Goal: Task Accomplishment & Management: Manage account settings

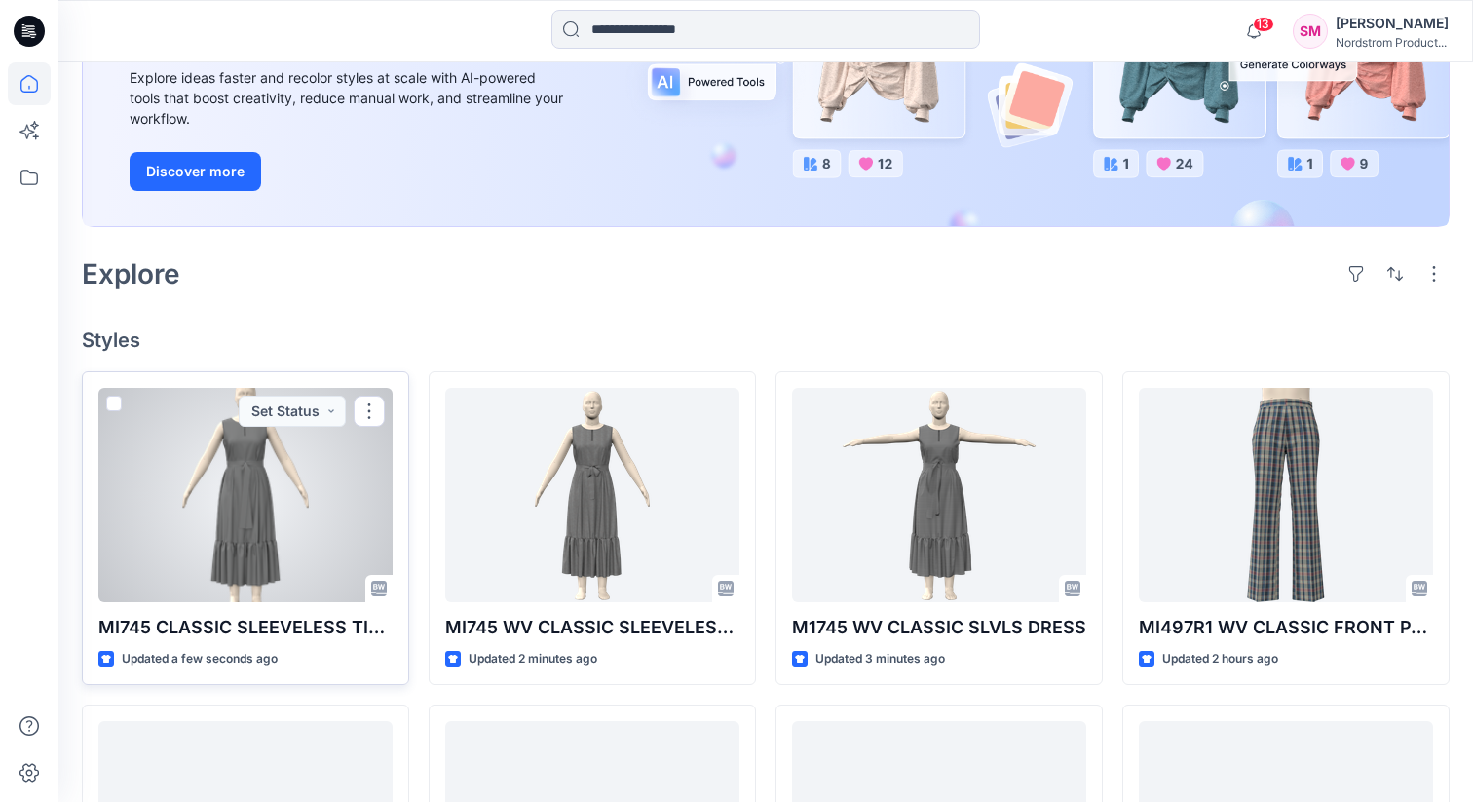
scroll to position [282, 0]
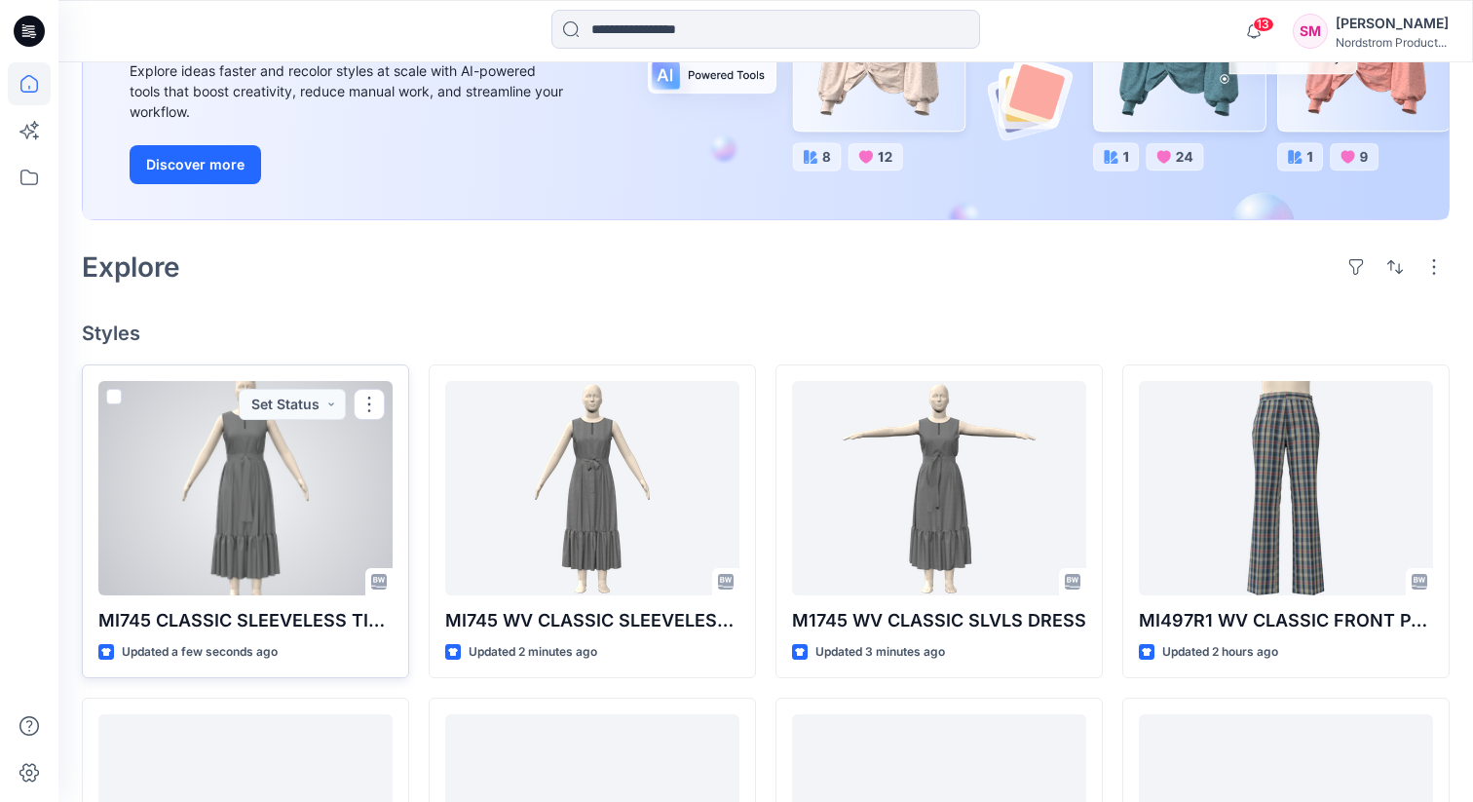
click at [276, 616] on p "MI745 CLASSIC SLEEVELESS TIER DRESS" at bounding box center [245, 620] width 294 height 27
click at [255, 529] on div at bounding box center [245, 488] width 294 height 214
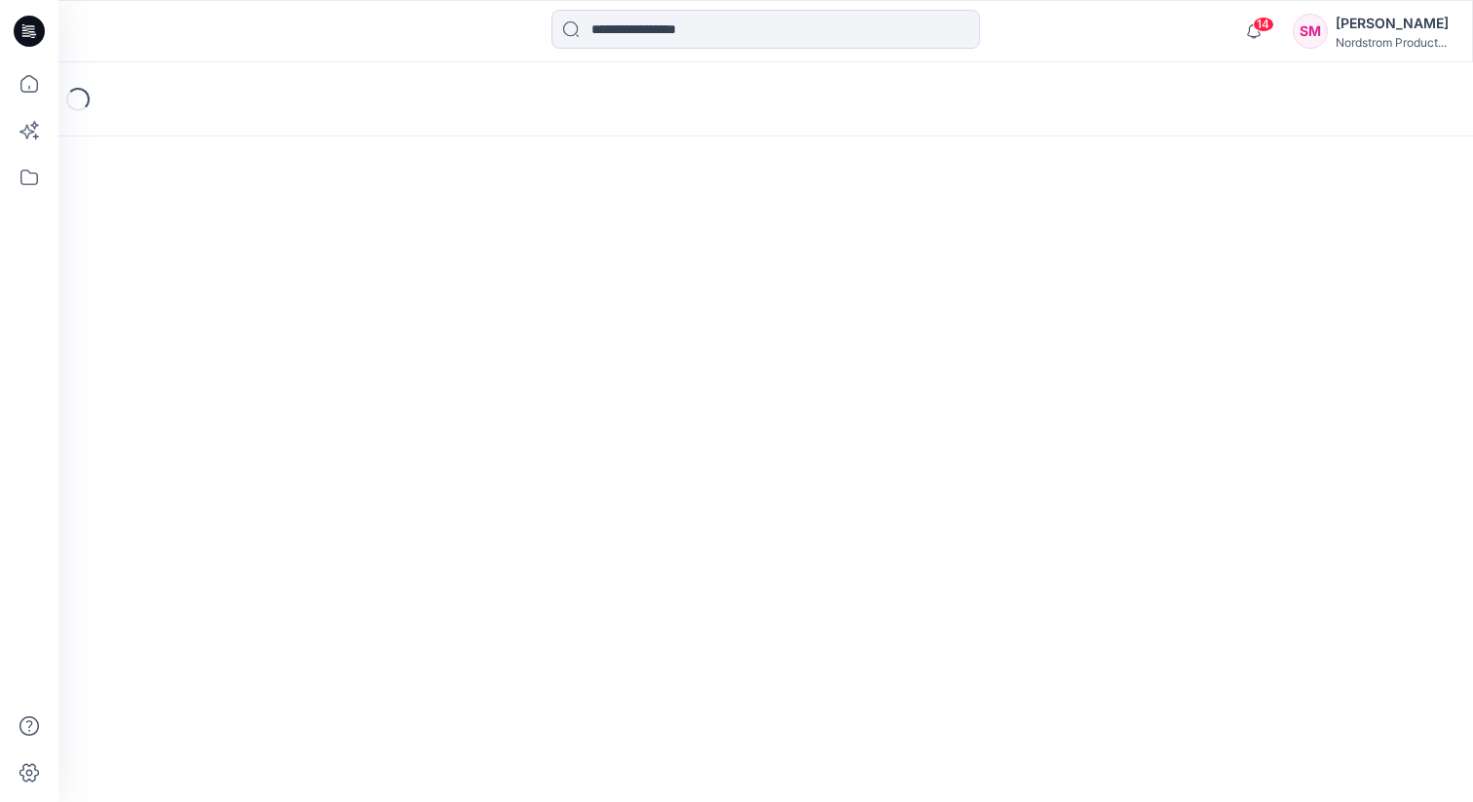
click at [255, 529] on div "Loading..." at bounding box center [765, 432] width 1415 height 740
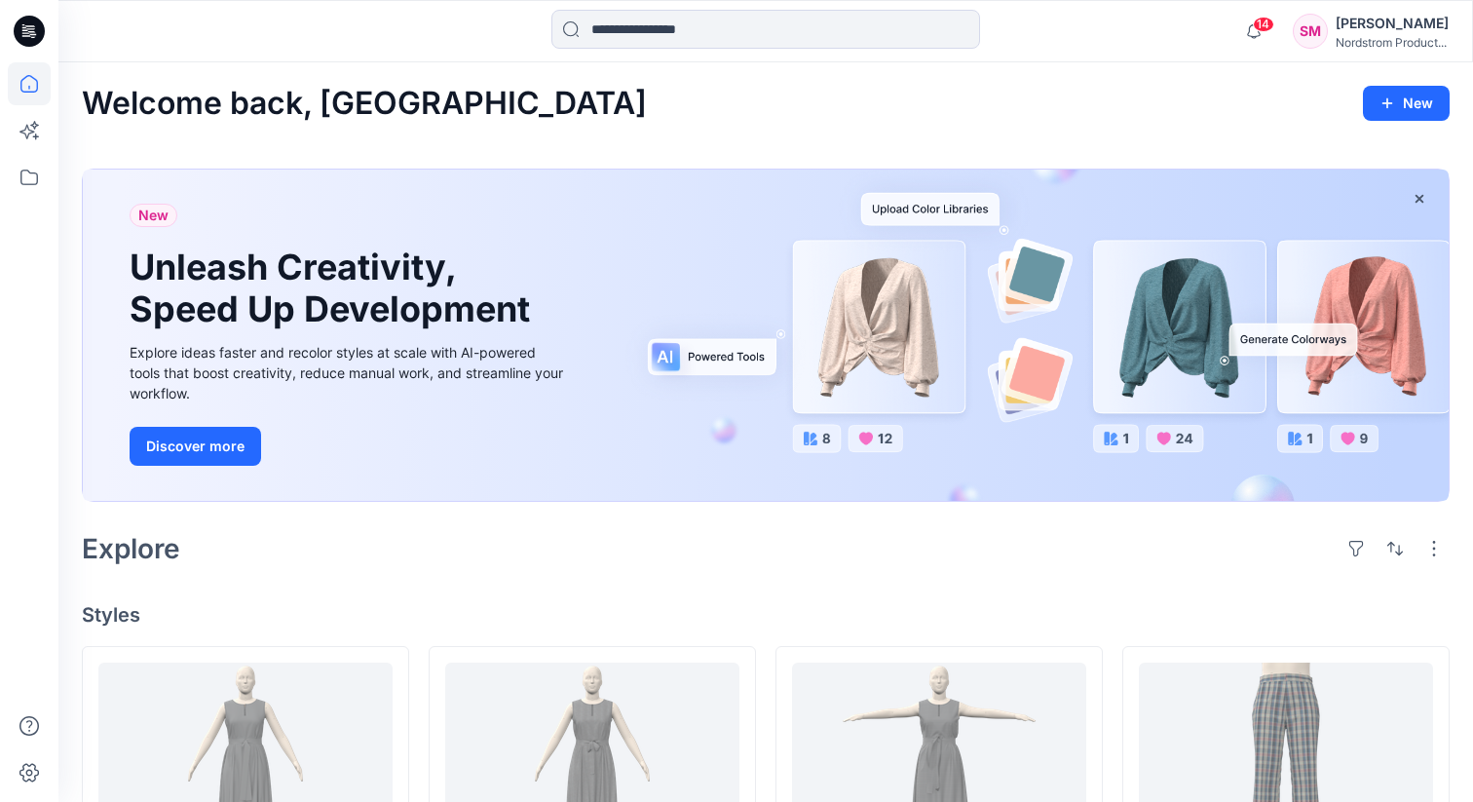
scroll to position [282, 0]
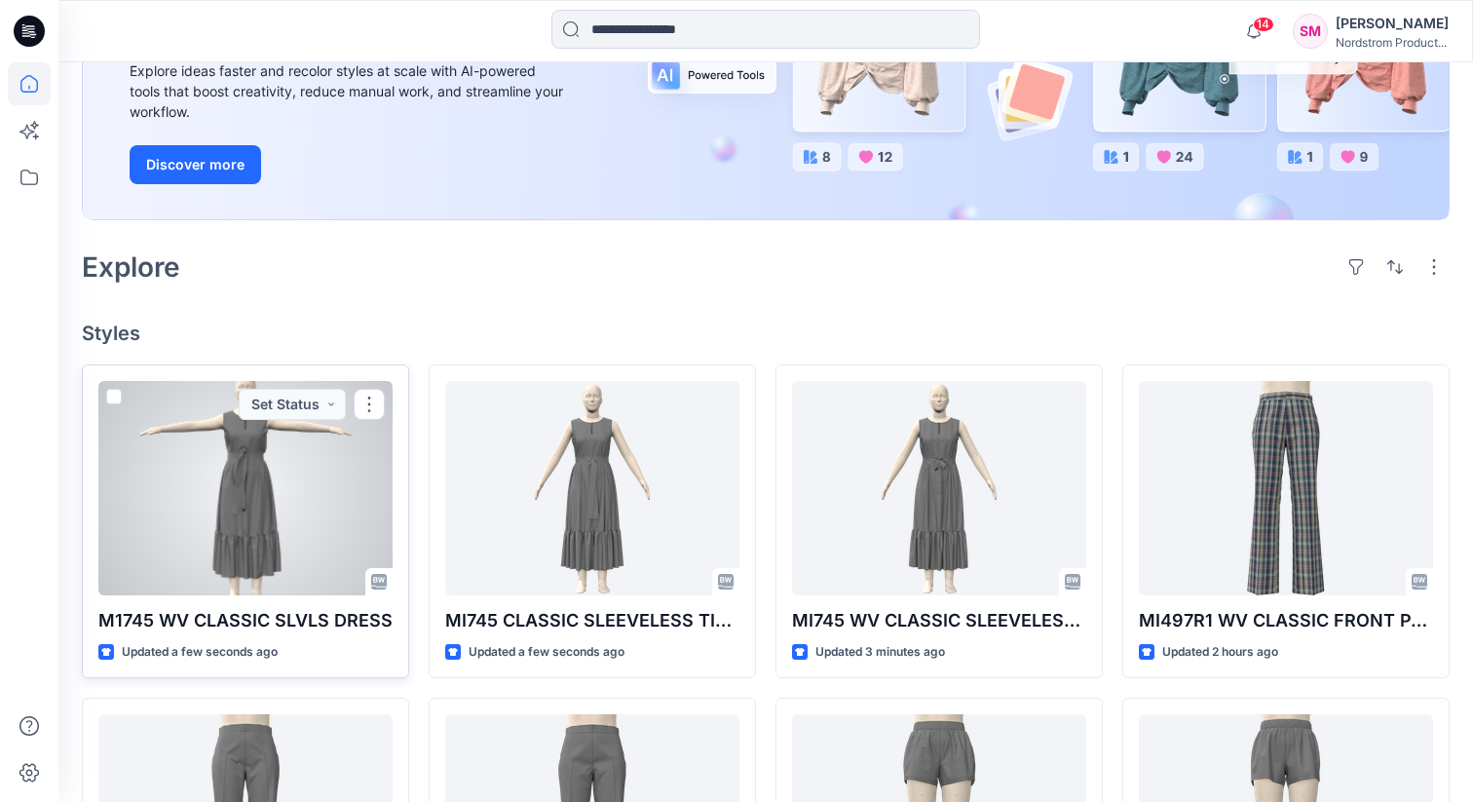
click at [298, 537] on div at bounding box center [245, 488] width 294 height 214
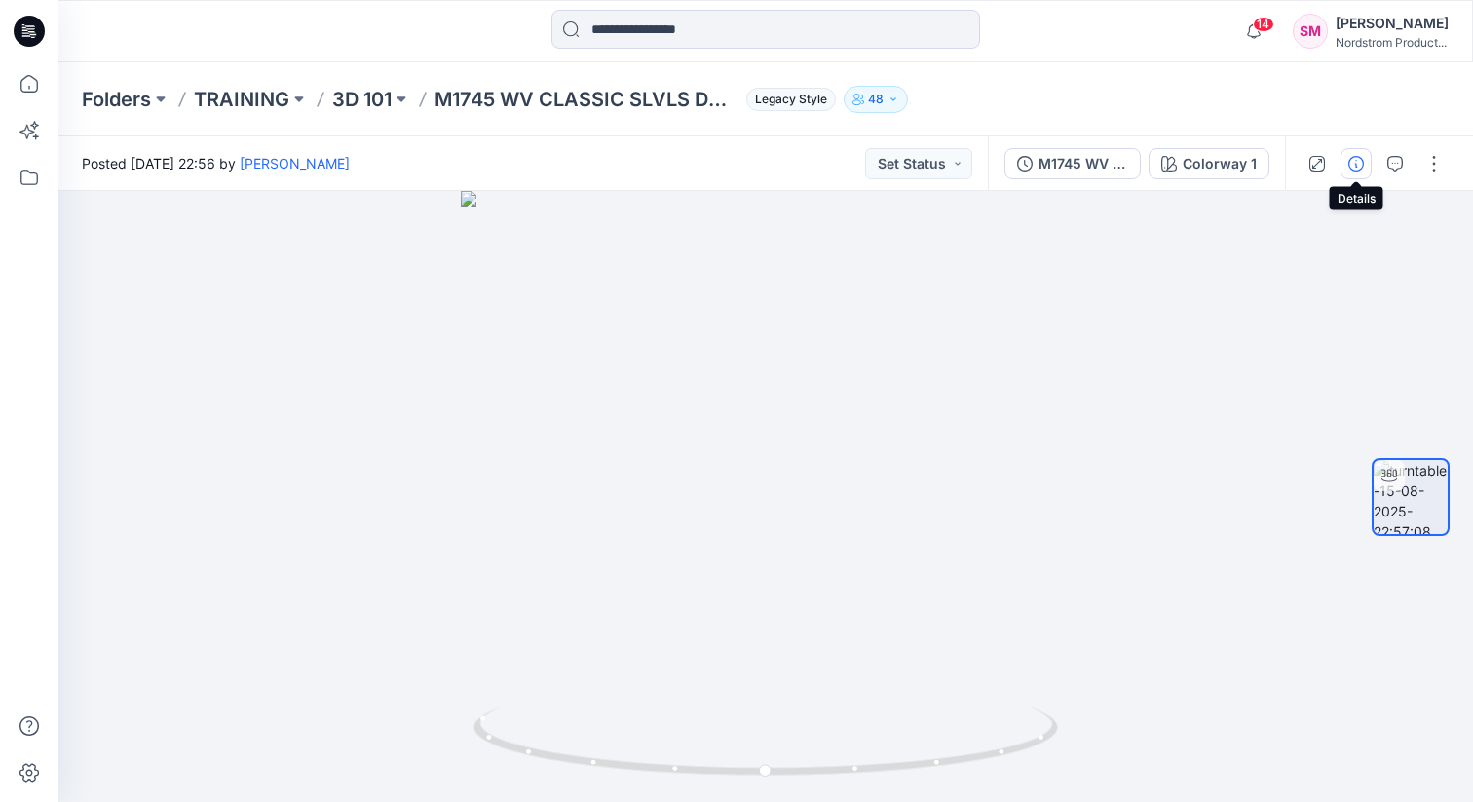
click at [1034, 166] on icon "button" at bounding box center [1357, 164] width 16 height 16
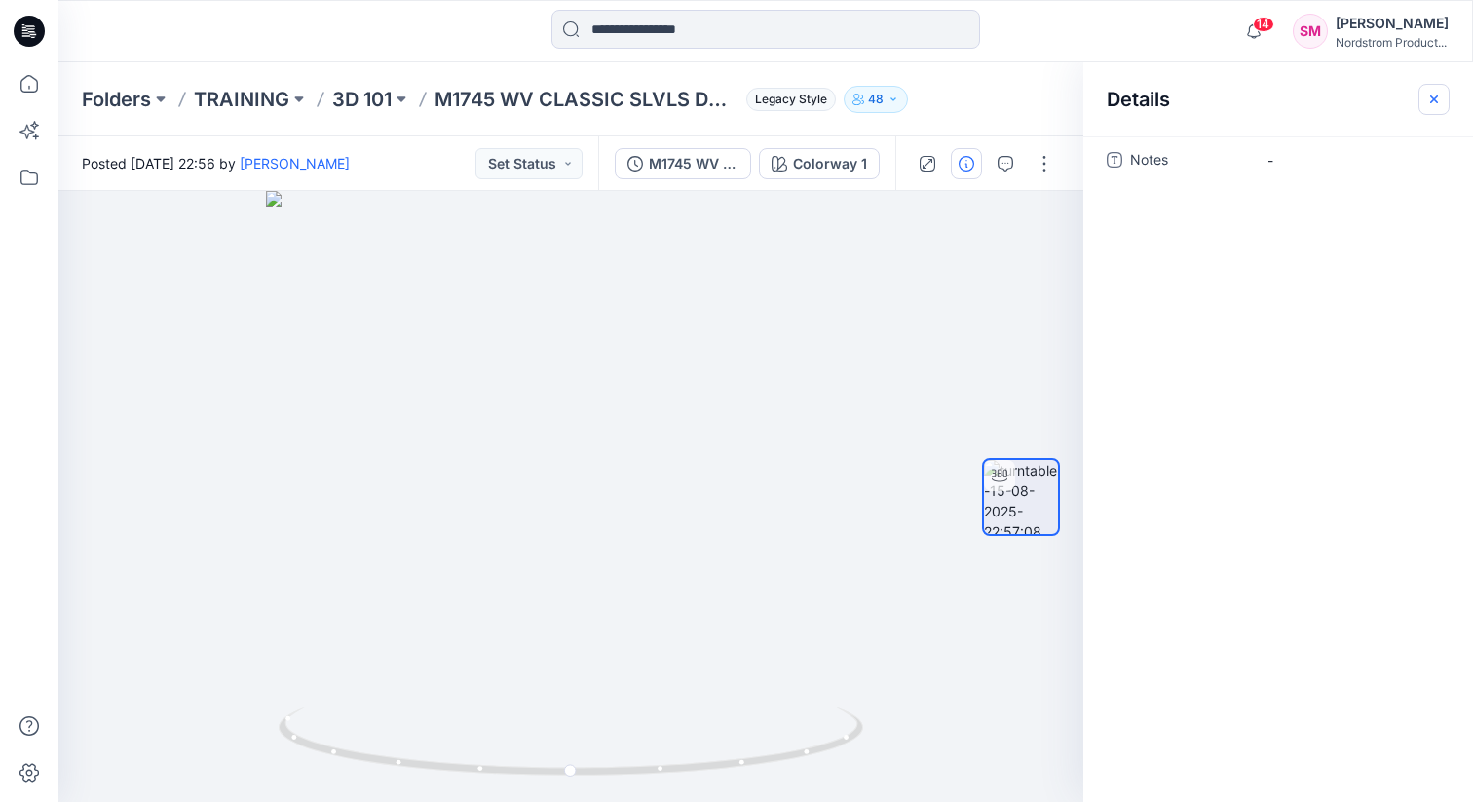
click at [1034, 103] on icon "button" at bounding box center [1435, 100] width 16 height 16
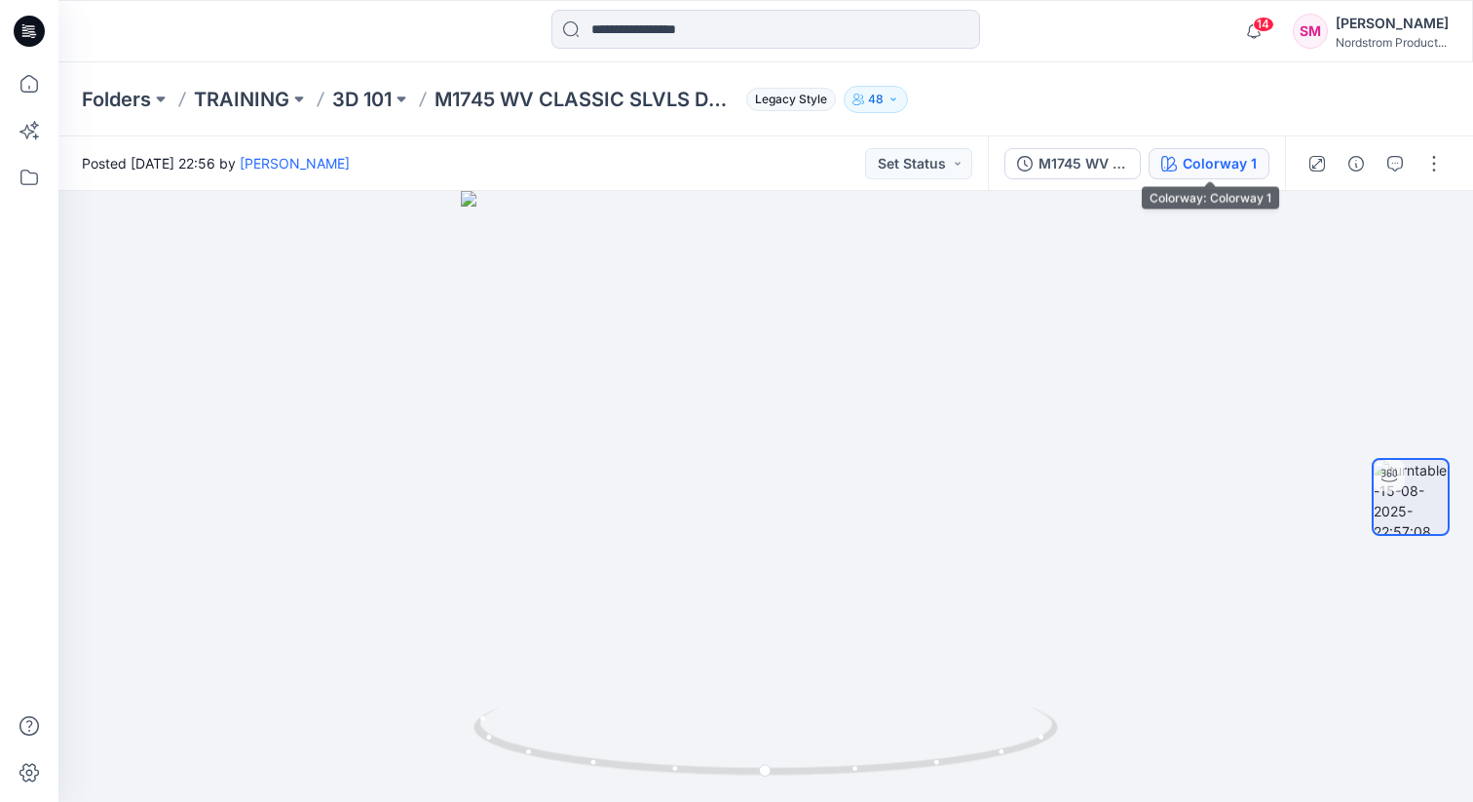
click at [1034, 167] on div "Colorway 1" at bounding box center [1220, 163] width 74 height 21
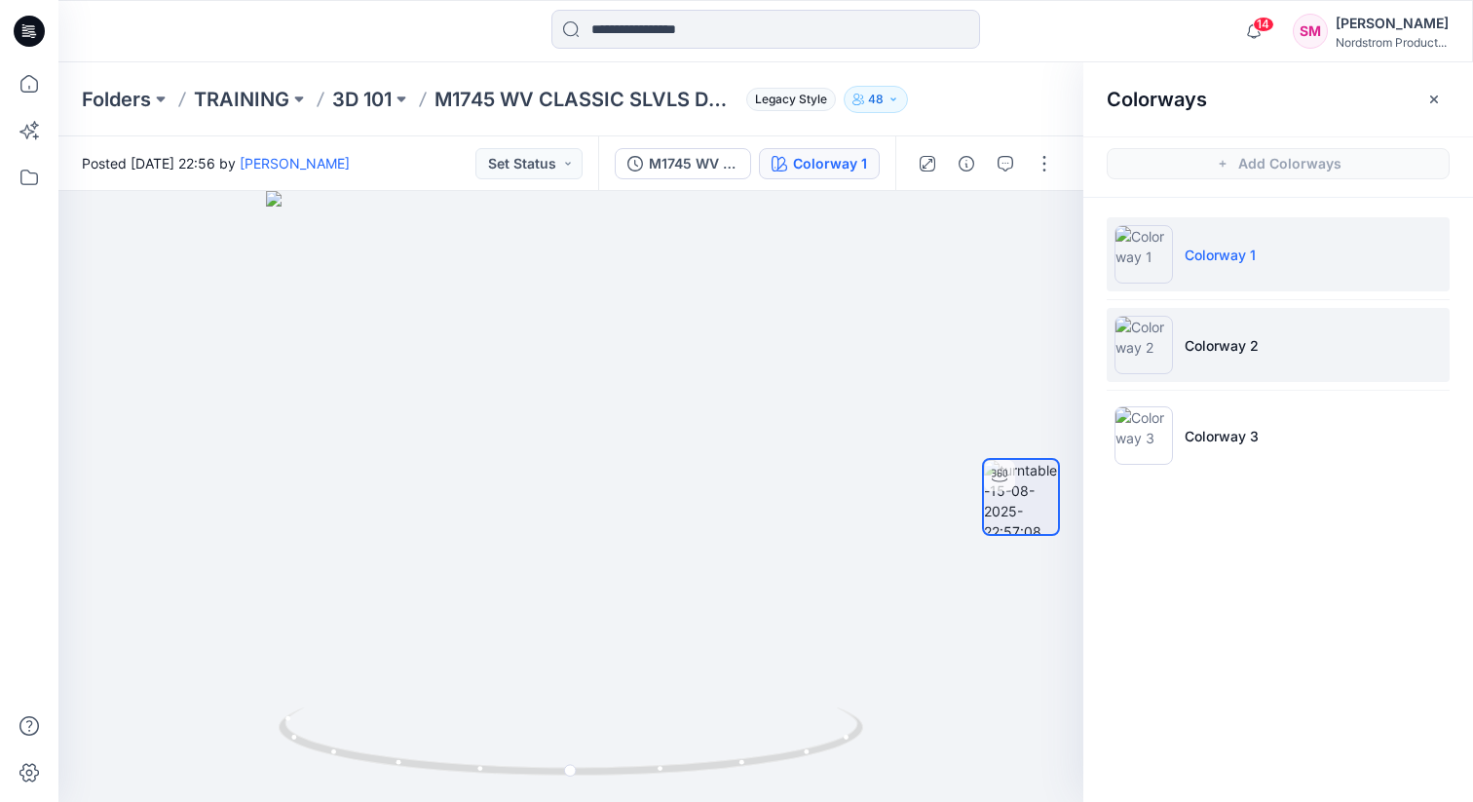
click at [1034, 357] on img at bounding box center [1144, 345] width 58 height 58
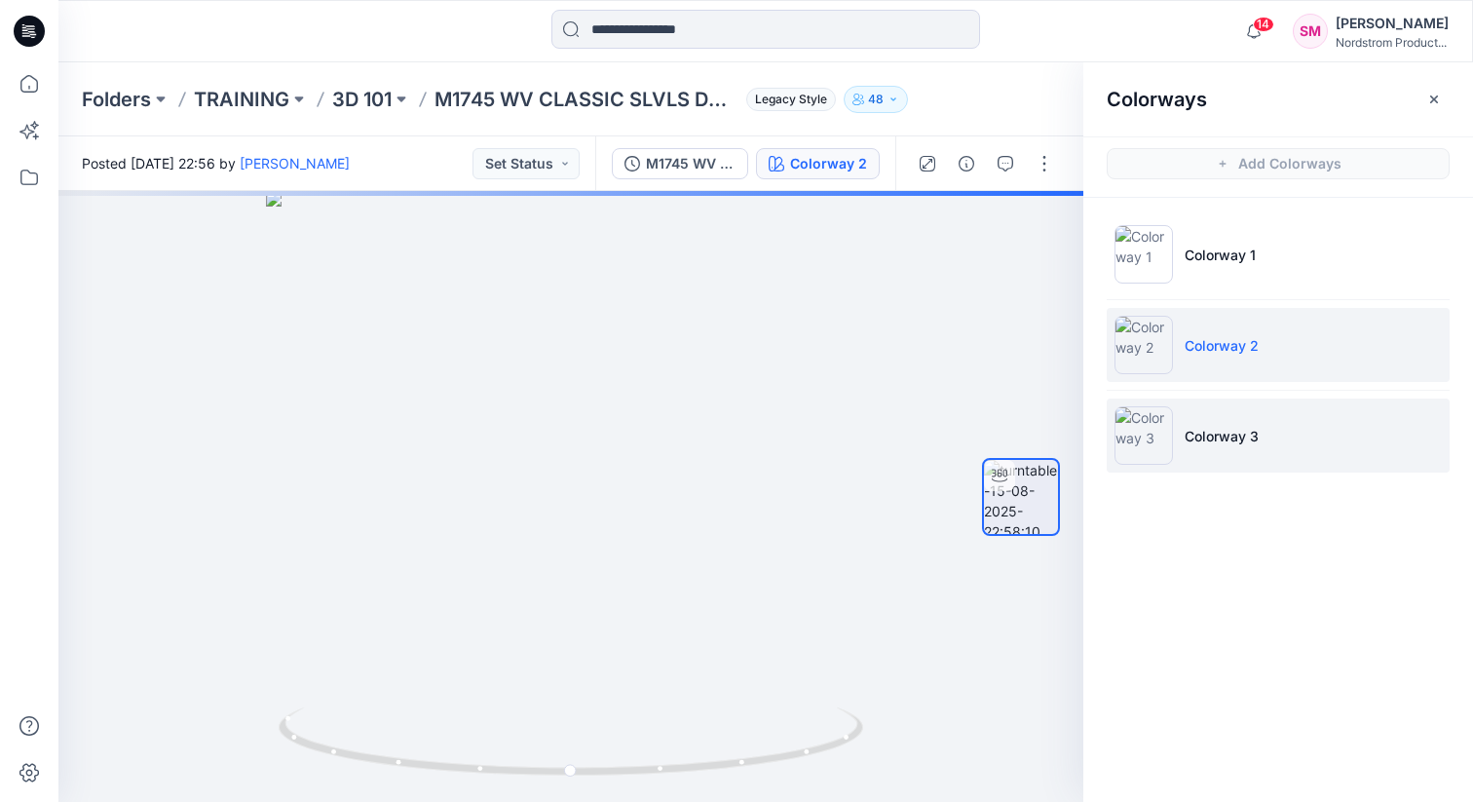
click at [1034, 449] on li "Colorway 3" at bounding box center [1278, 436] width 343 height 74
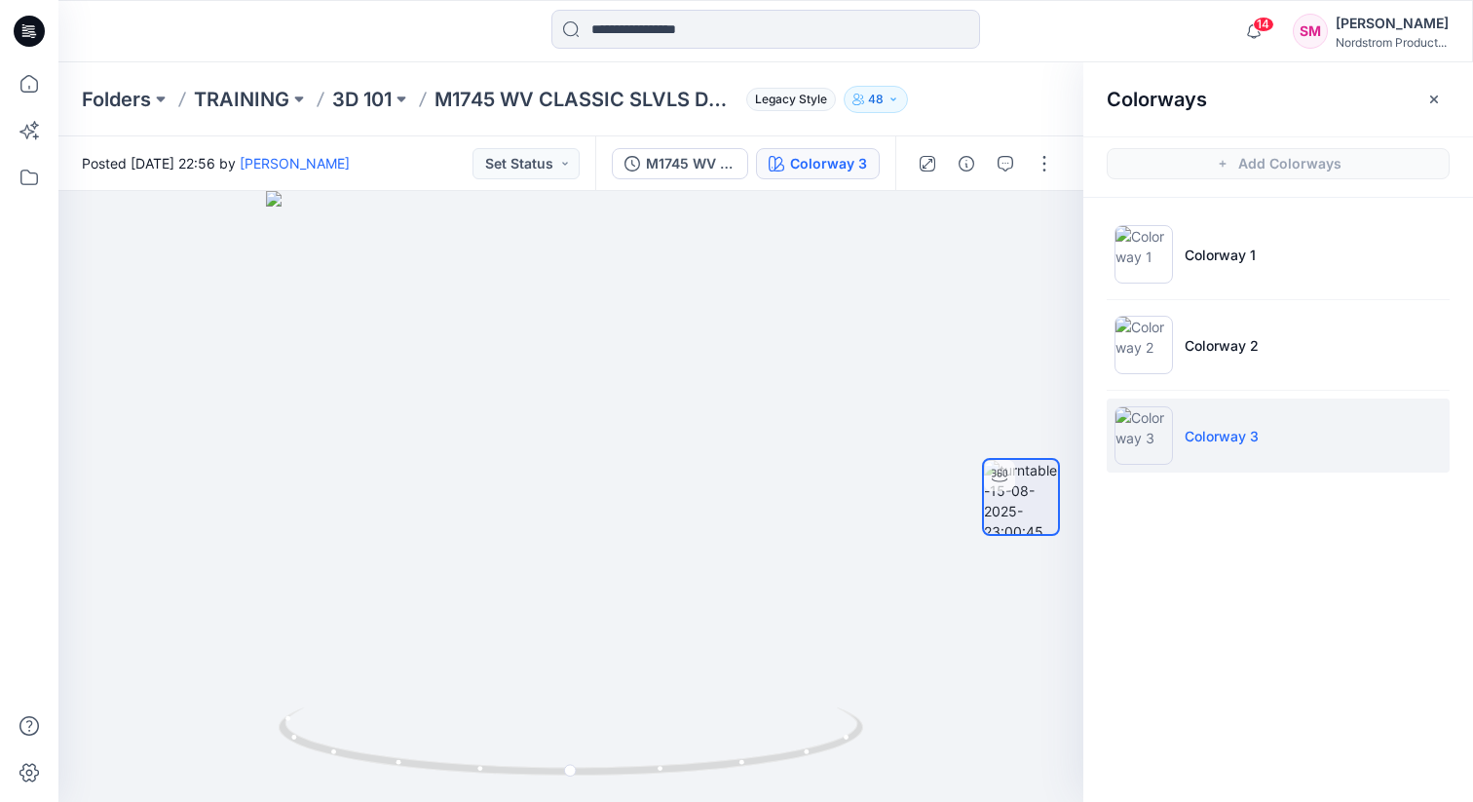
click at [1034, 428] on img at bounding box center [1144, 435] width 58 height 58
click at [1034, 163] on button "button" at bounding box center [1044, 163] width 31 height 31
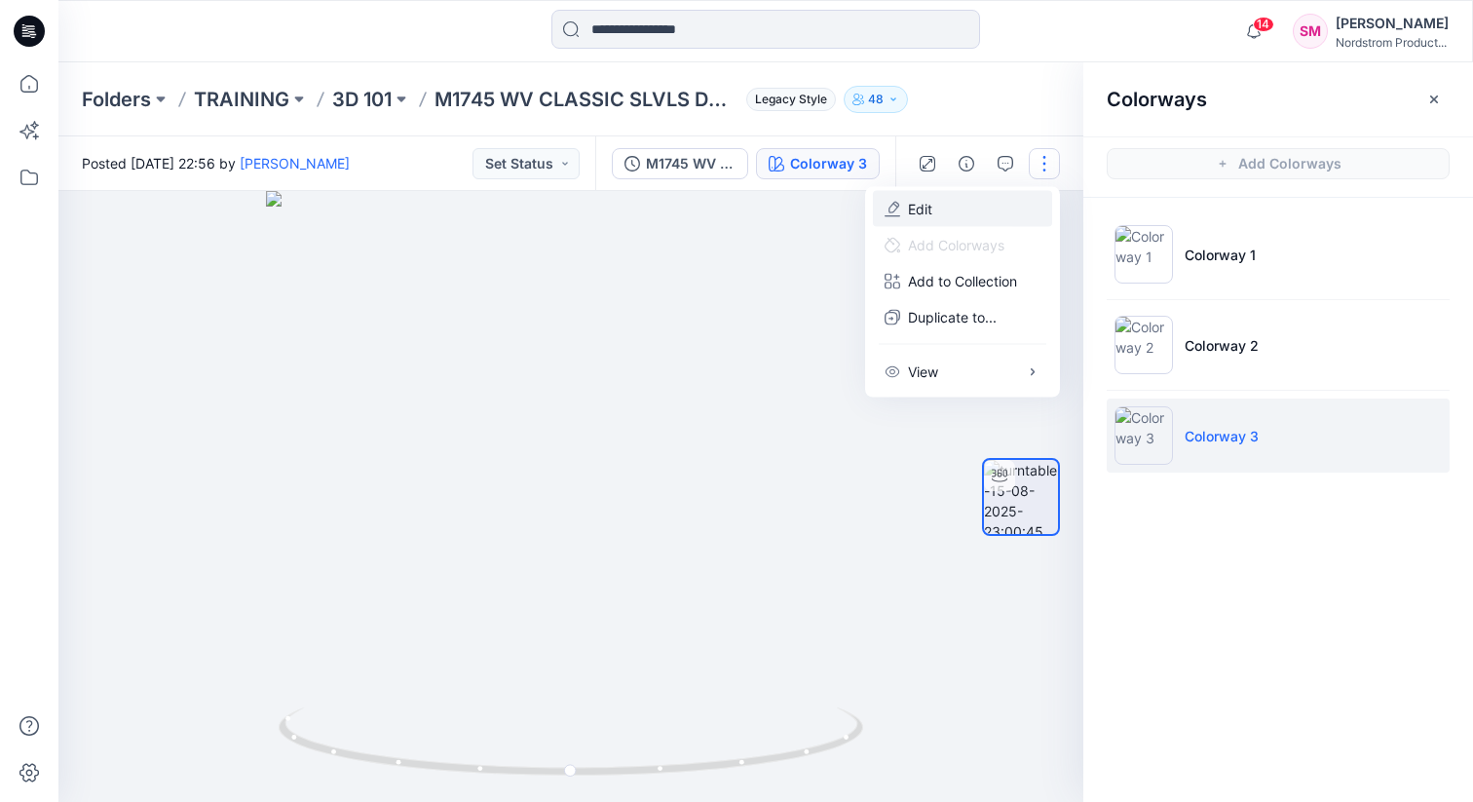
click at [1002, 211] on button "Edit" at bounding box center [962, 209] width 179 height 36
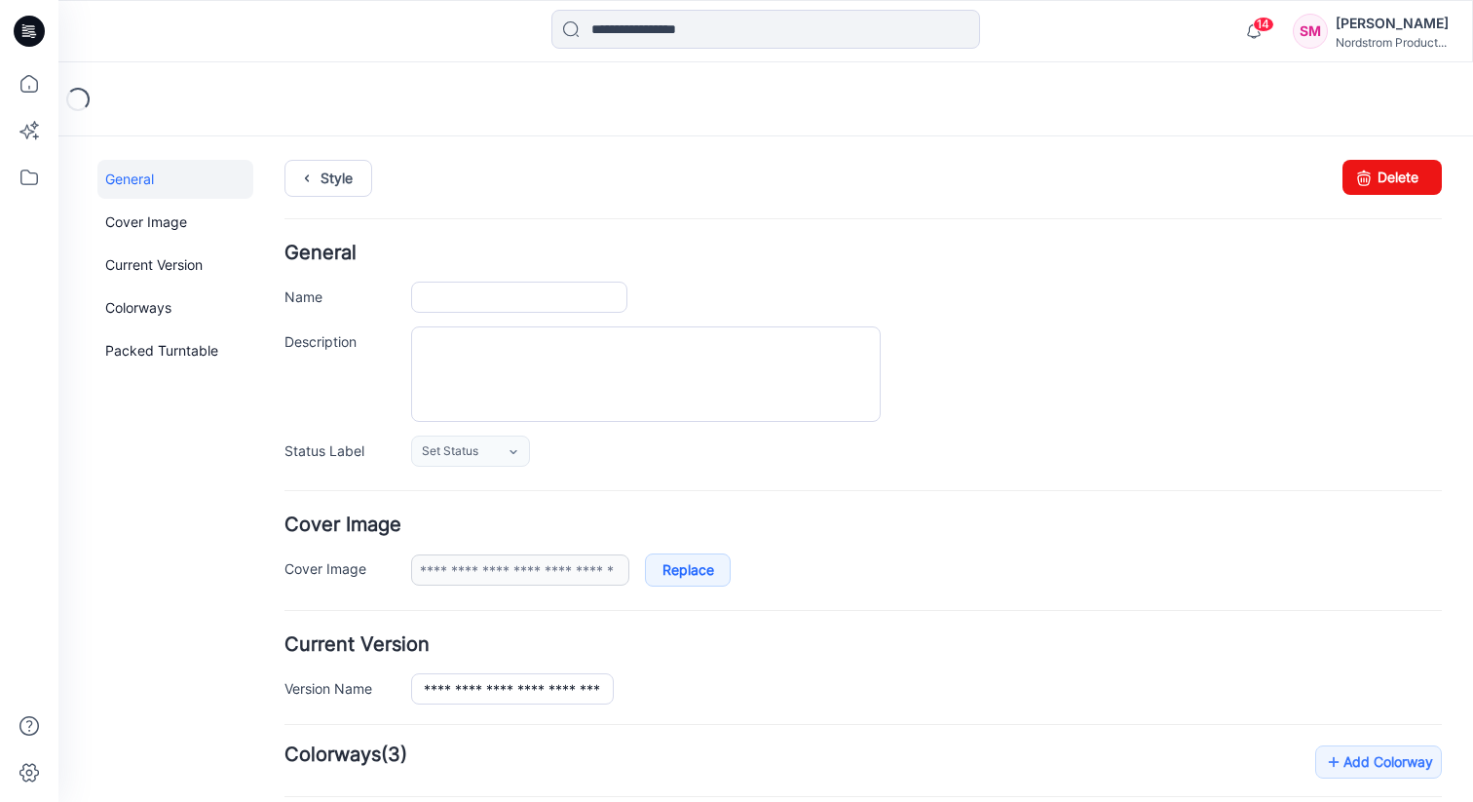
type input "**********"
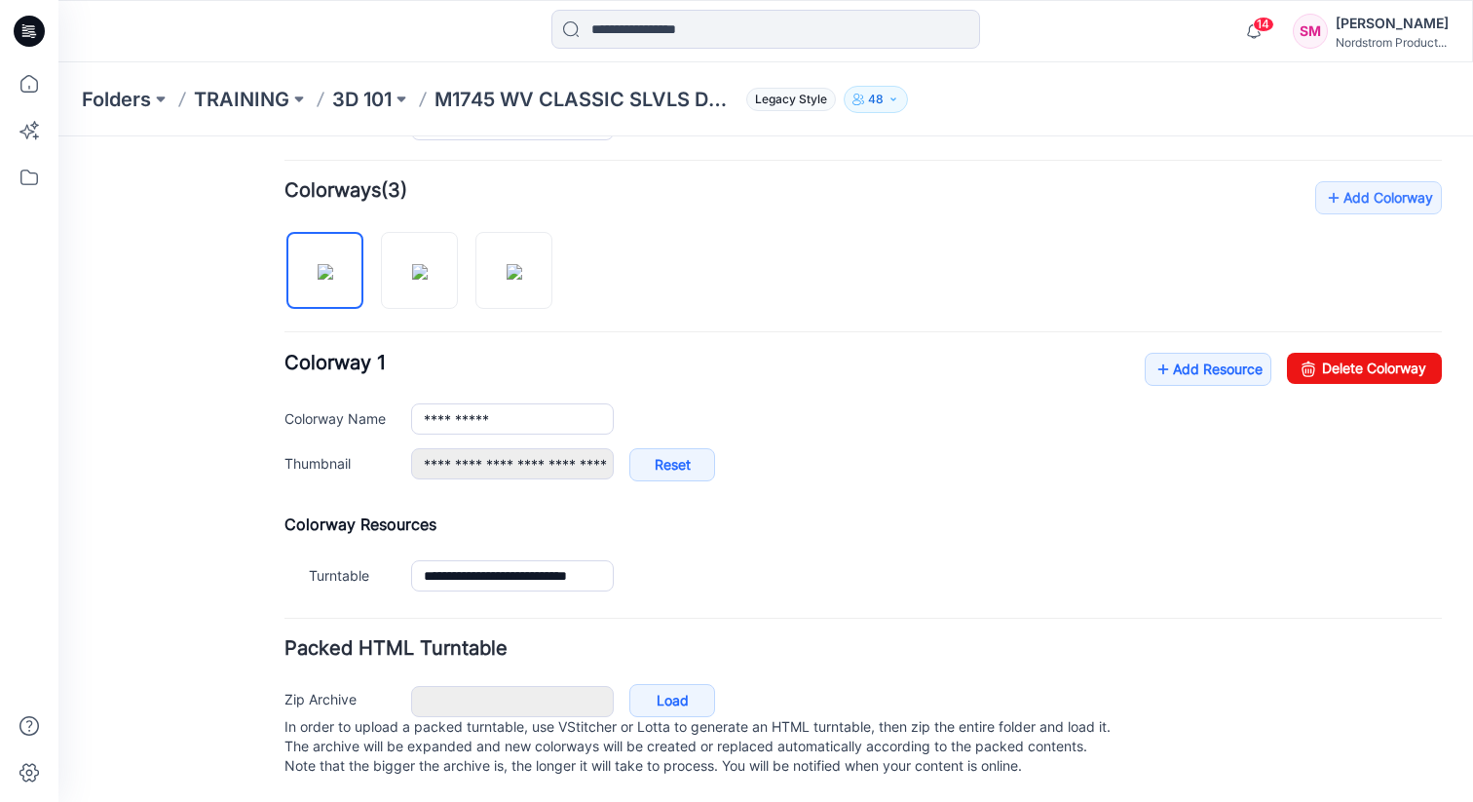
scroll to position [554, 0]
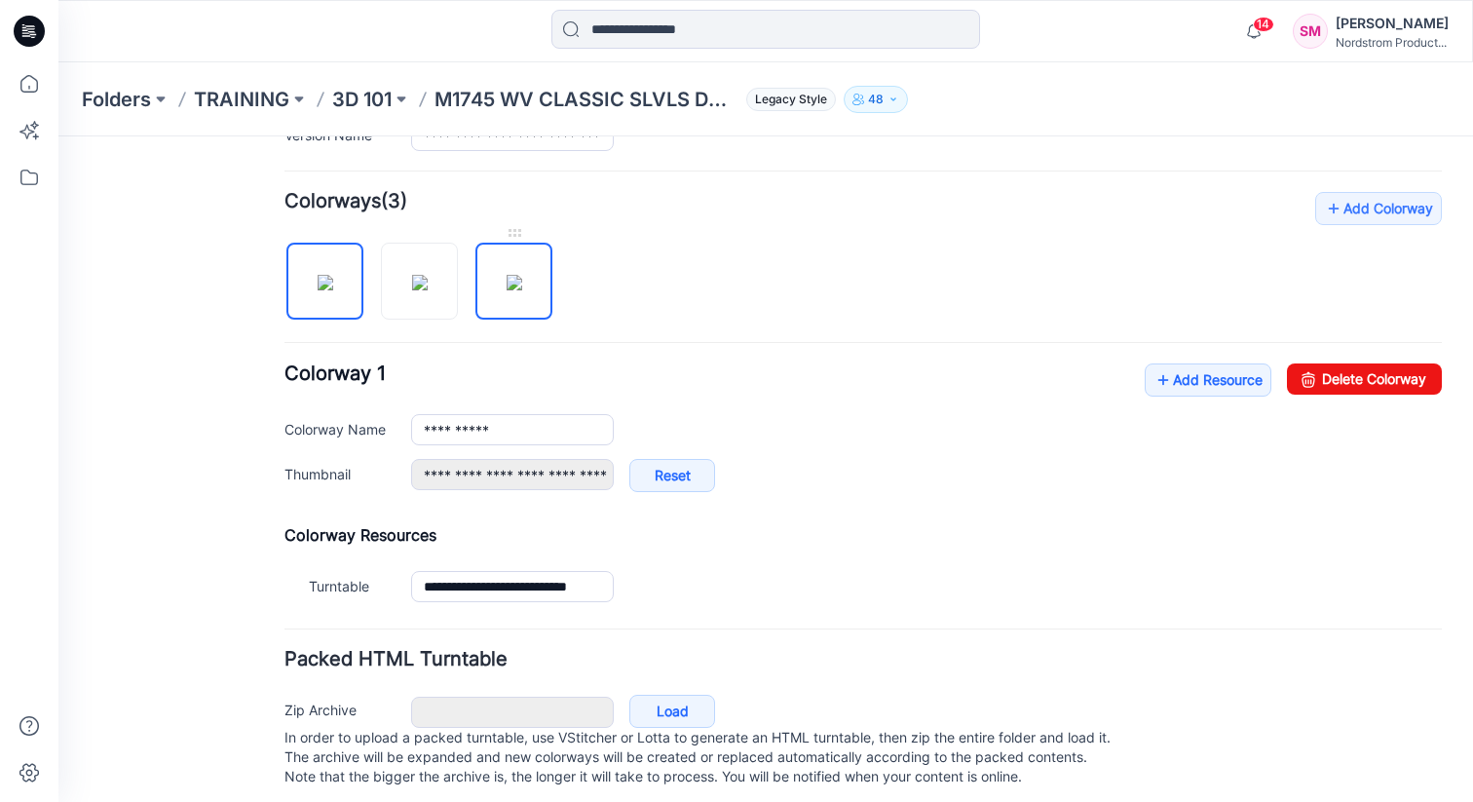
click at [522, 282] on img at bounding box center [515, 283] width 16 height 16
type input "**********"
click at [1339, 377] on link "Delete Colorway" at bounding box center [1364, 378] width 155 height 31
type input "**********"
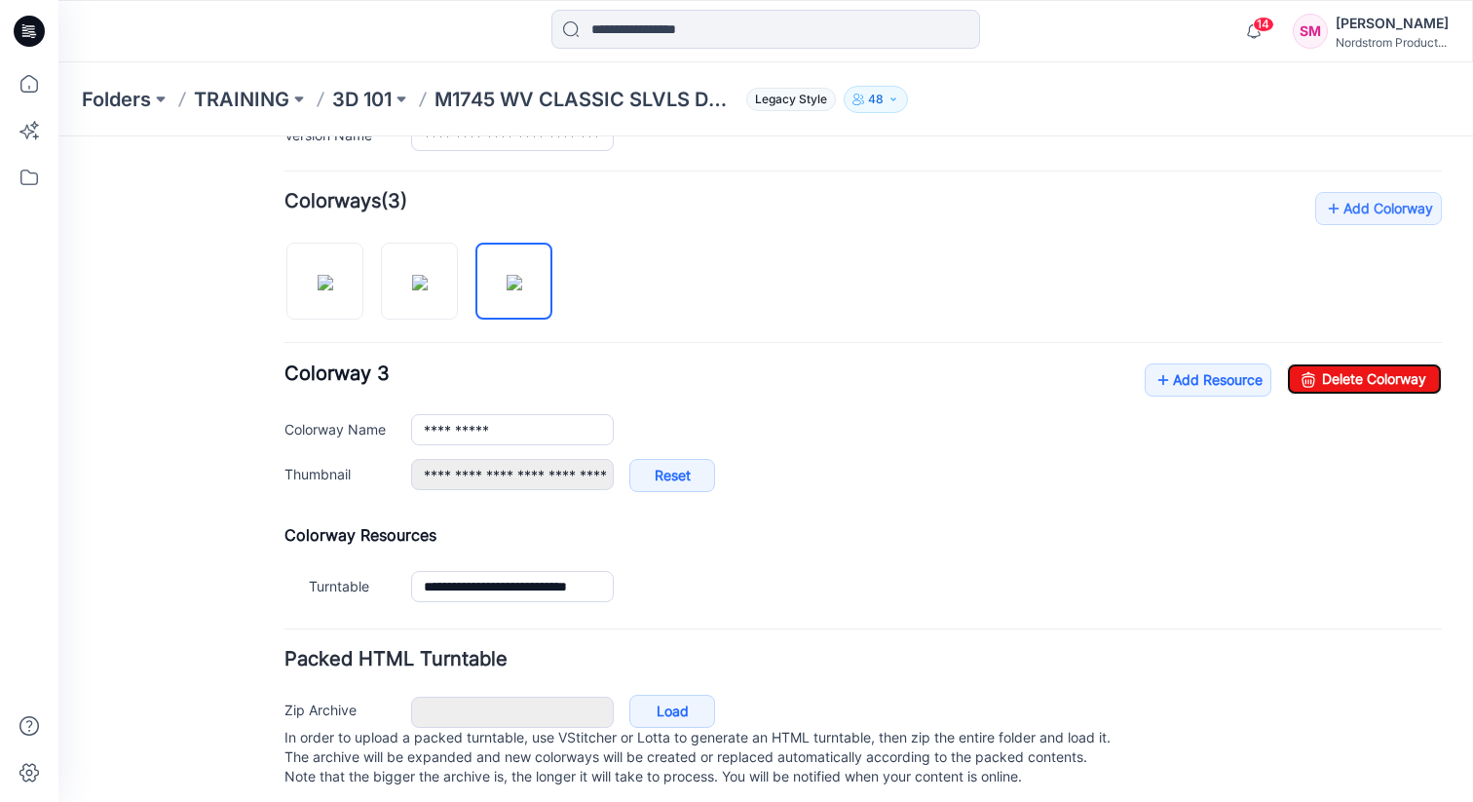
type input "**********"
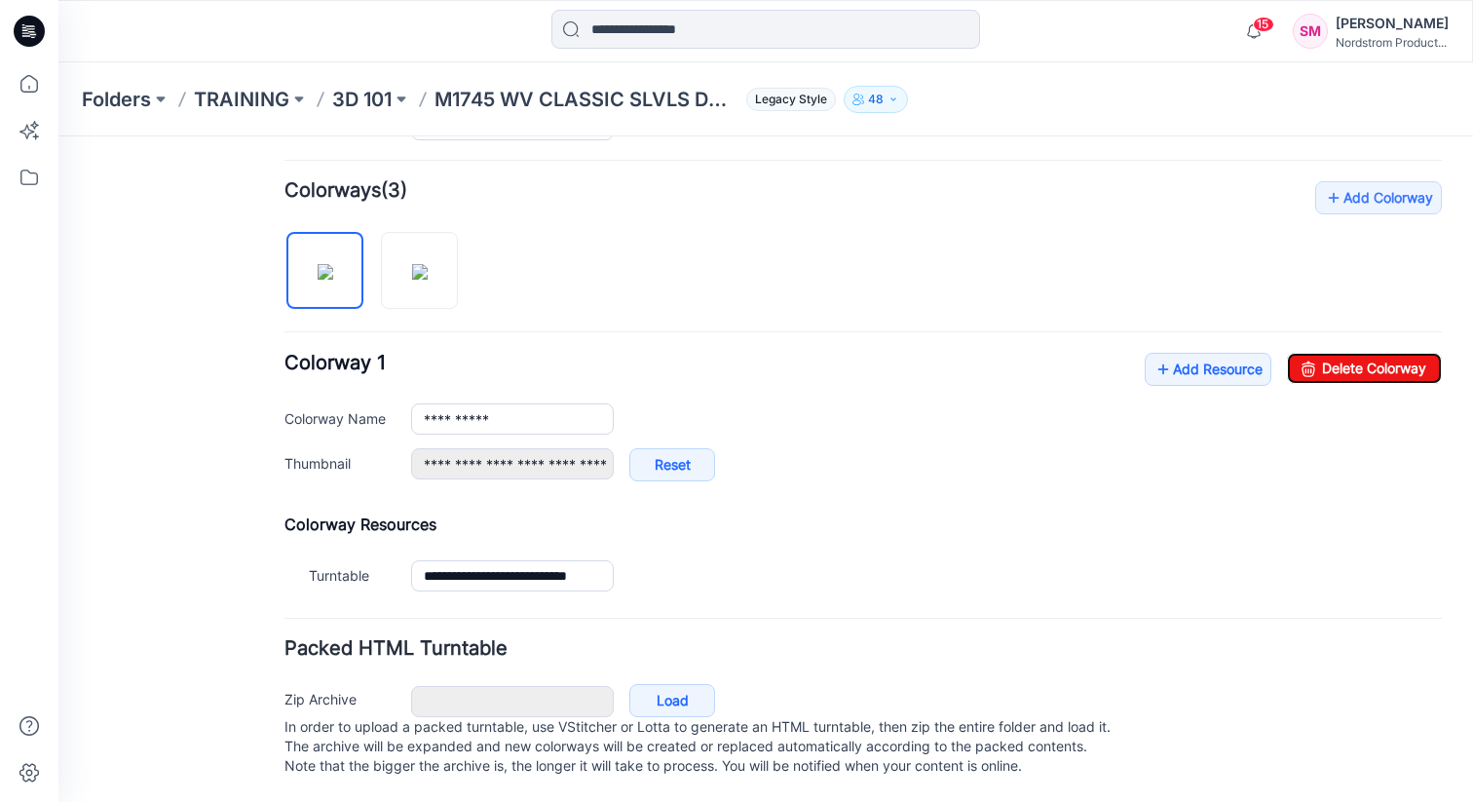
scroll to position [0, 0]
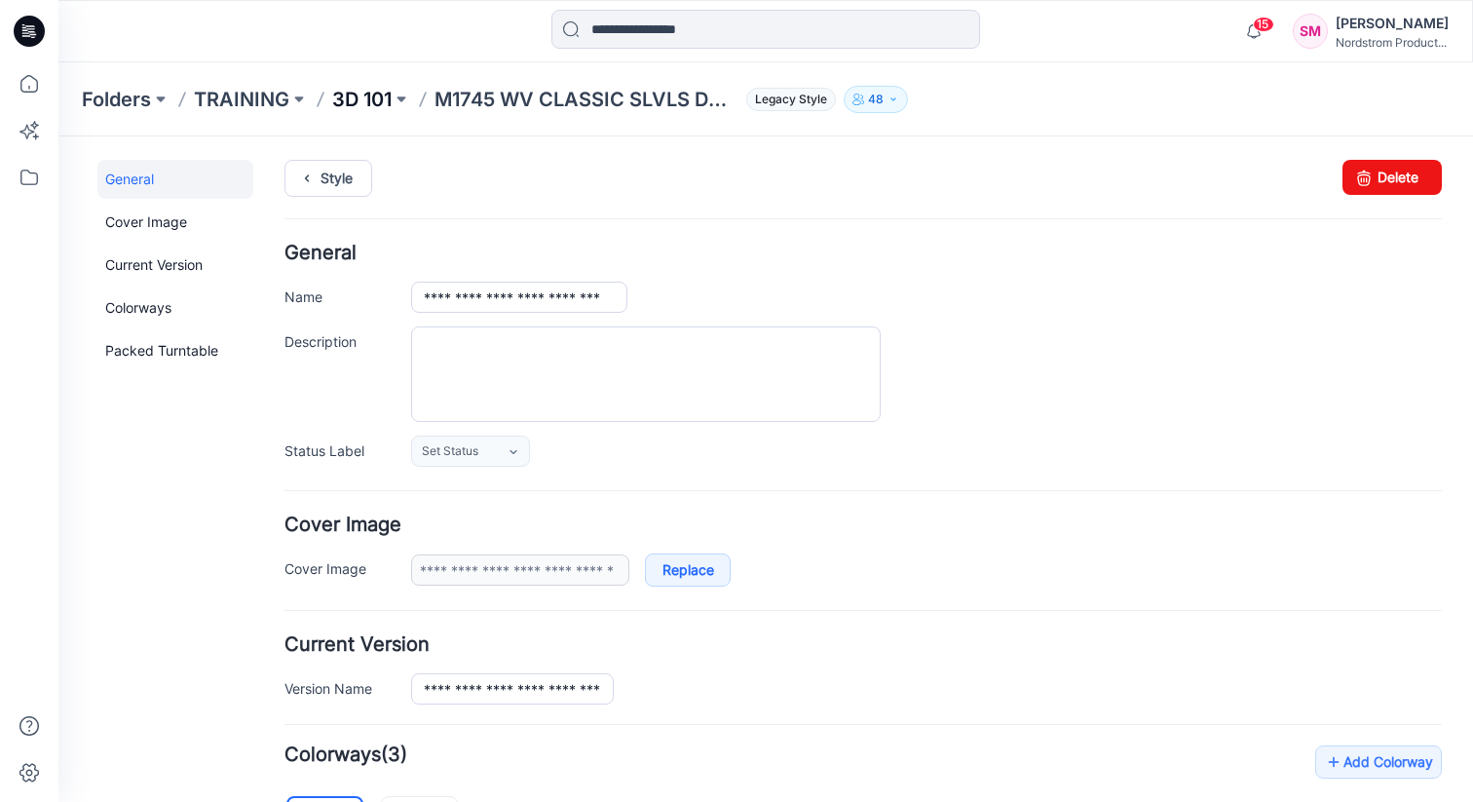
click at [371, 91] on p "3D 101" at bounding box center [361, 99] width 59 height 27
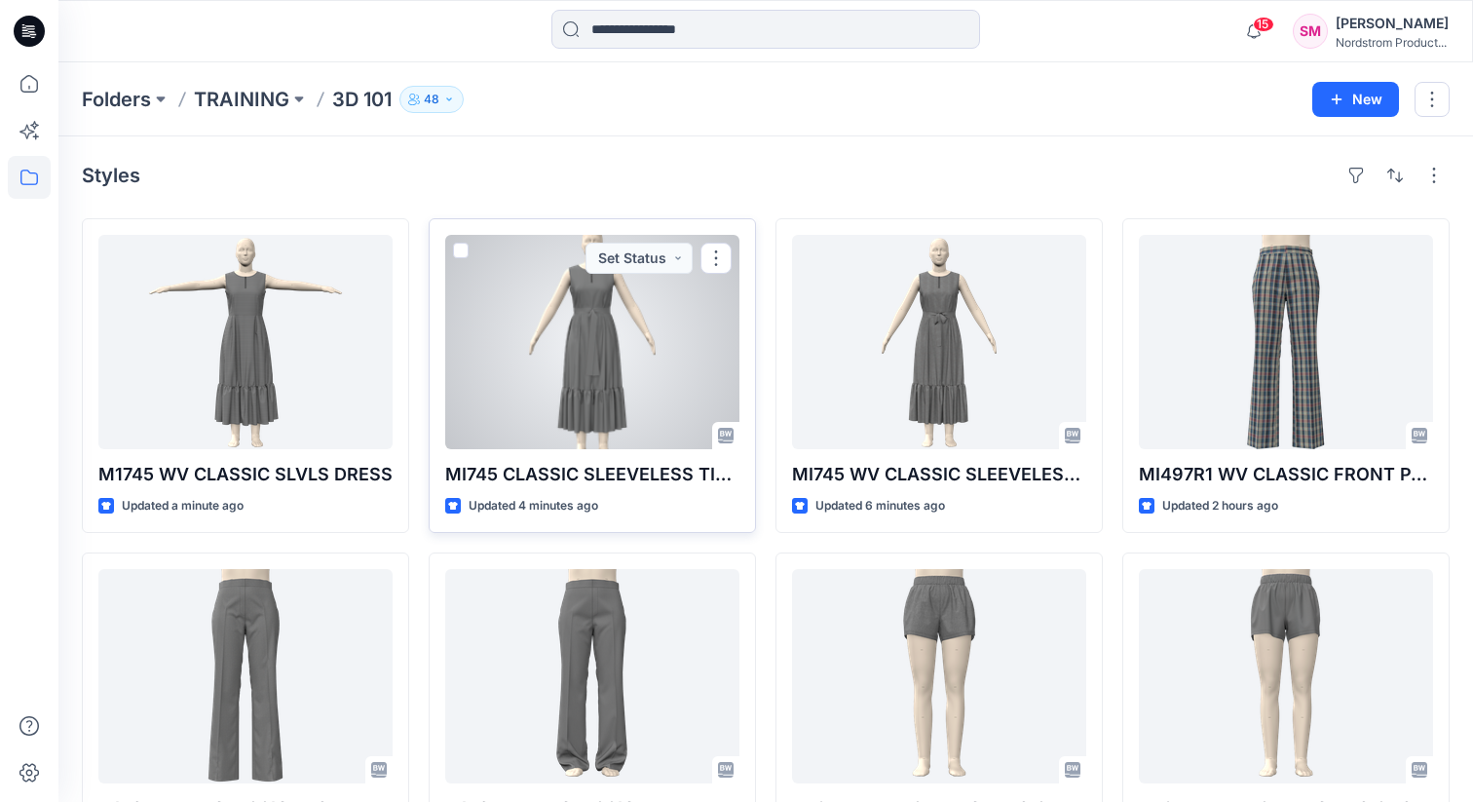
click at [604, 399] on div at bounding box center [592, 342] width 294 height 214
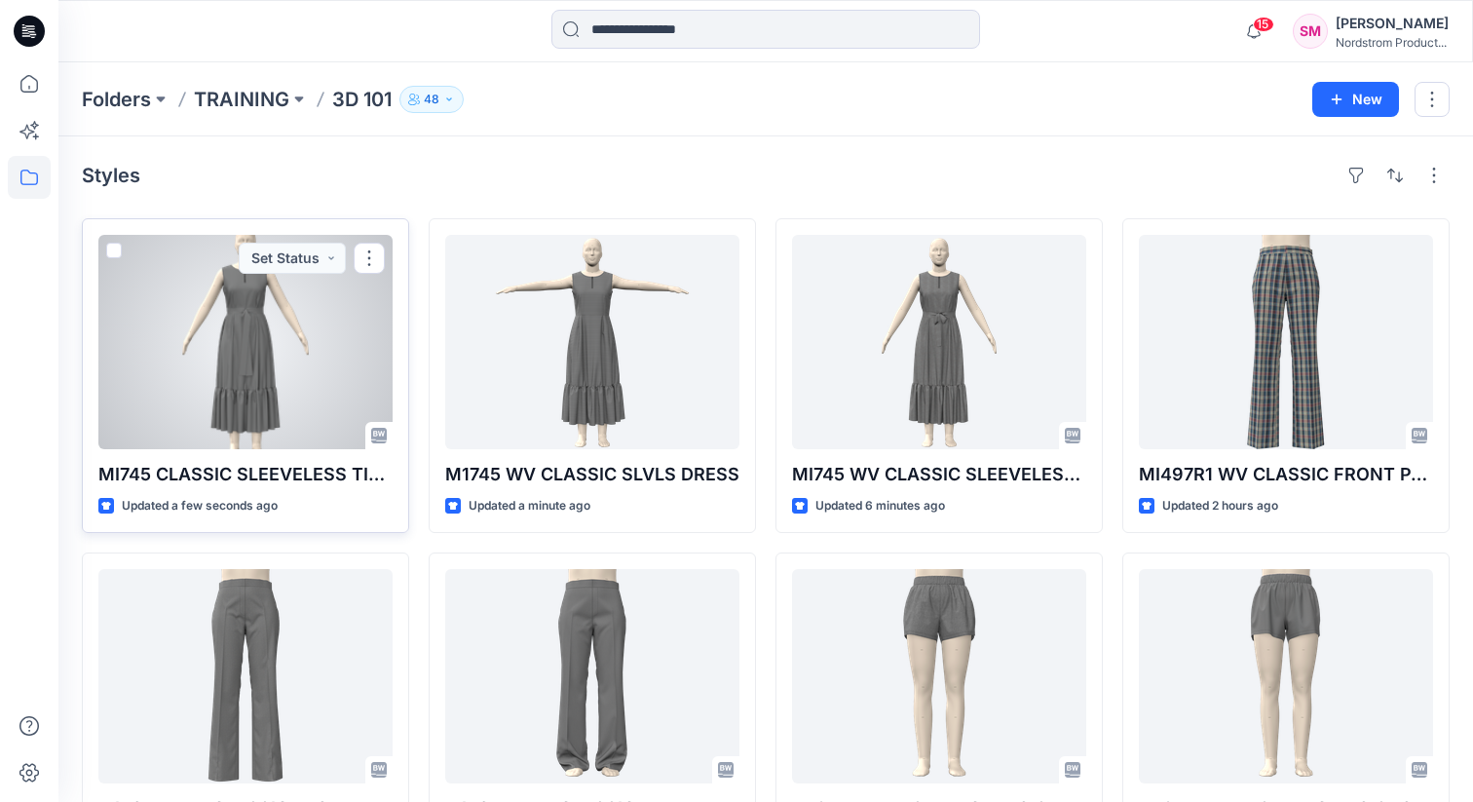
click at [215, 313] on div at bounding box center [245, 342] width 294 height 214
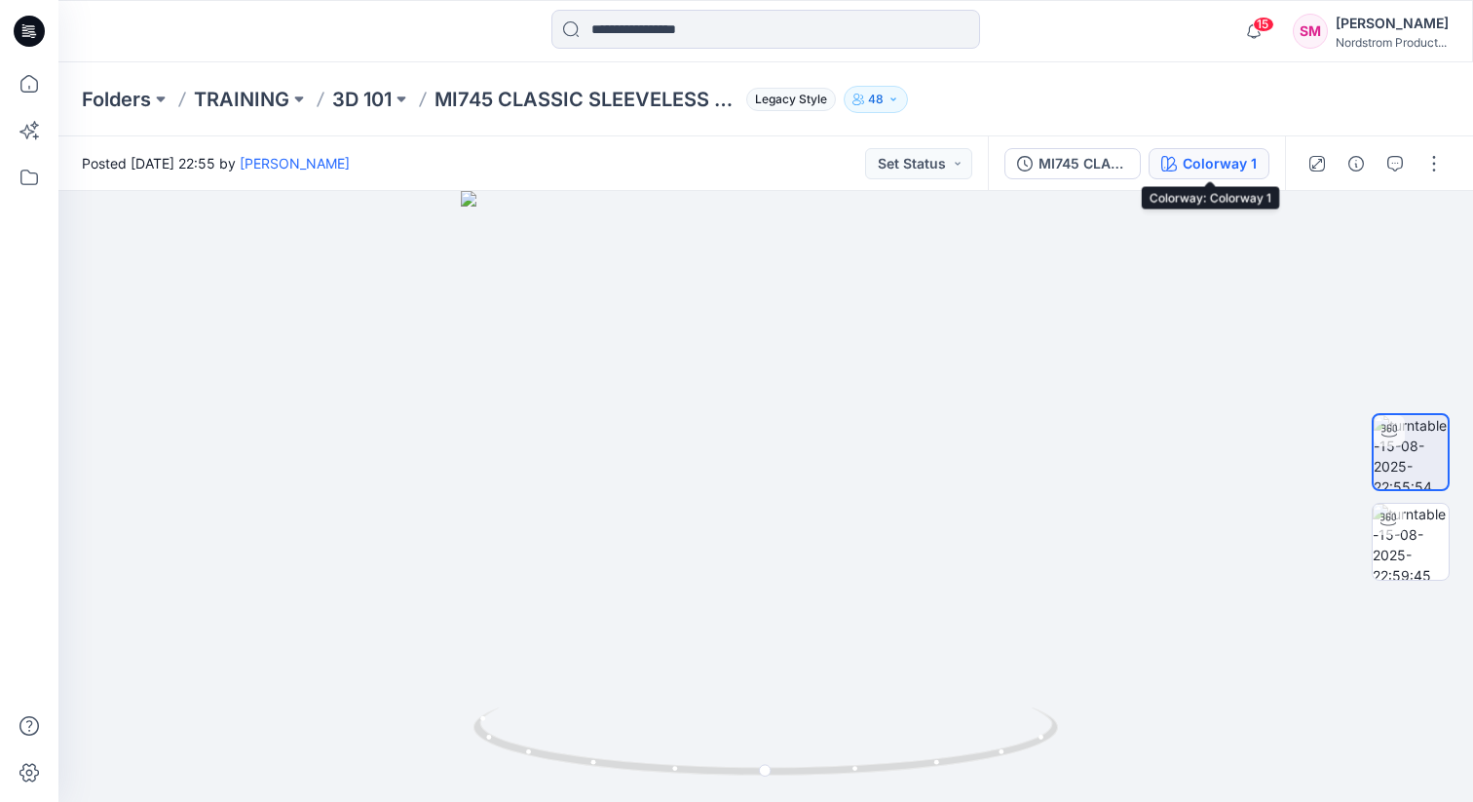
click at [1250, 158] on div "Colorway 1" at bounding box center [1220, 163] width 74 height 21
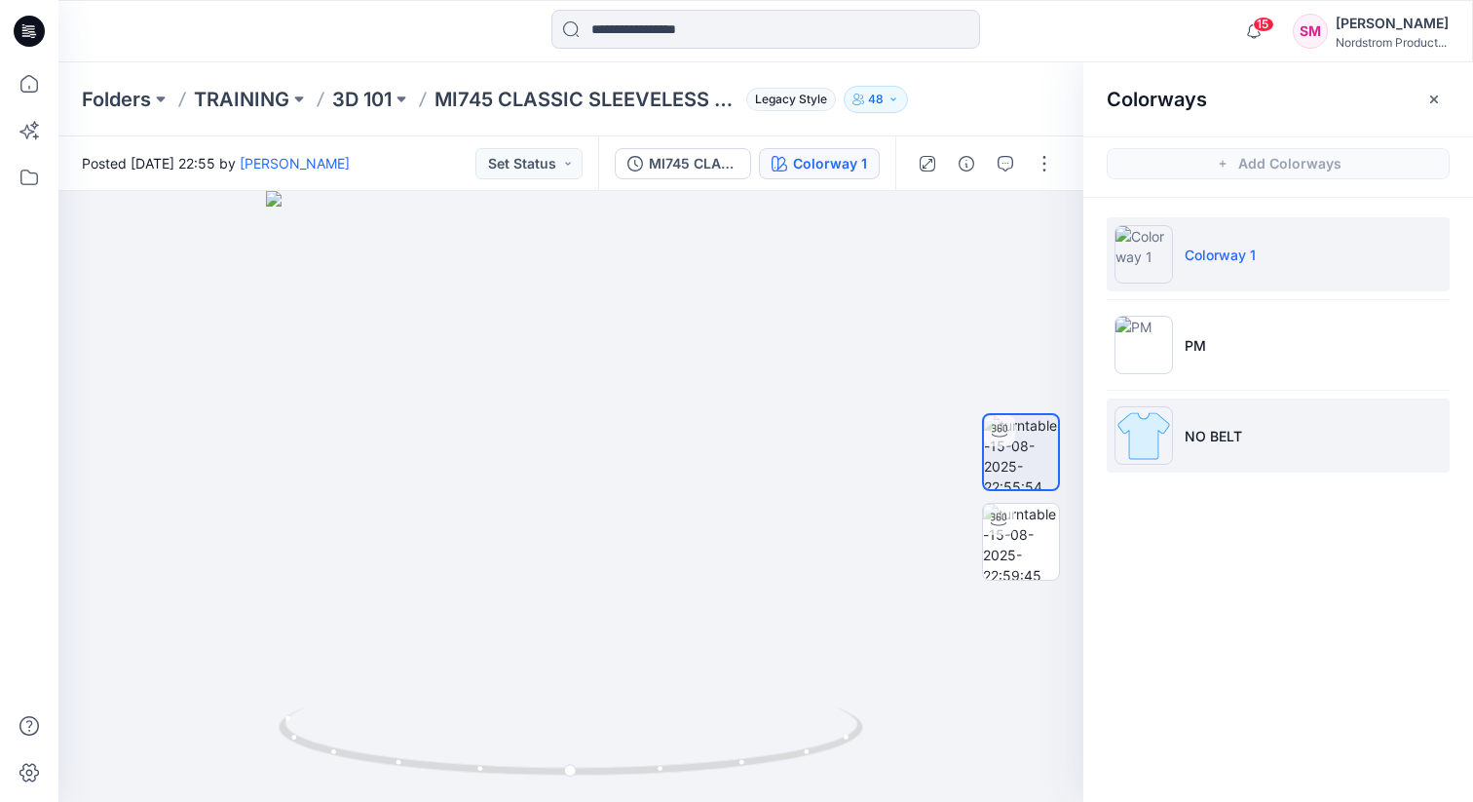
click at [1231, 420] on li "NO BELT" at bounding box center [1278, 436] width 343 height 74
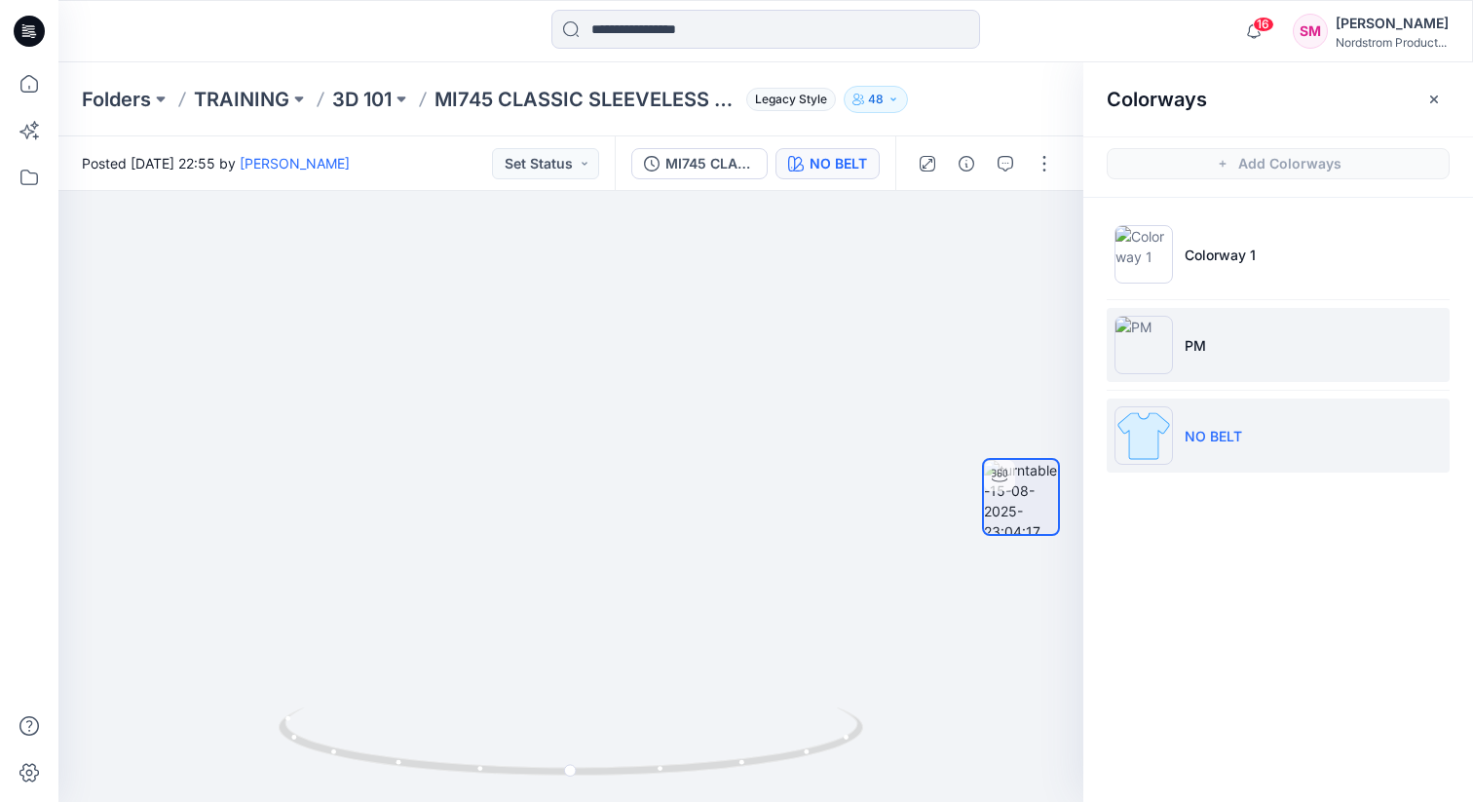
click at [1193, 333] on li "PM" at bounding box center [1278, 345] width 343 height 74
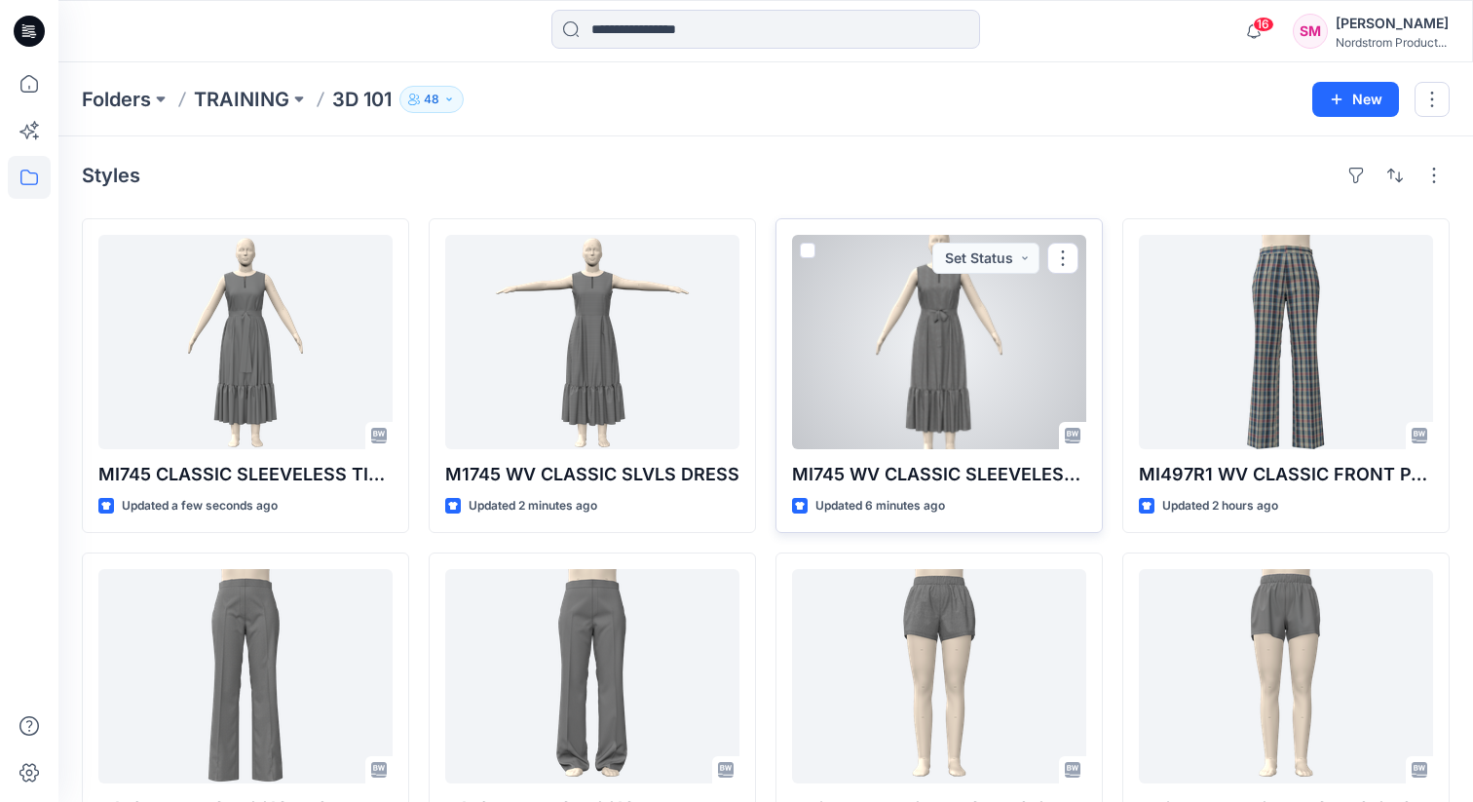
click at [930, 353] on div at bounding box center [939, 342] width 294 height 214
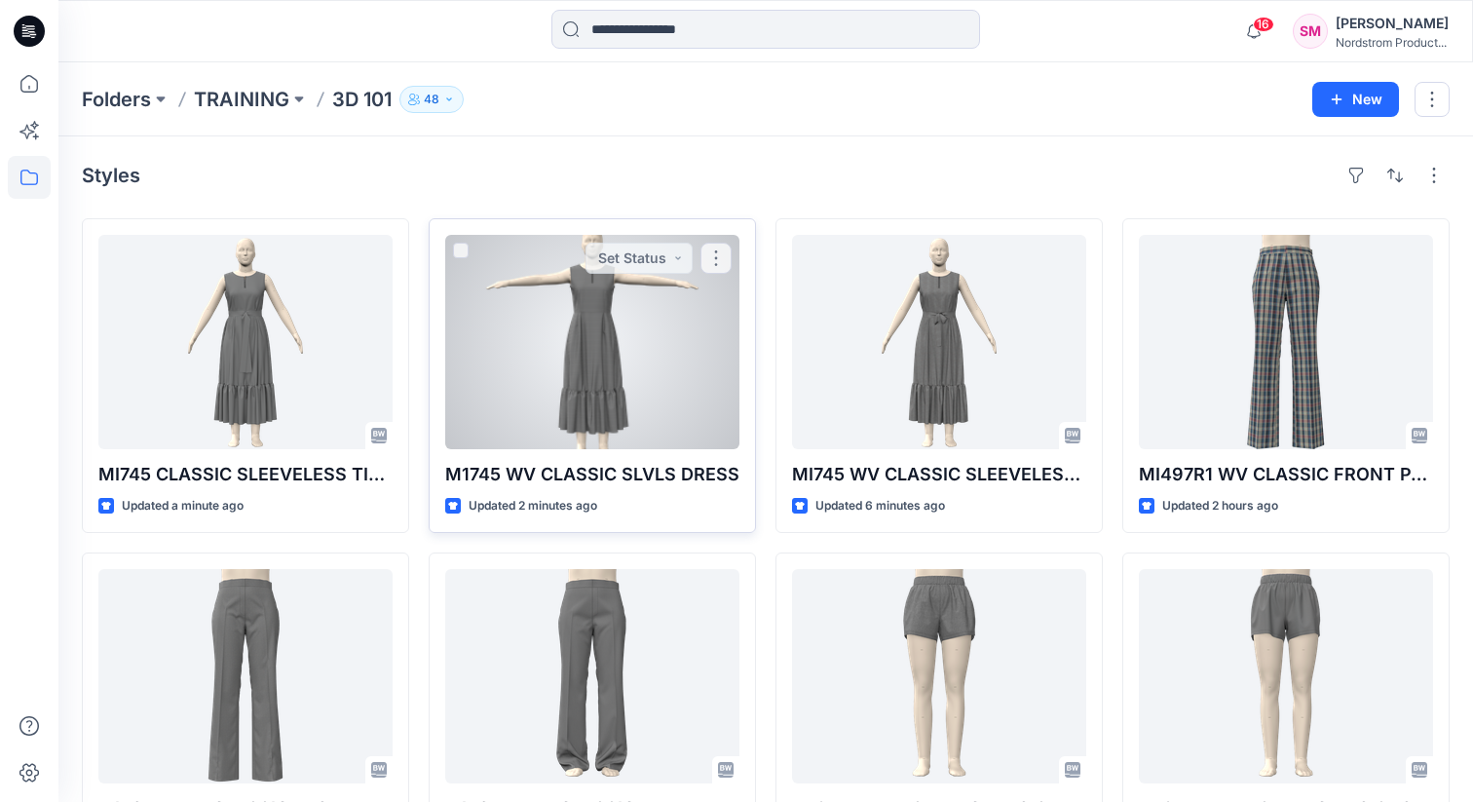
click at [507, 348] on div at bounding box center [592, 342] width 294 height 214
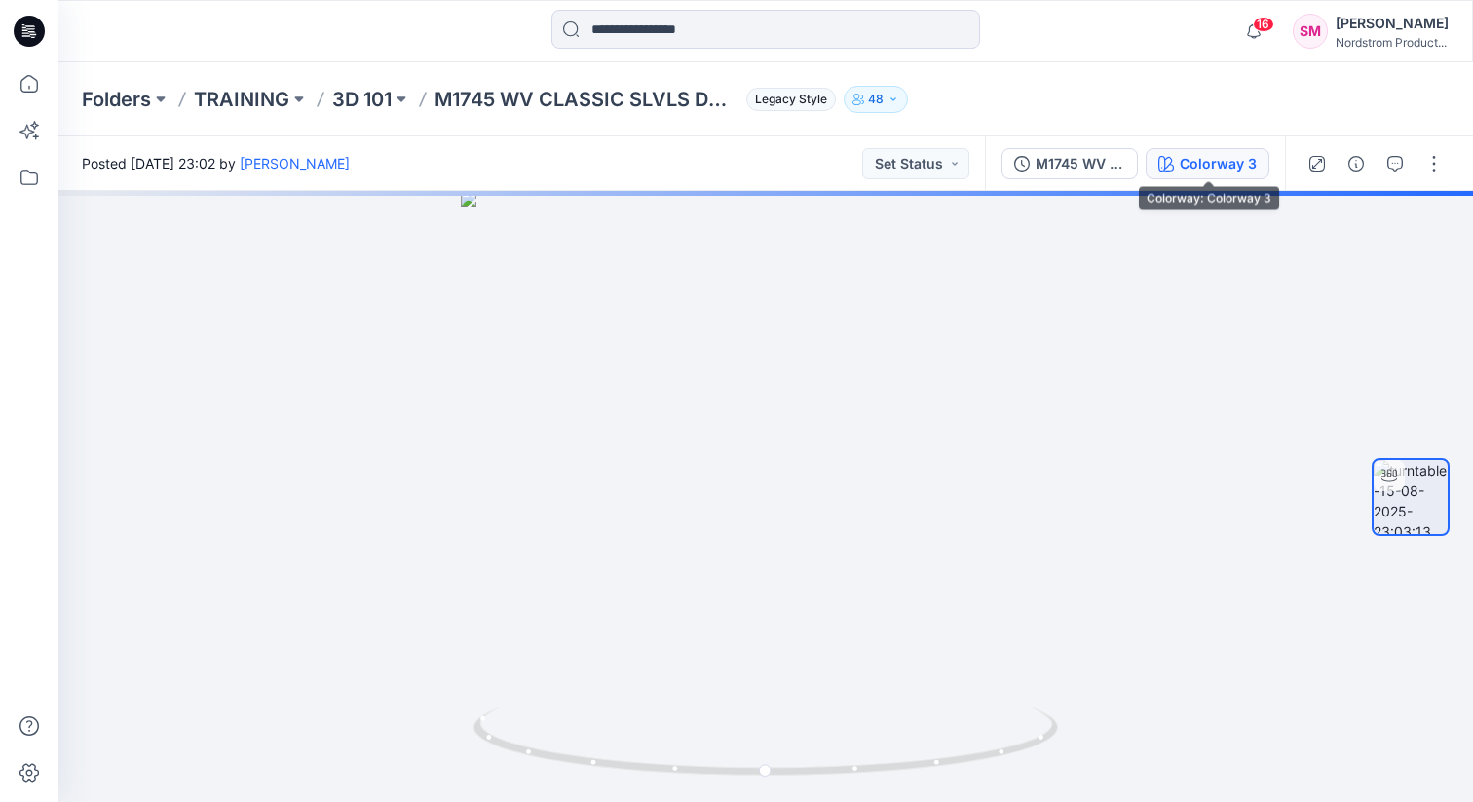
click at [1221, 172] on div "Colorway 3" at bounding box center [1218, 163] width 77 height 21
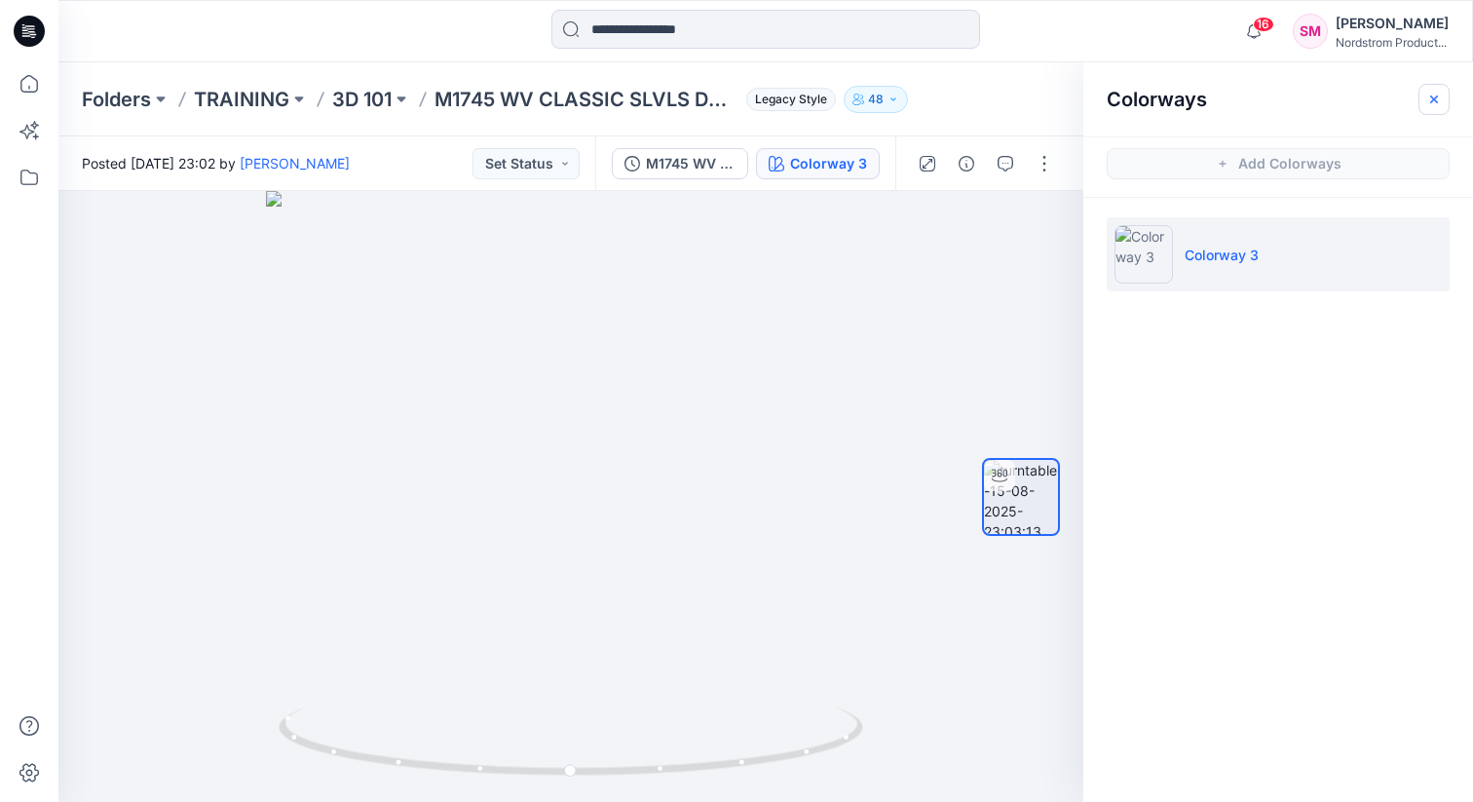
click at [1433, 95] on icon "button" at bounding box center [1435, 100] width 16 height 16
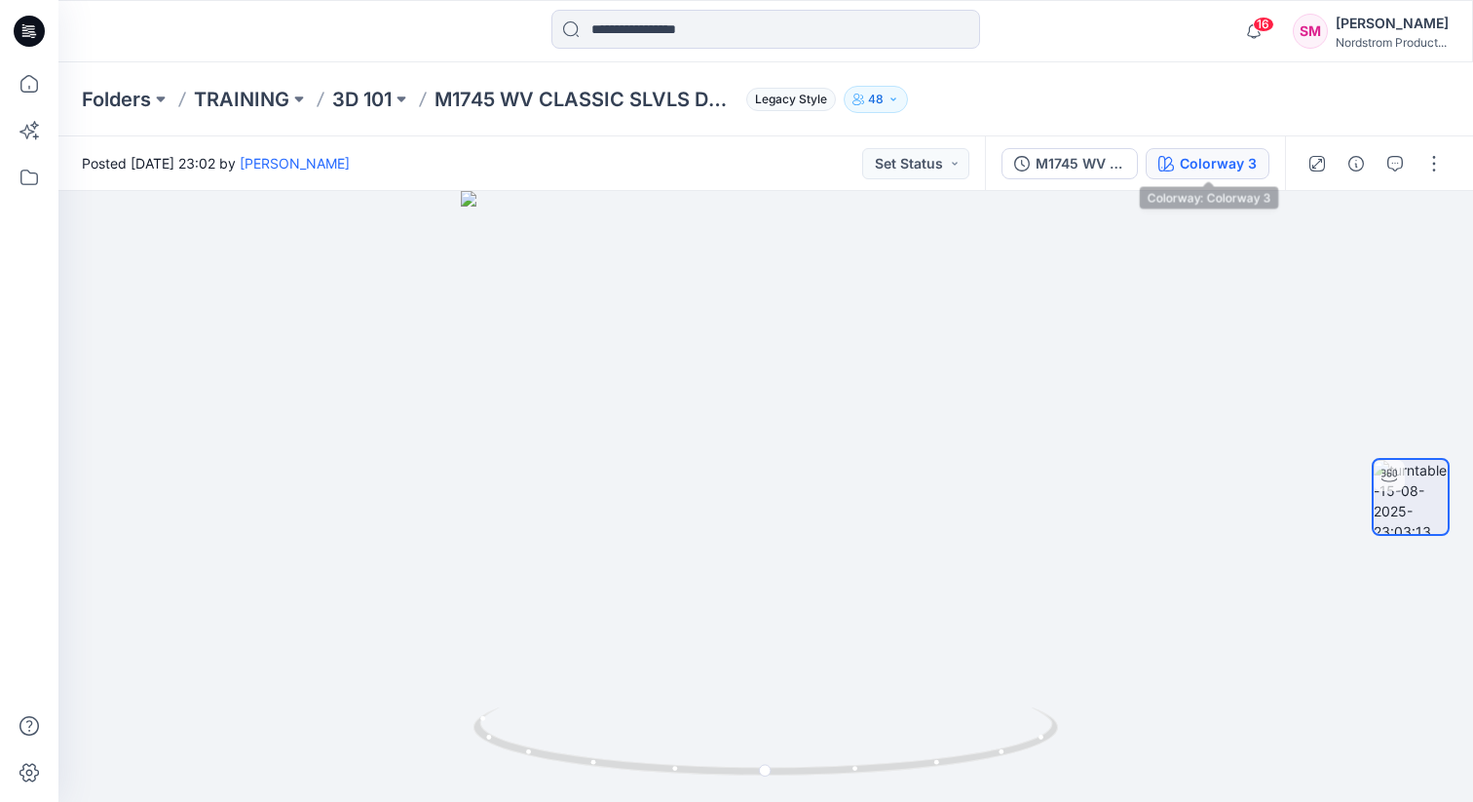
click at [1223, 159] on div "Colorway 3" at bounding box center [1218, 163] width 77 height 21
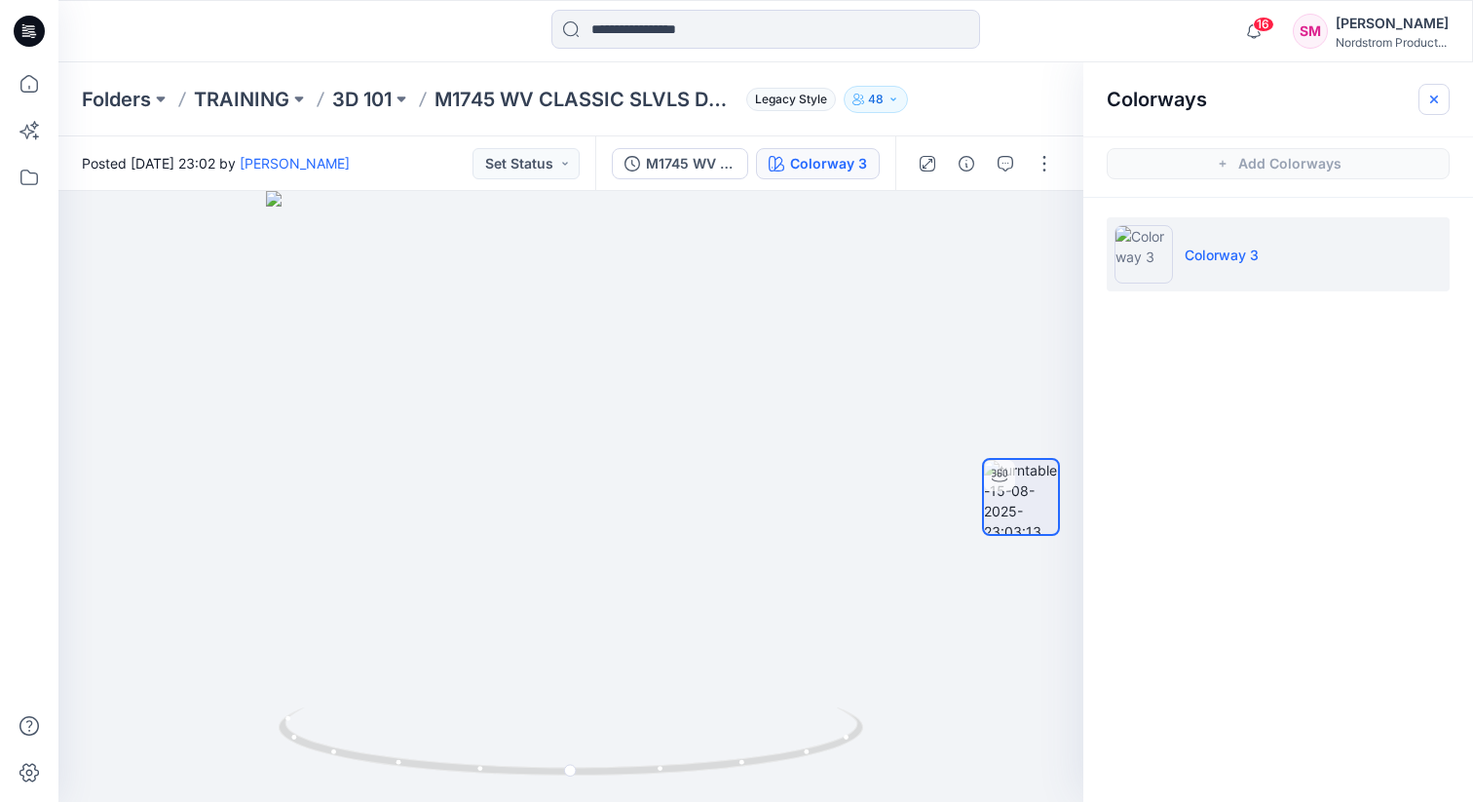
click at [1429, 92] on icon "button" at bounding box center [1435, 100] width 16 height 16
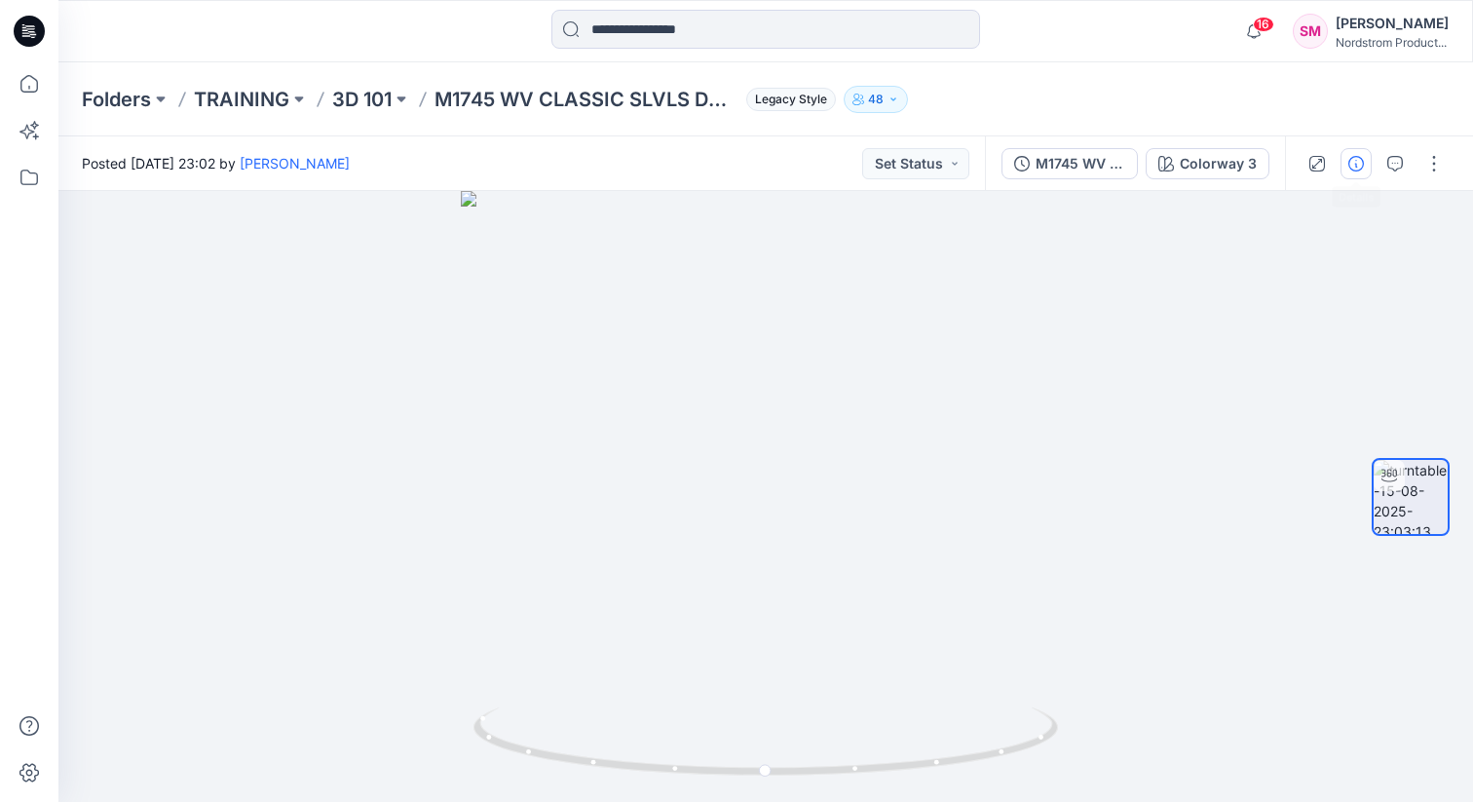
click at [1365, 164] on button "button" at bounding box center [1356, 163] width 31 height 31
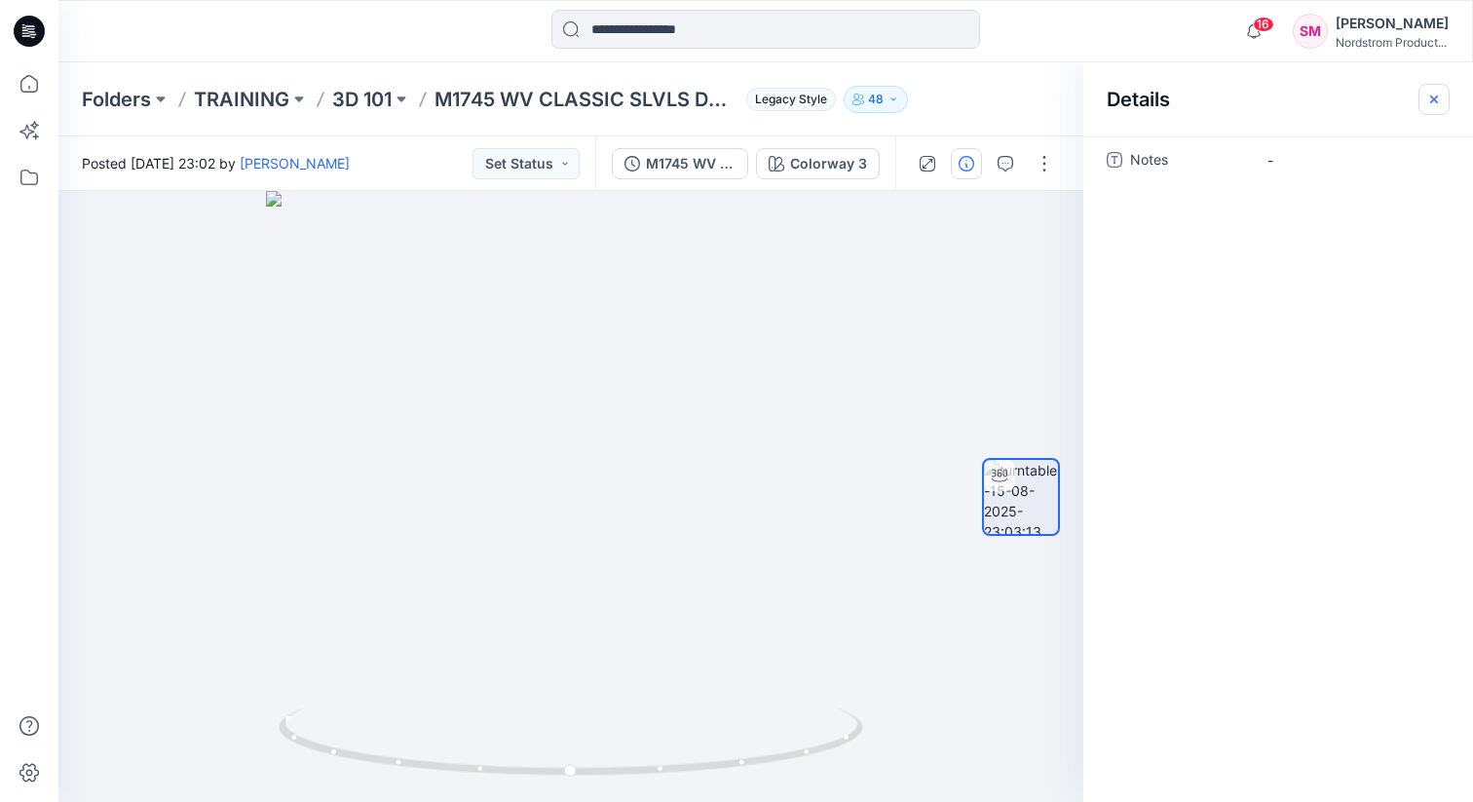
click at [1435, 97] on icon "button" at bounding box center [1435, 99] width 8 height 8
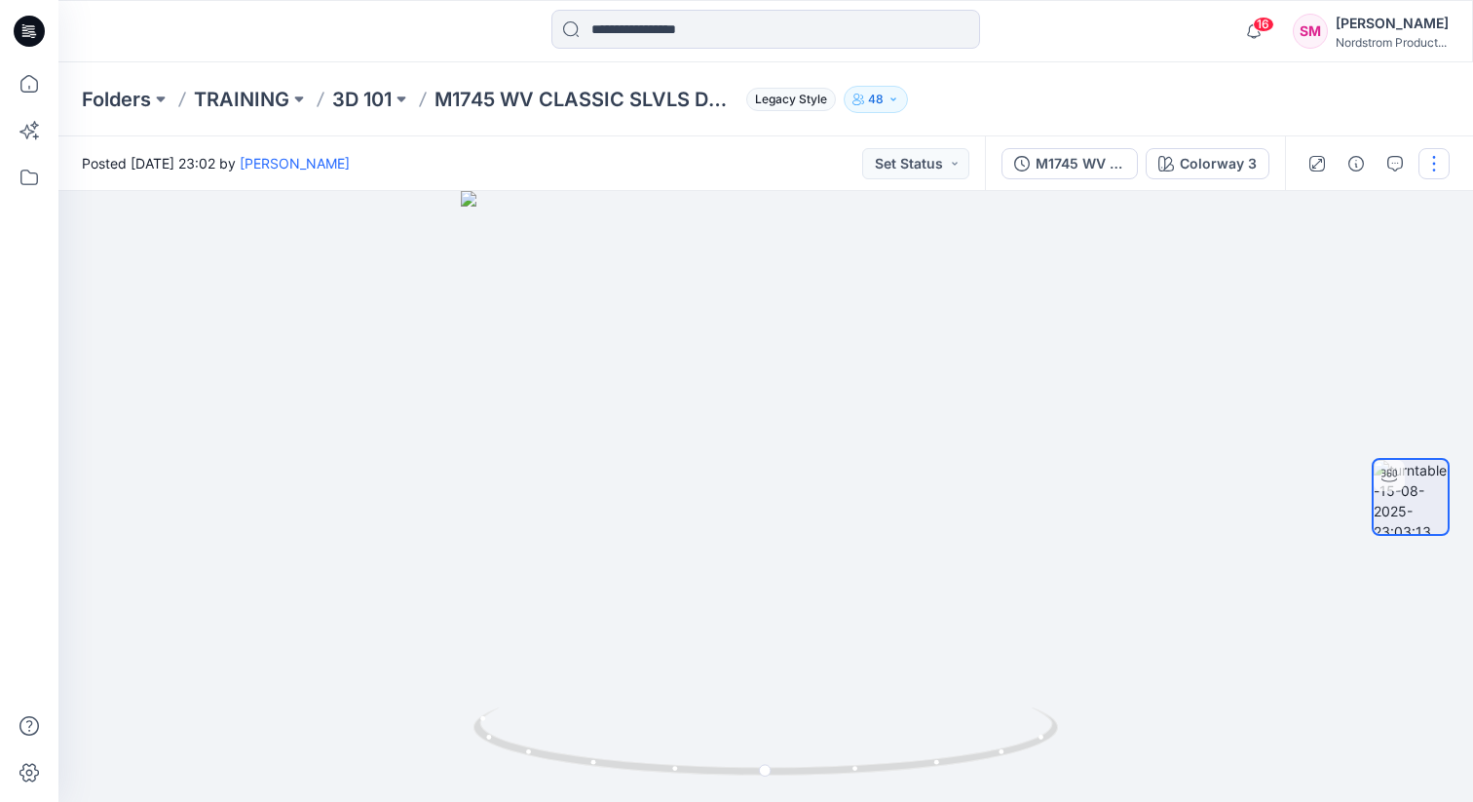
click at [1423, 158] on button "button" at bounding box center [1434, 163] width 31 height 31
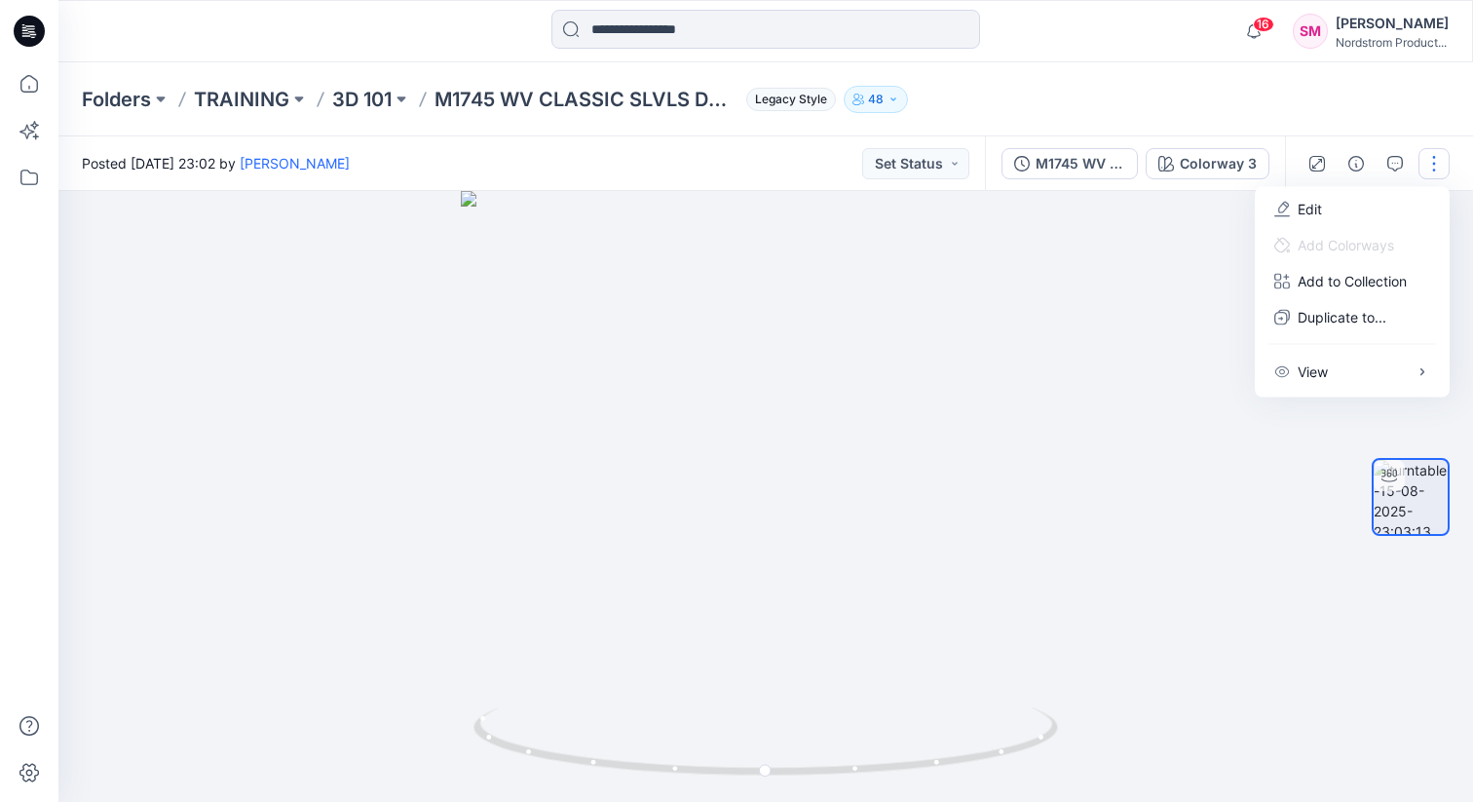
click at [1426, 156] on button "button" at bounding box center [1434, 163] width 31 height 31
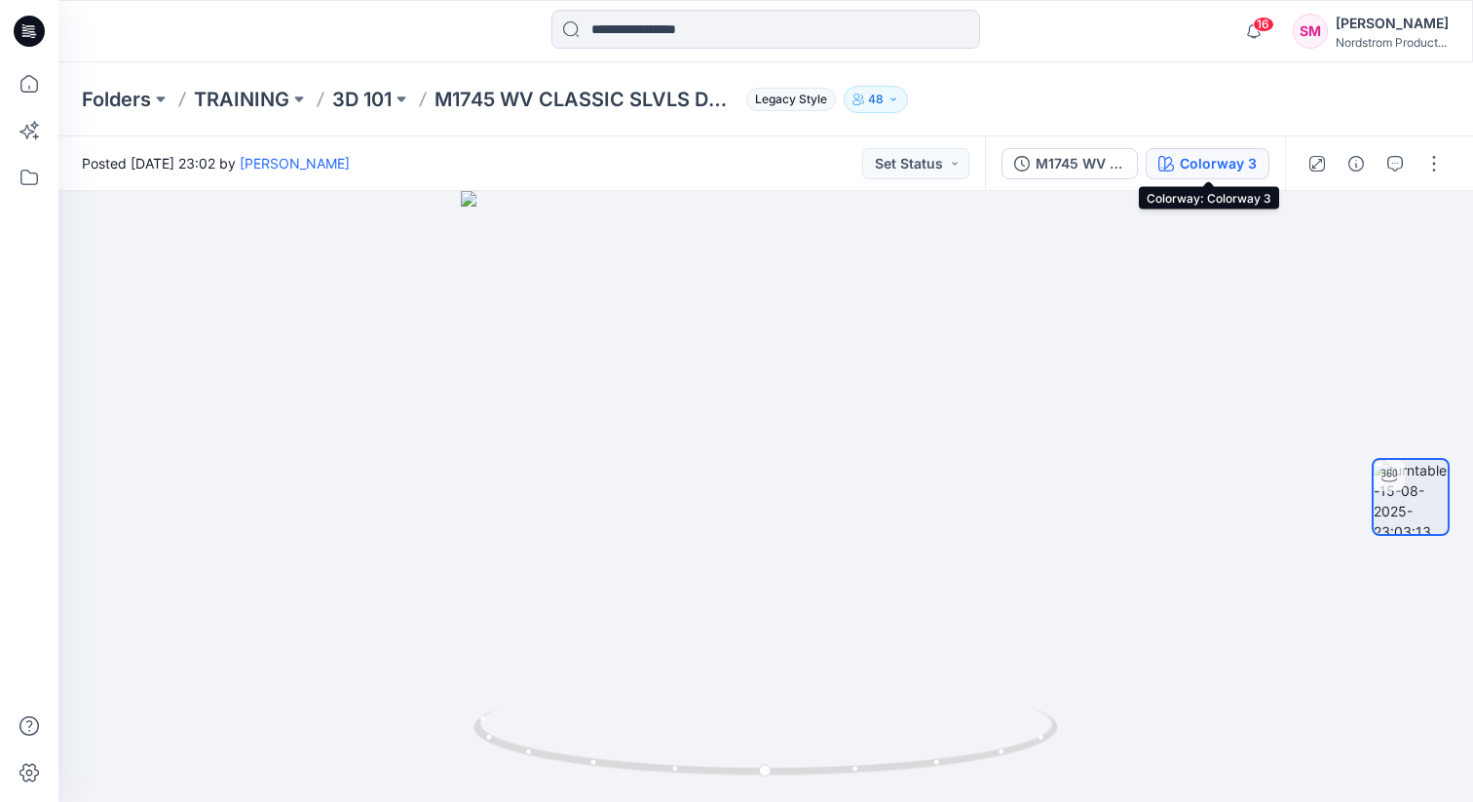
click at [1187, 156] on div "Colorway 3" at bounding box center [1218, 163] width 77 height 21
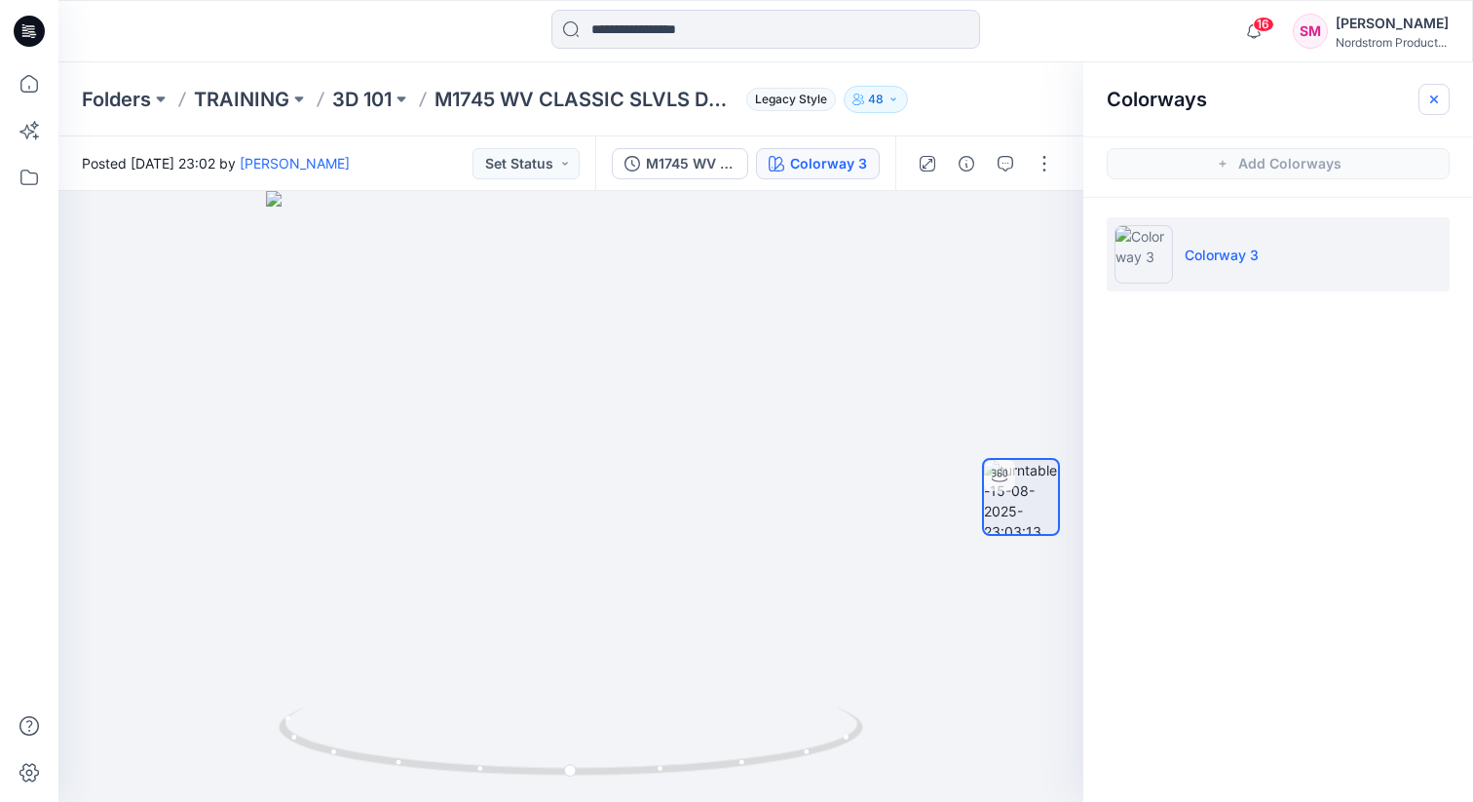
click at [1426, 106] on button "button" at bounding box center [1434, 99] width 31 height 31
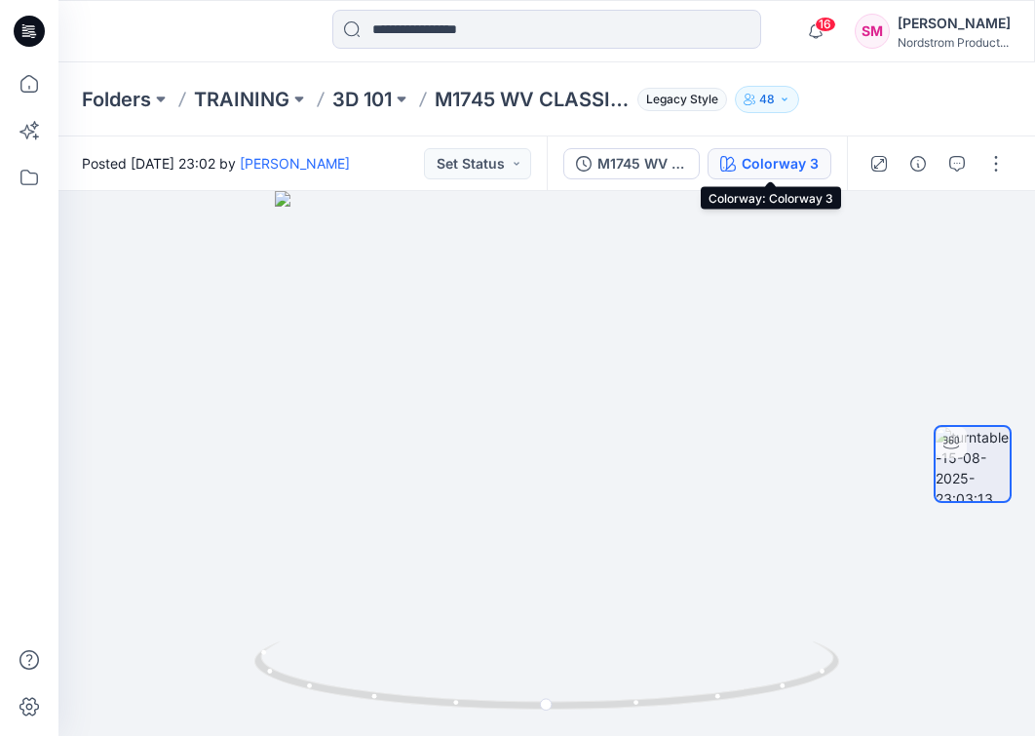
click at [797, 159] on div "Colorway 3" at bounding box center [780, 163] width 77 height 21
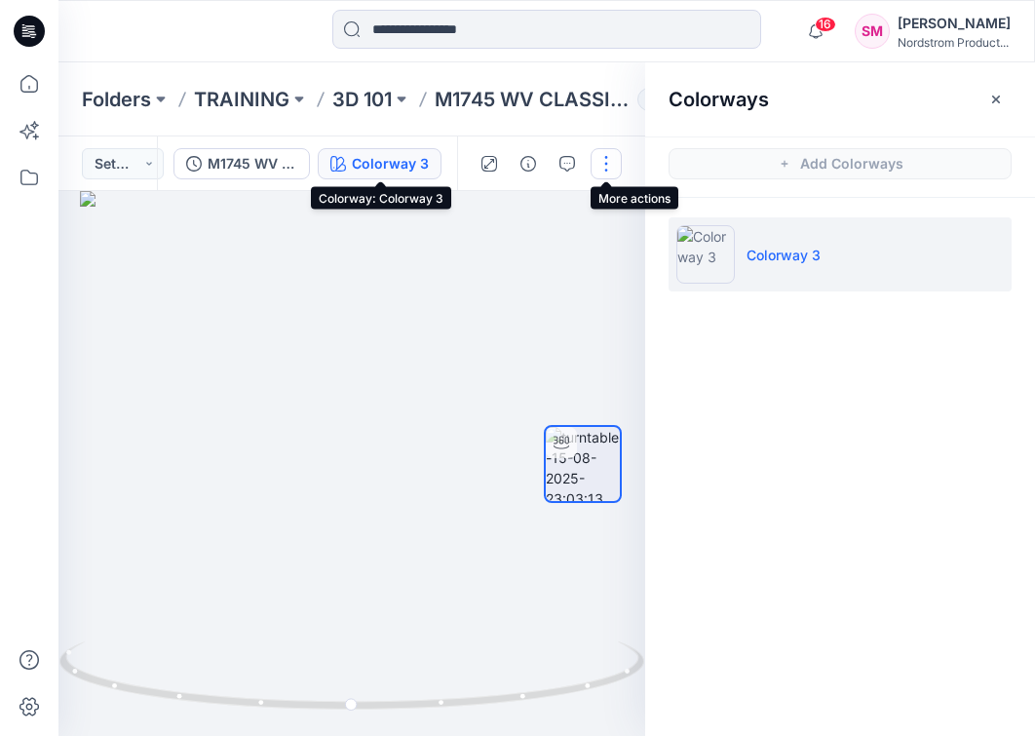
click at [610, 159] on button "button" at bounding box center [606, 163] width 31 height 31
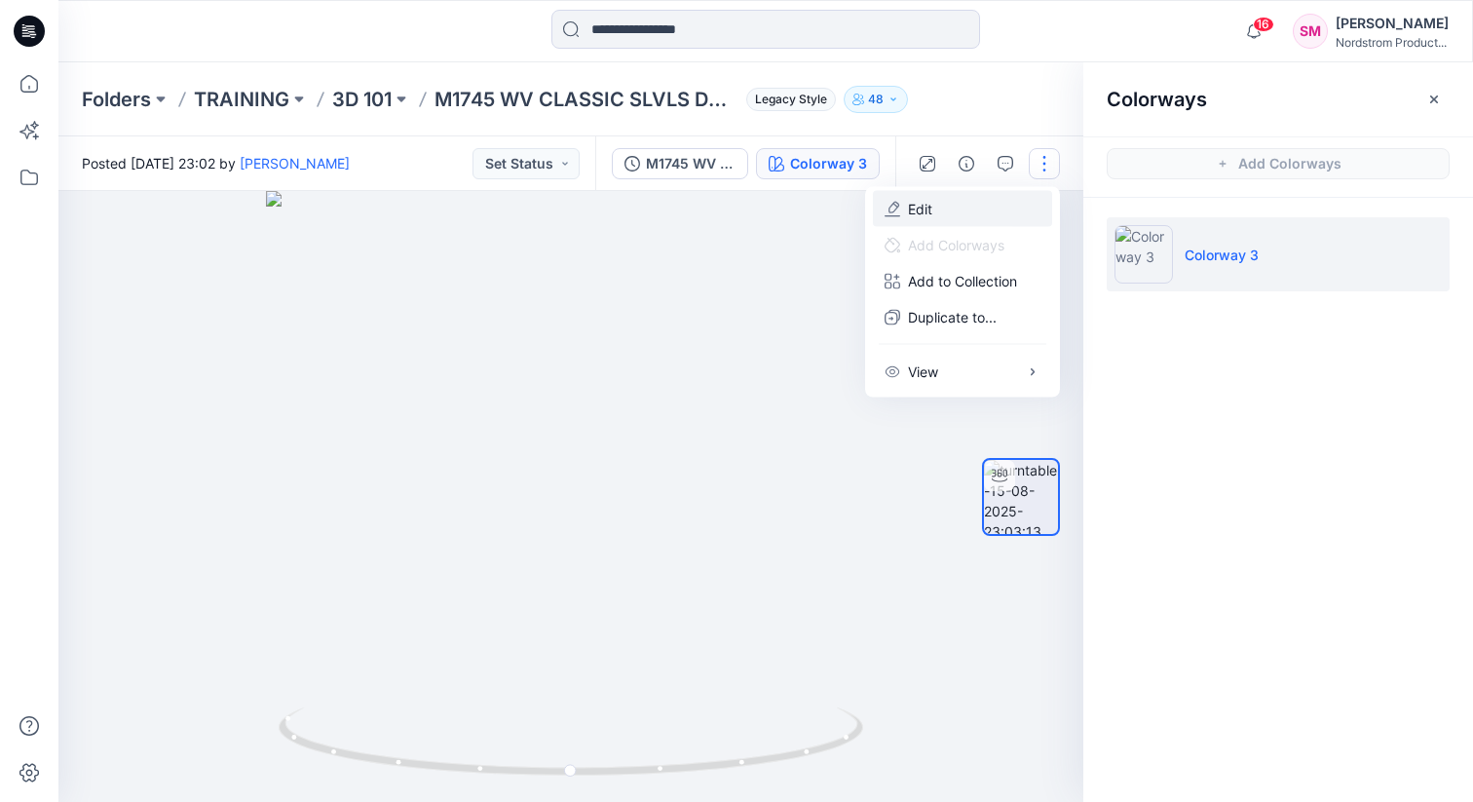
click at [977, 218] on button "Edit" at bounding box center [962, 209] width 179 height 36
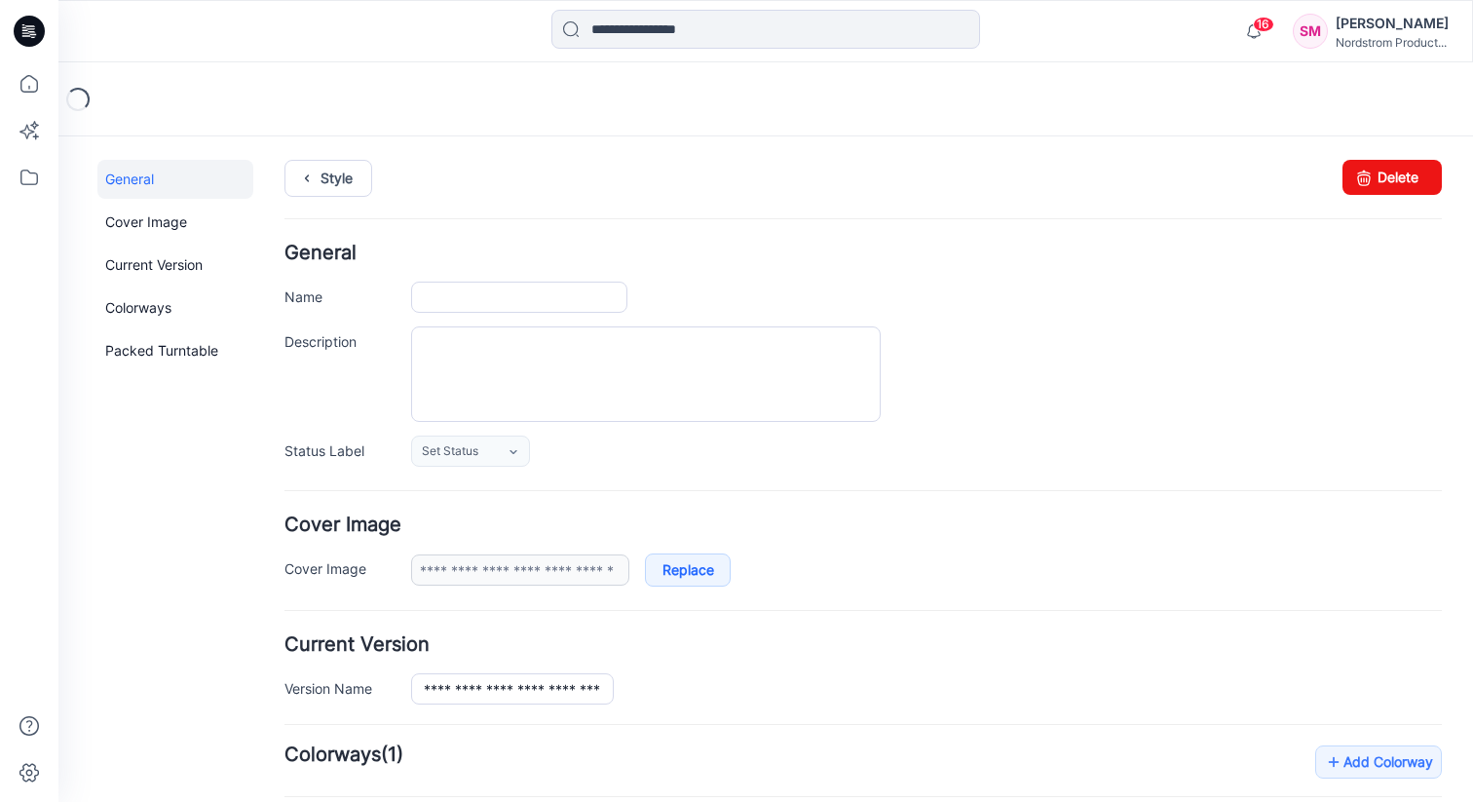
type input "**********"
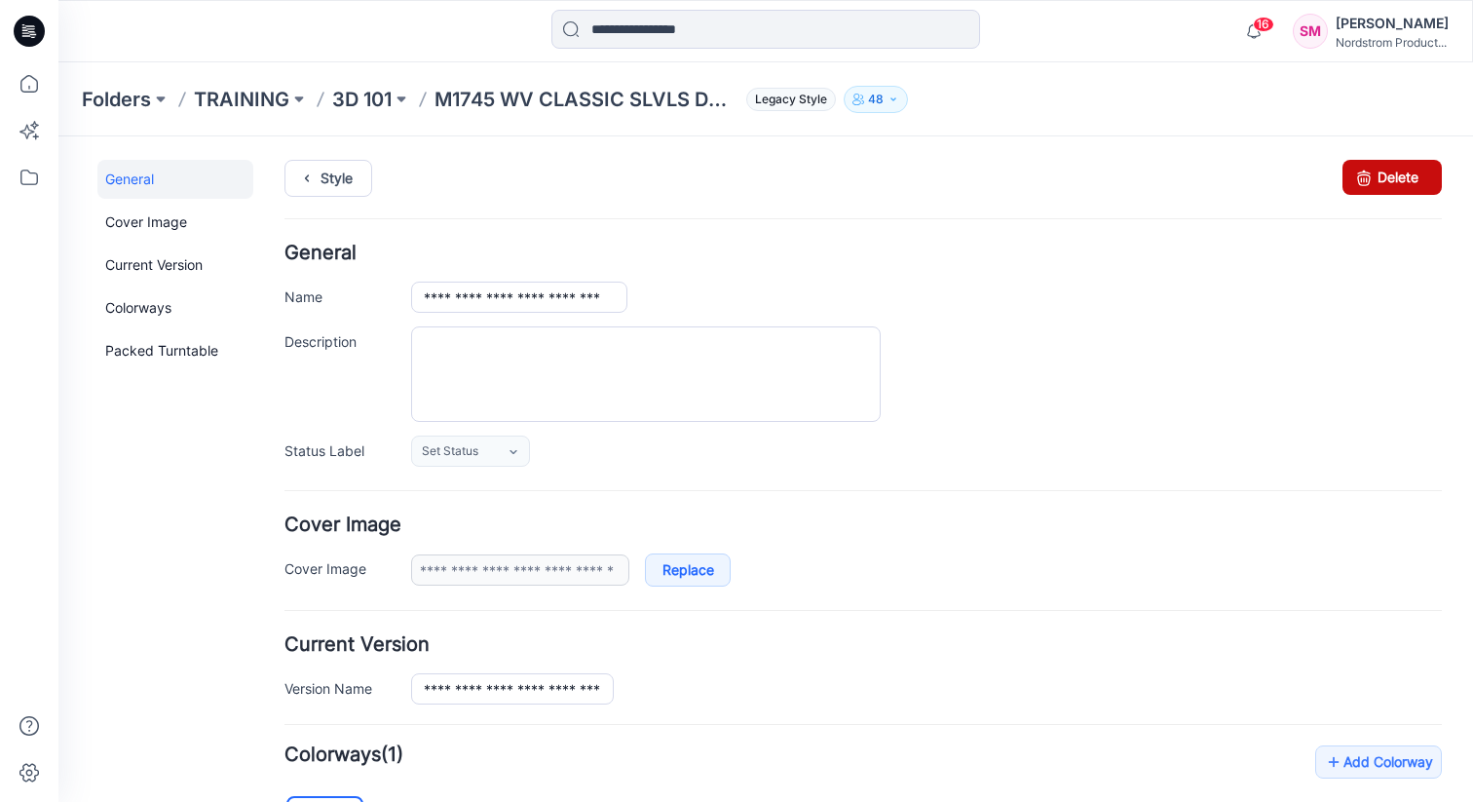
click at [1384, 174] on link "Delete" at bounding box center [1392, 177] width 99 height 35
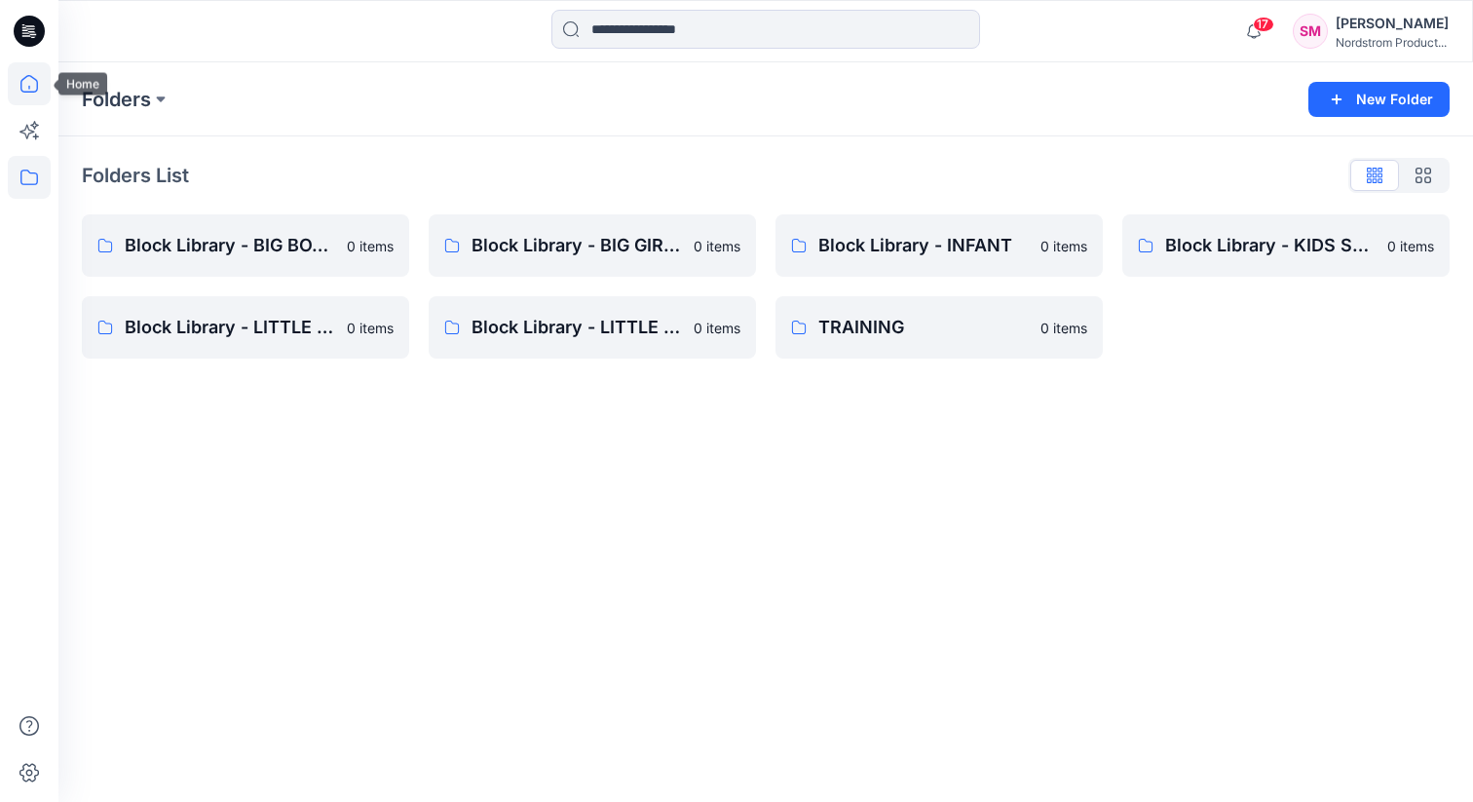
click at [31, 82] on icon at bounding box center [29, 83] width 43 height 43
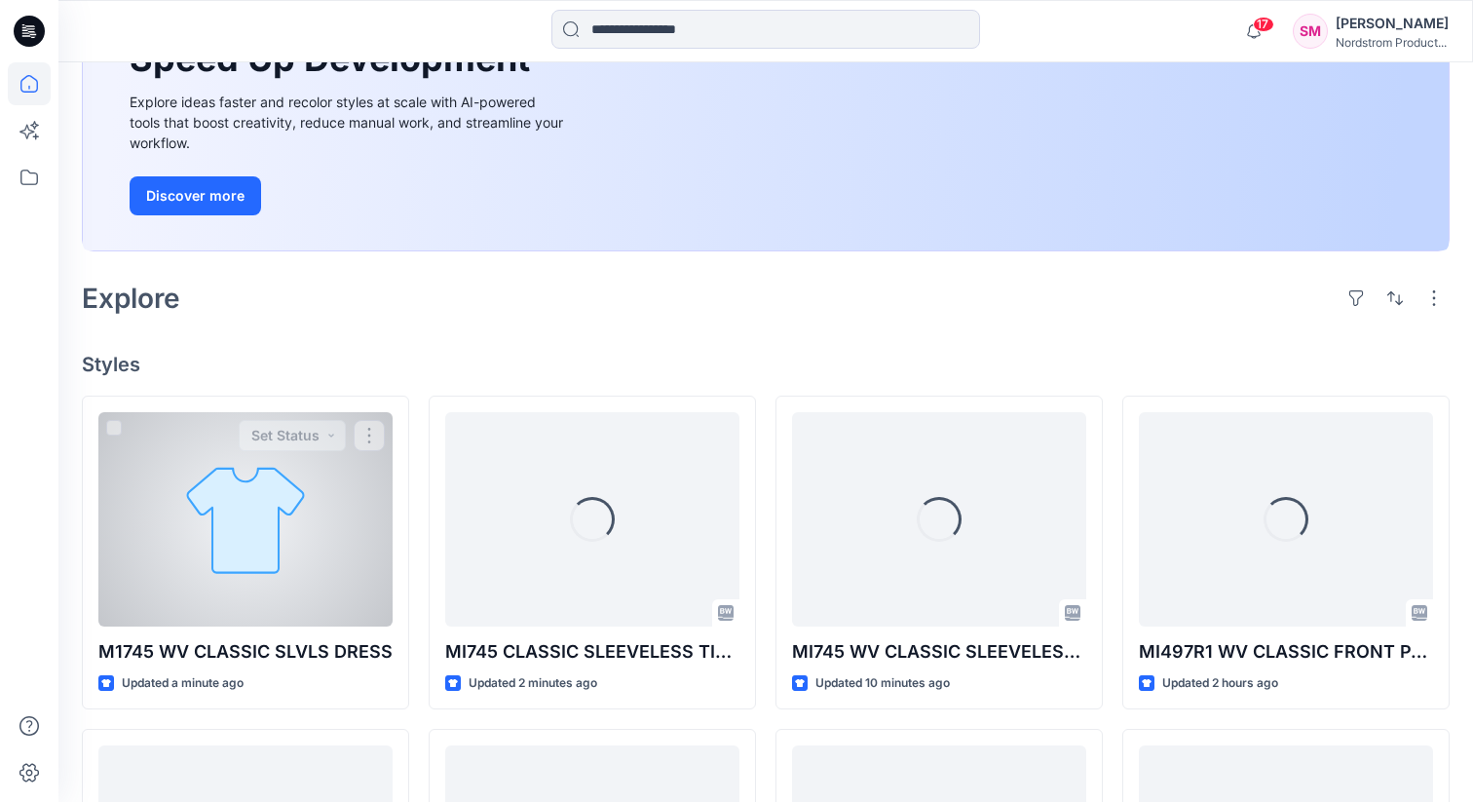
scroll to position [251, 0]
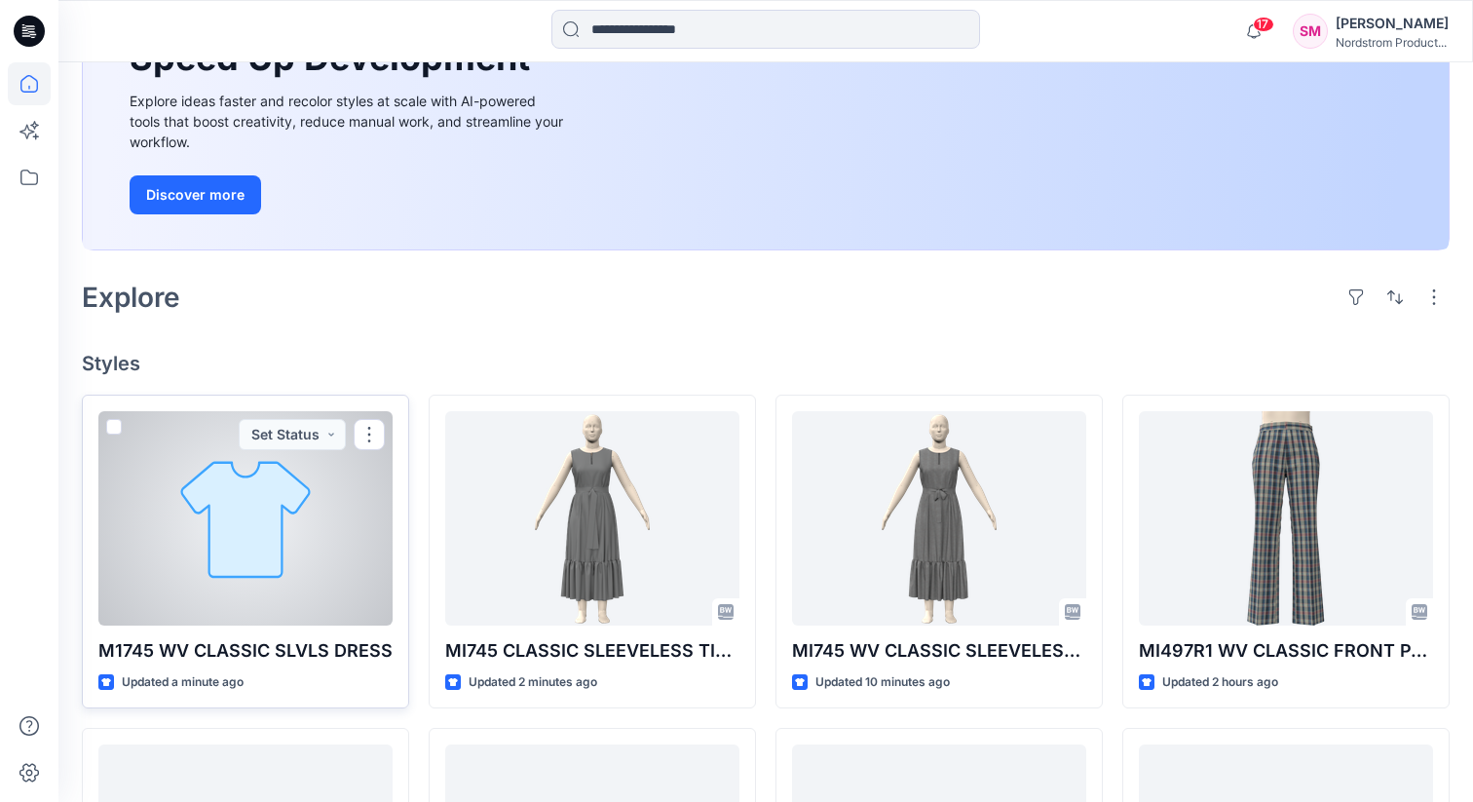
click at [267, 524] on div at bounding box center [245, 518] width 294 height 214
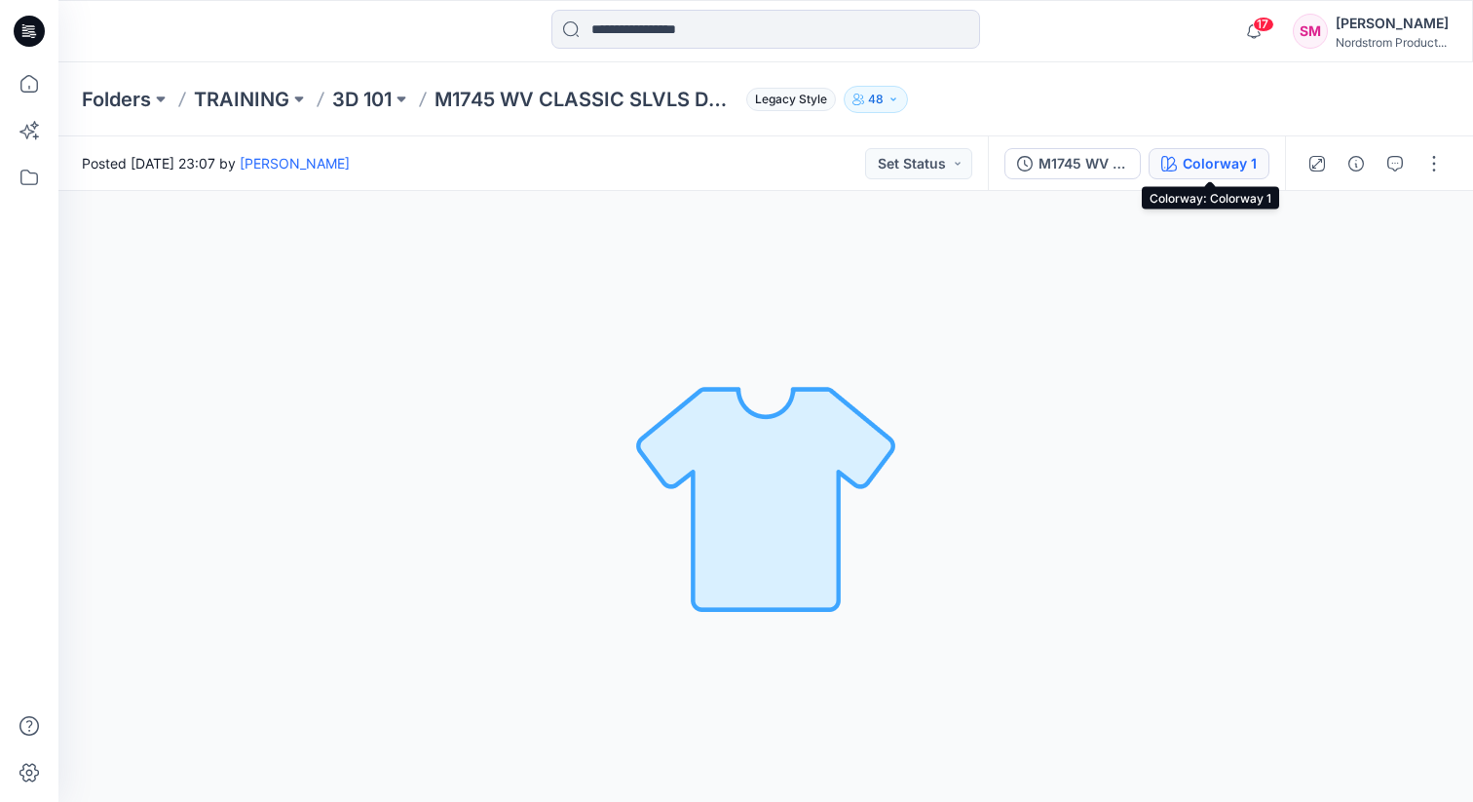
click at [1200, 155] on div "Colorway 1" at bounding box center [1220, 163] width 74 height 21
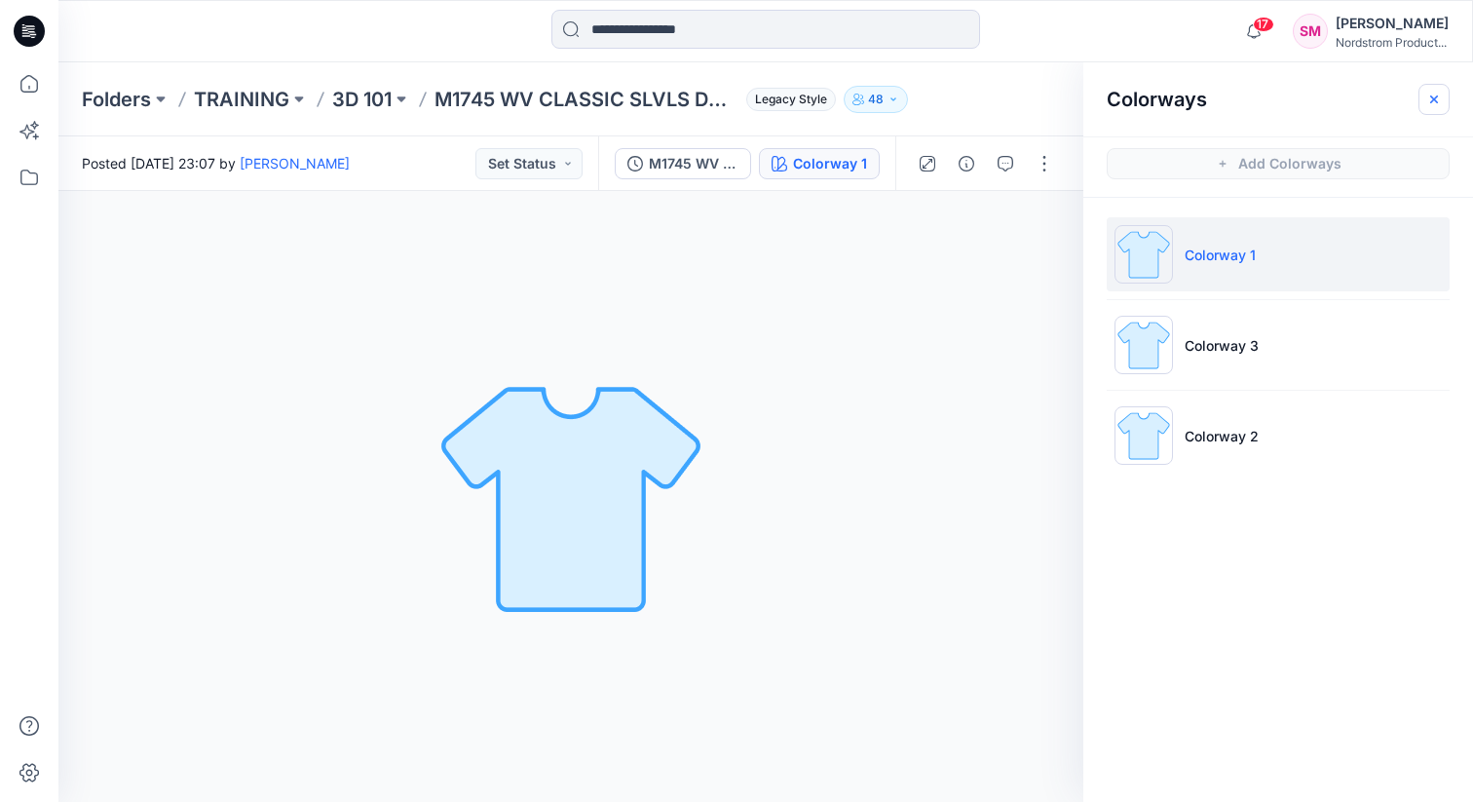
click at [1432, 92] on icon "button" at bounding box center [1435, 100] width 16 height 16
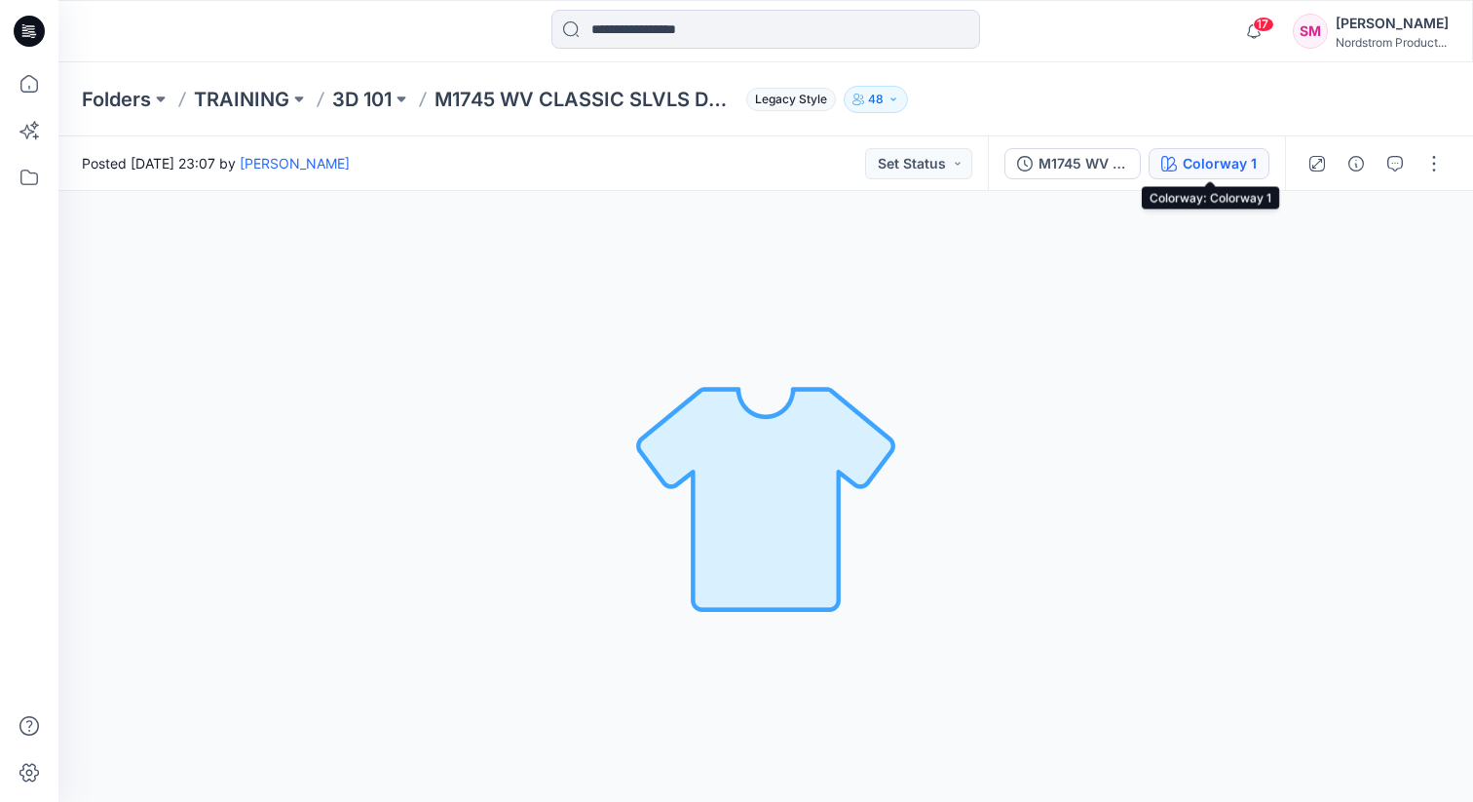
click at [1168, 150] on button "Colorway 1" at bounding box center [1209, 163] width 121 height 31
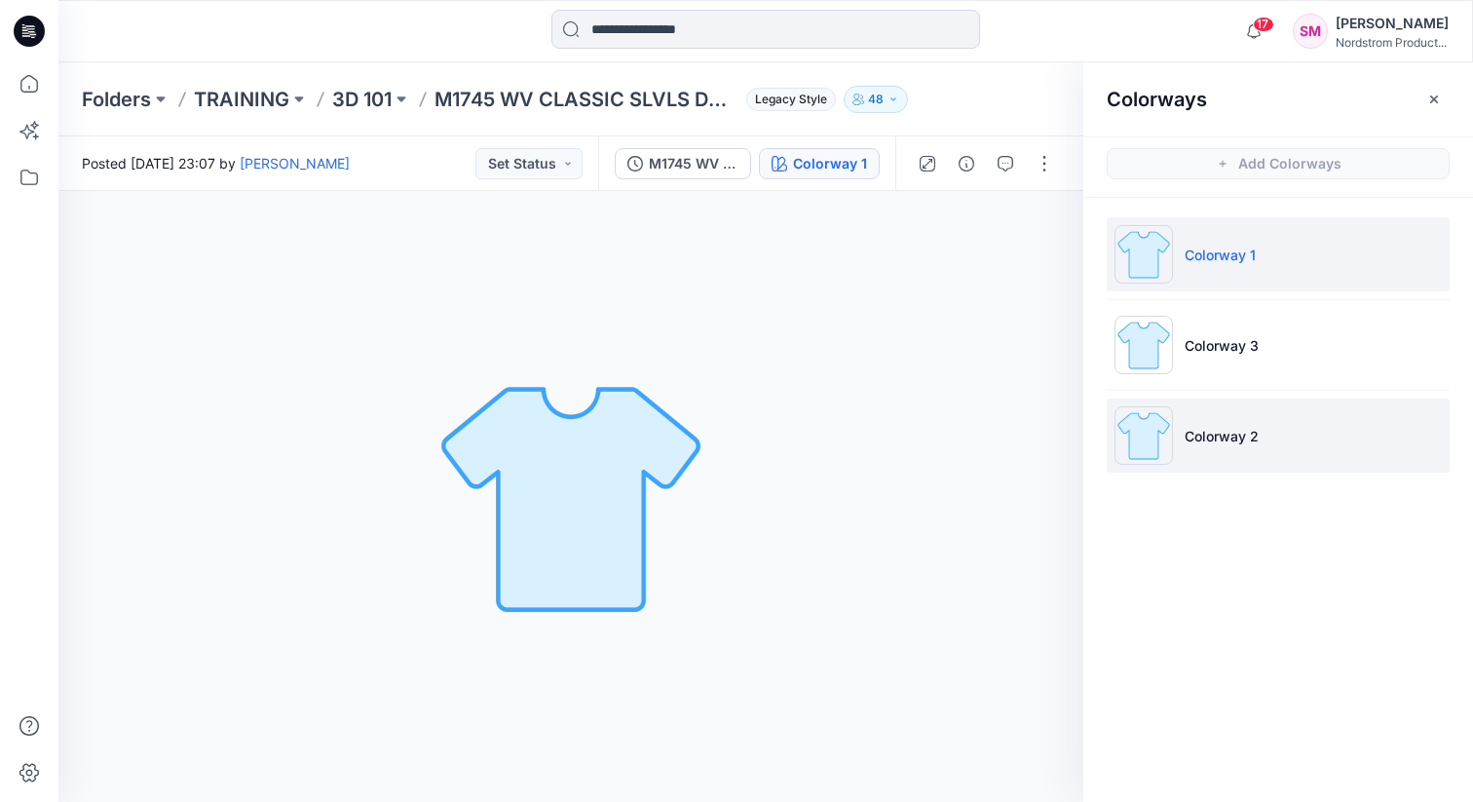
click at [1185, 416] on li "Colorway 2" at bounding box center [1278, 436] width 343 height 74
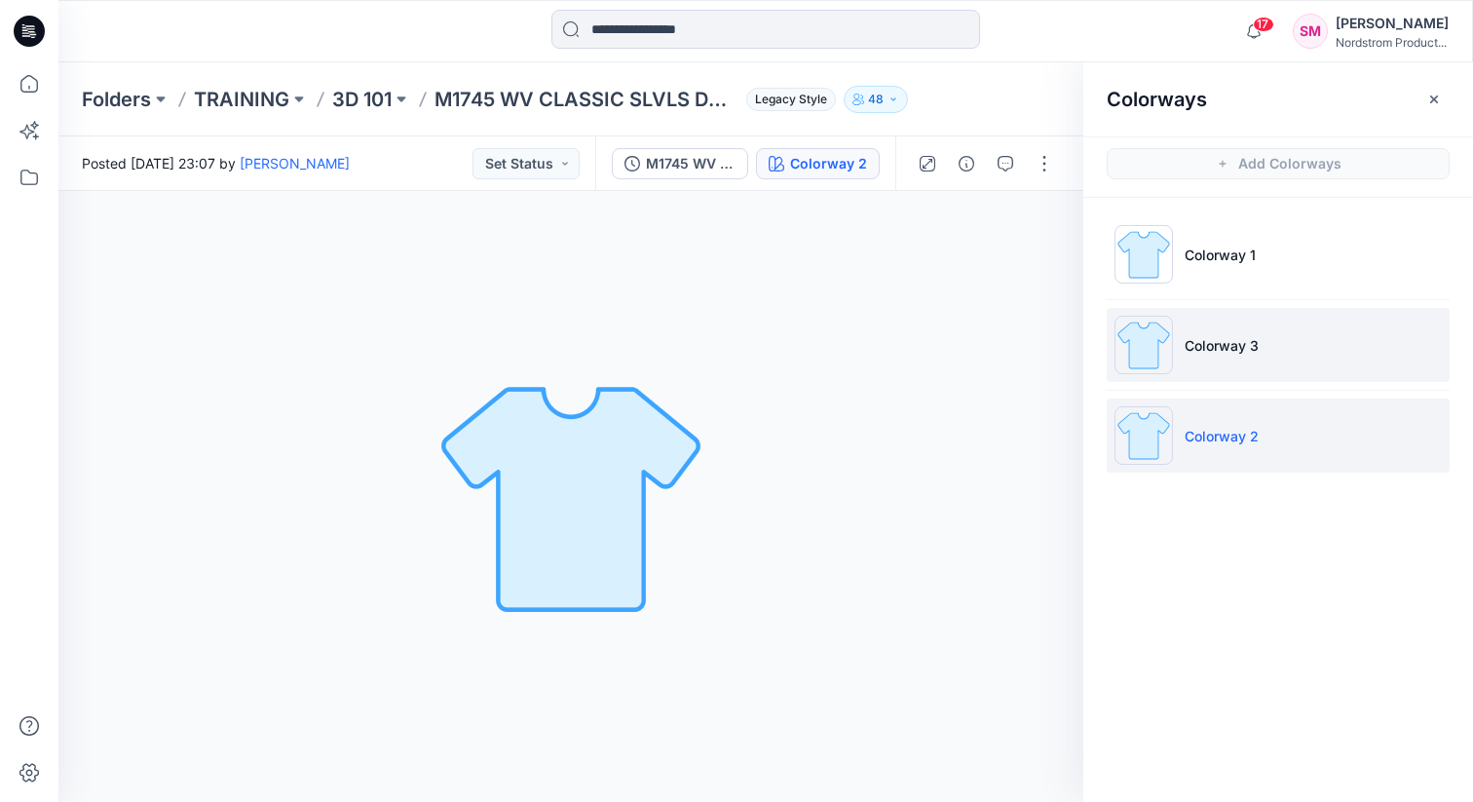
click at [1185, 349] on p "Colorway 3" at bounding box center [1222, 345] width 74 height 20
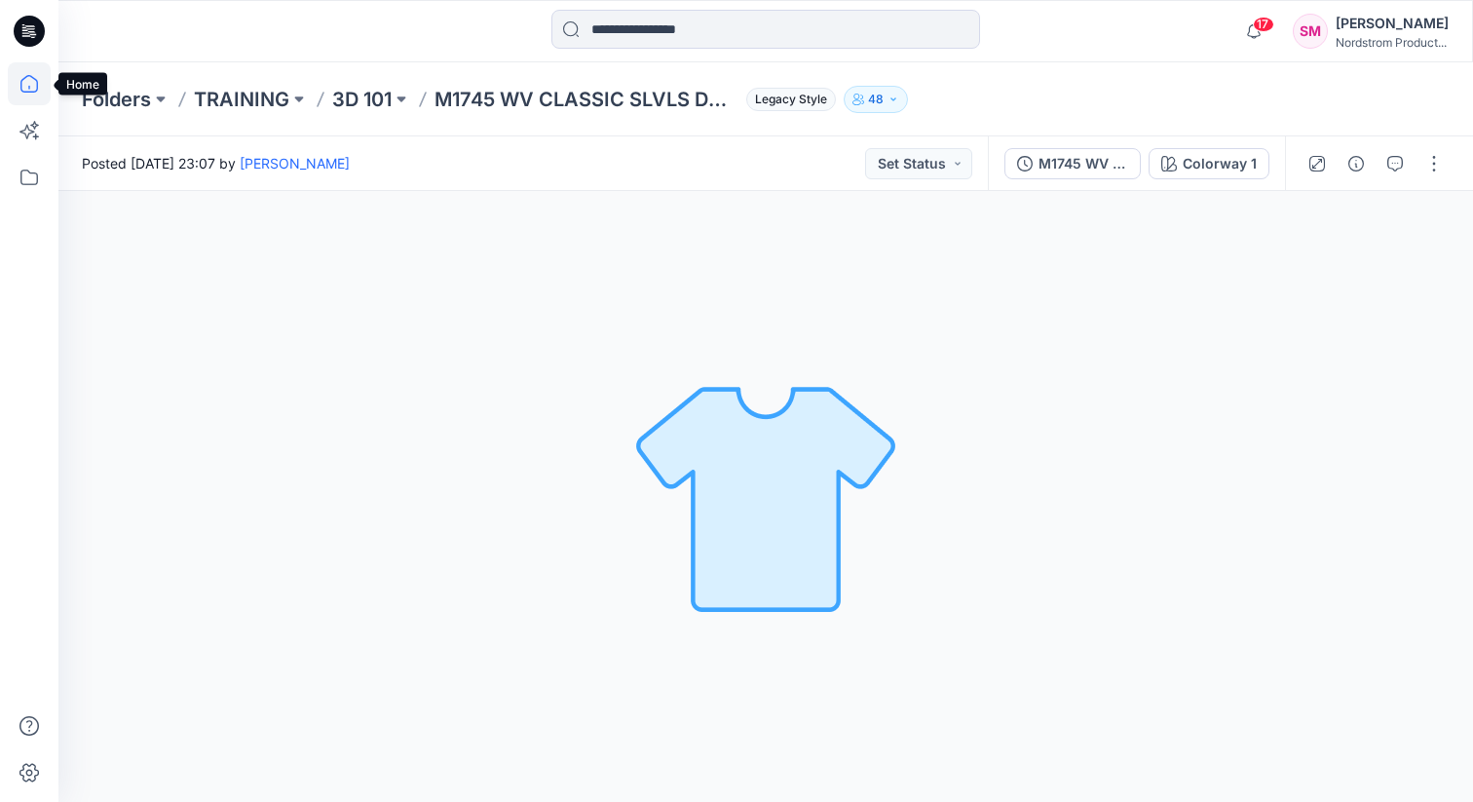
click at [32, 82] on icon at bounding box center [29, 83] width 43 height 43
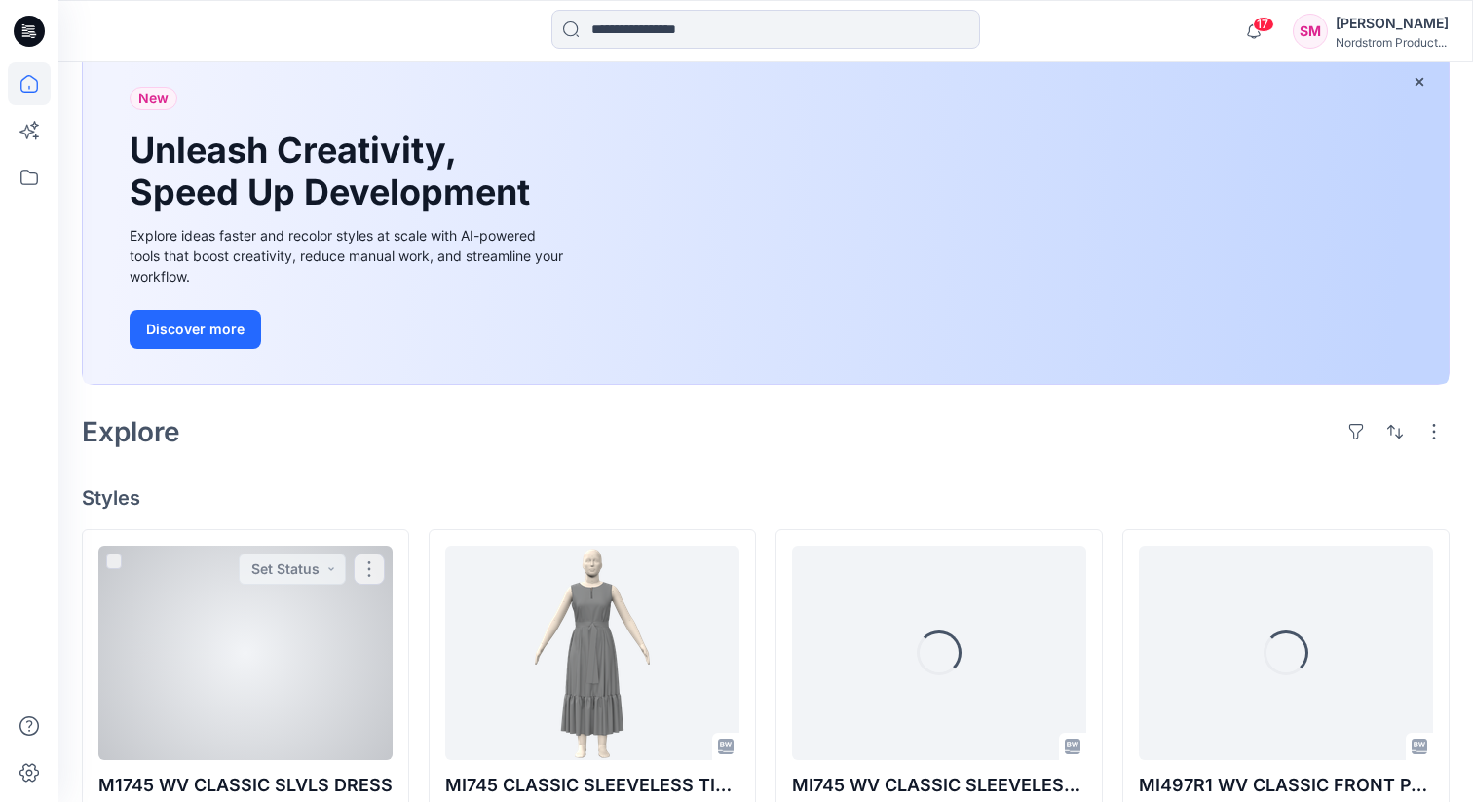
scroll to position [310, 0]
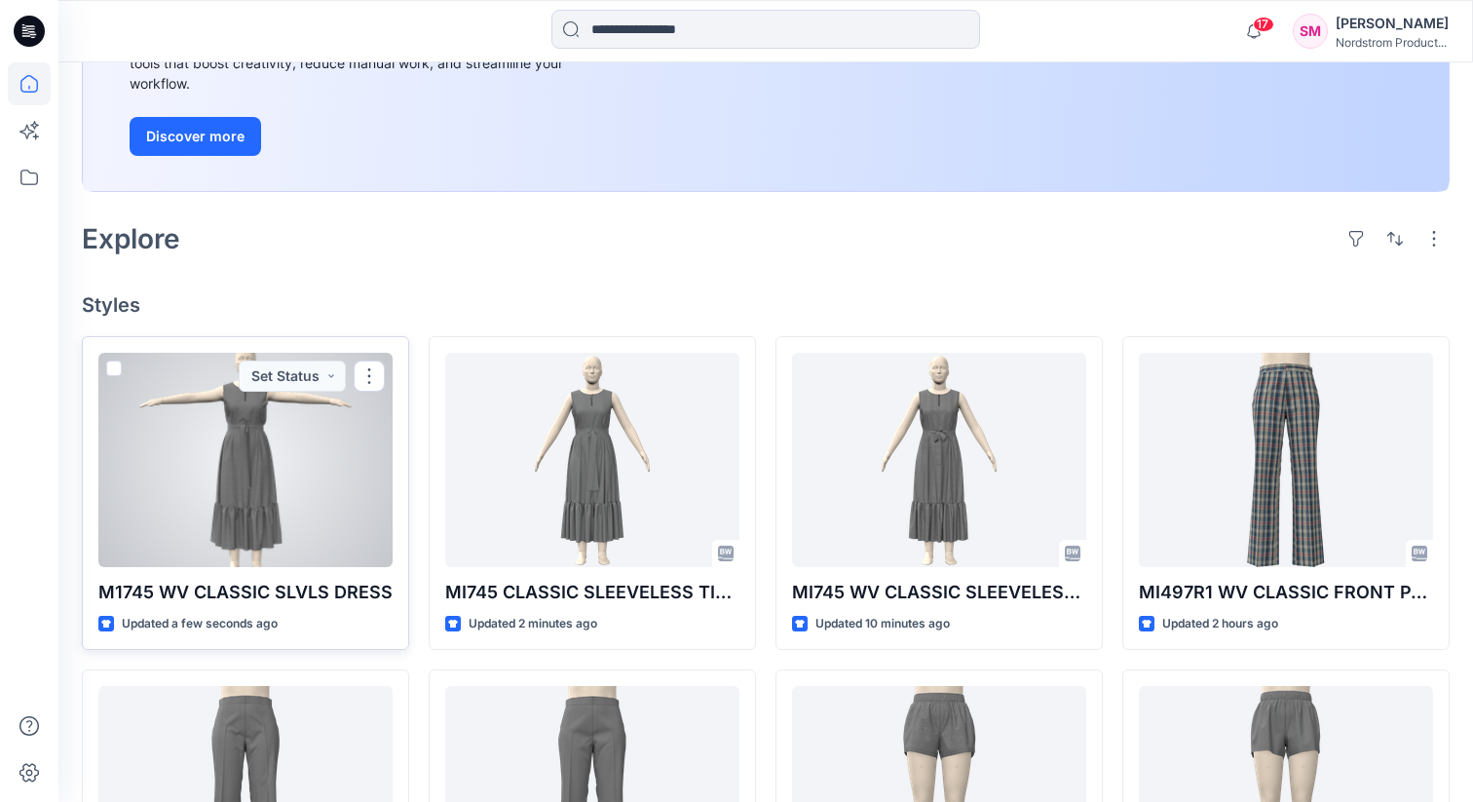
click at [268, 433] on div at bounding box center [245, 460] width 294 height 214
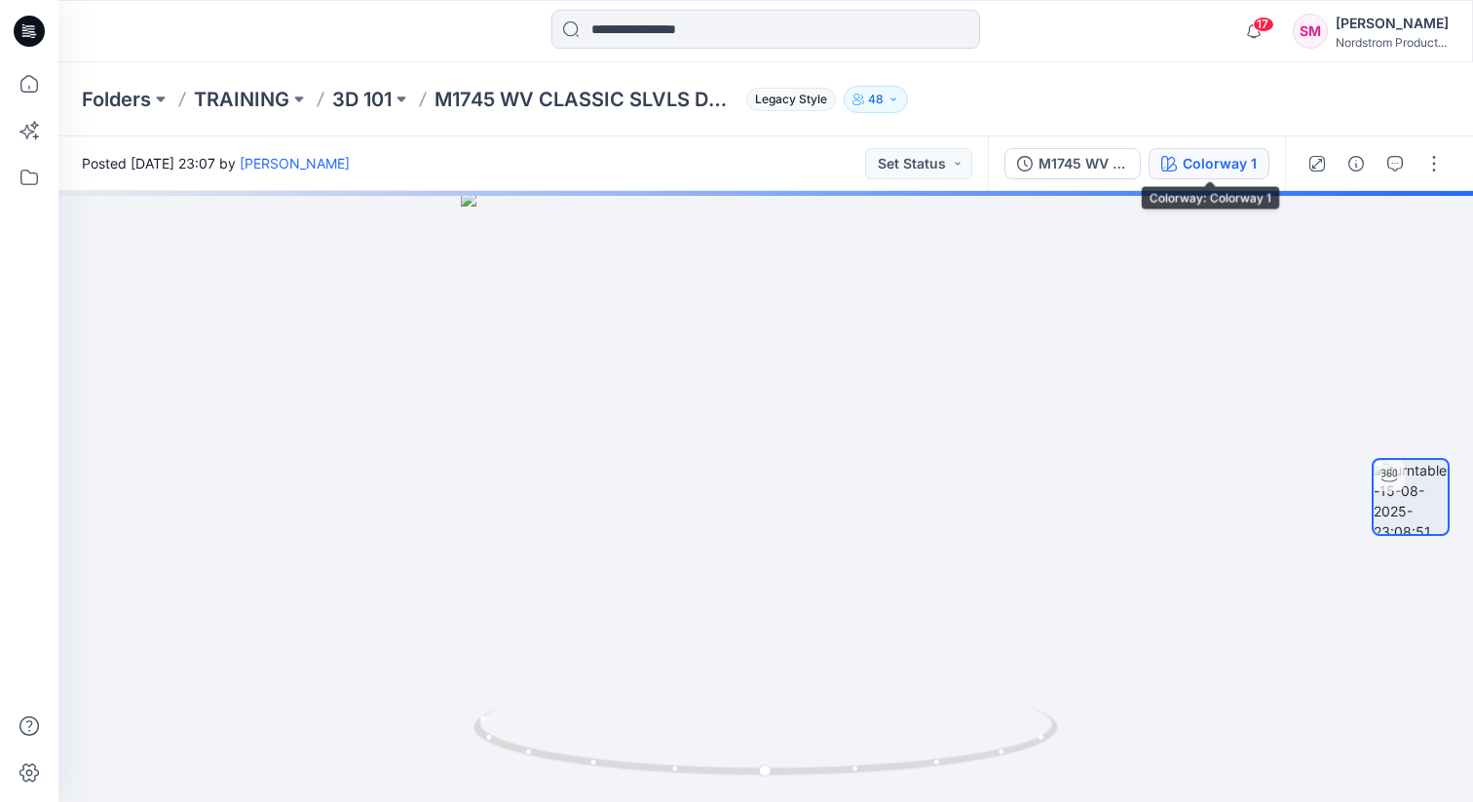
click at [1224, 161] on div "Colorway 1" at bounding box center [1220, 163] width 74 height 21
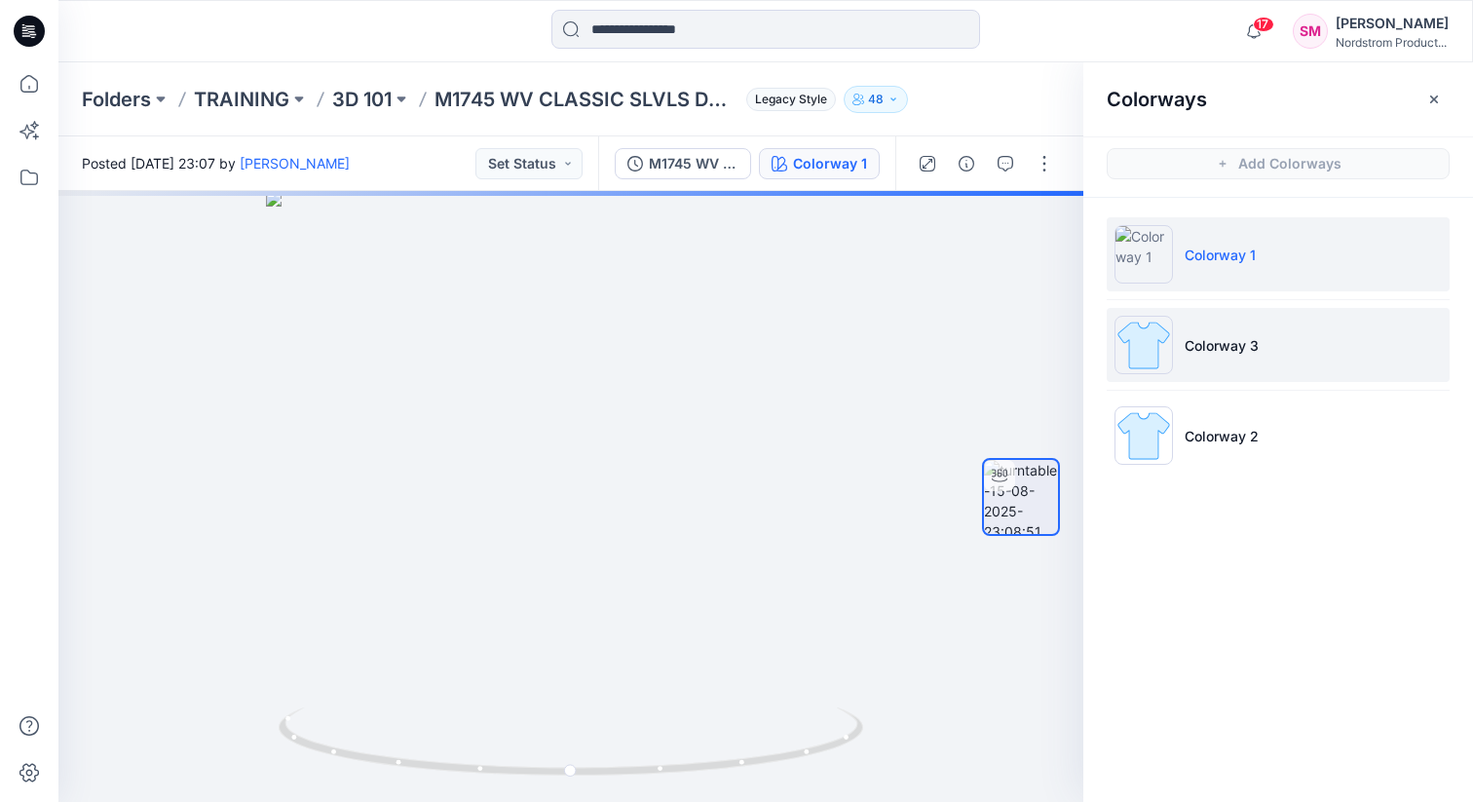
click at [1201, 341] on p "Colorway 3" at bounding box center [1222, 345] width 74 height 20
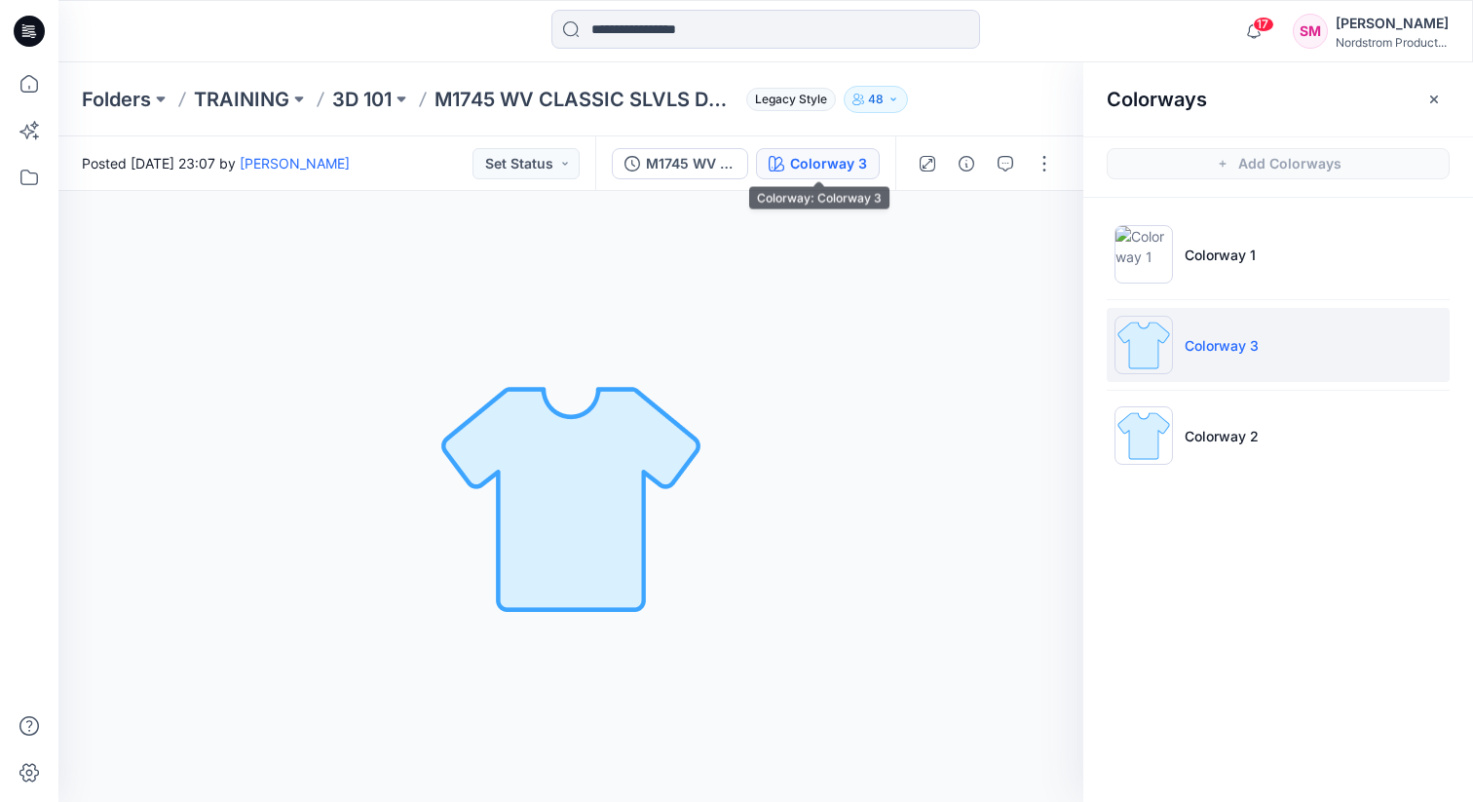
click at [831, 162] on div "Colorway 3" at bounding box center [828, 163] width 77 height 21
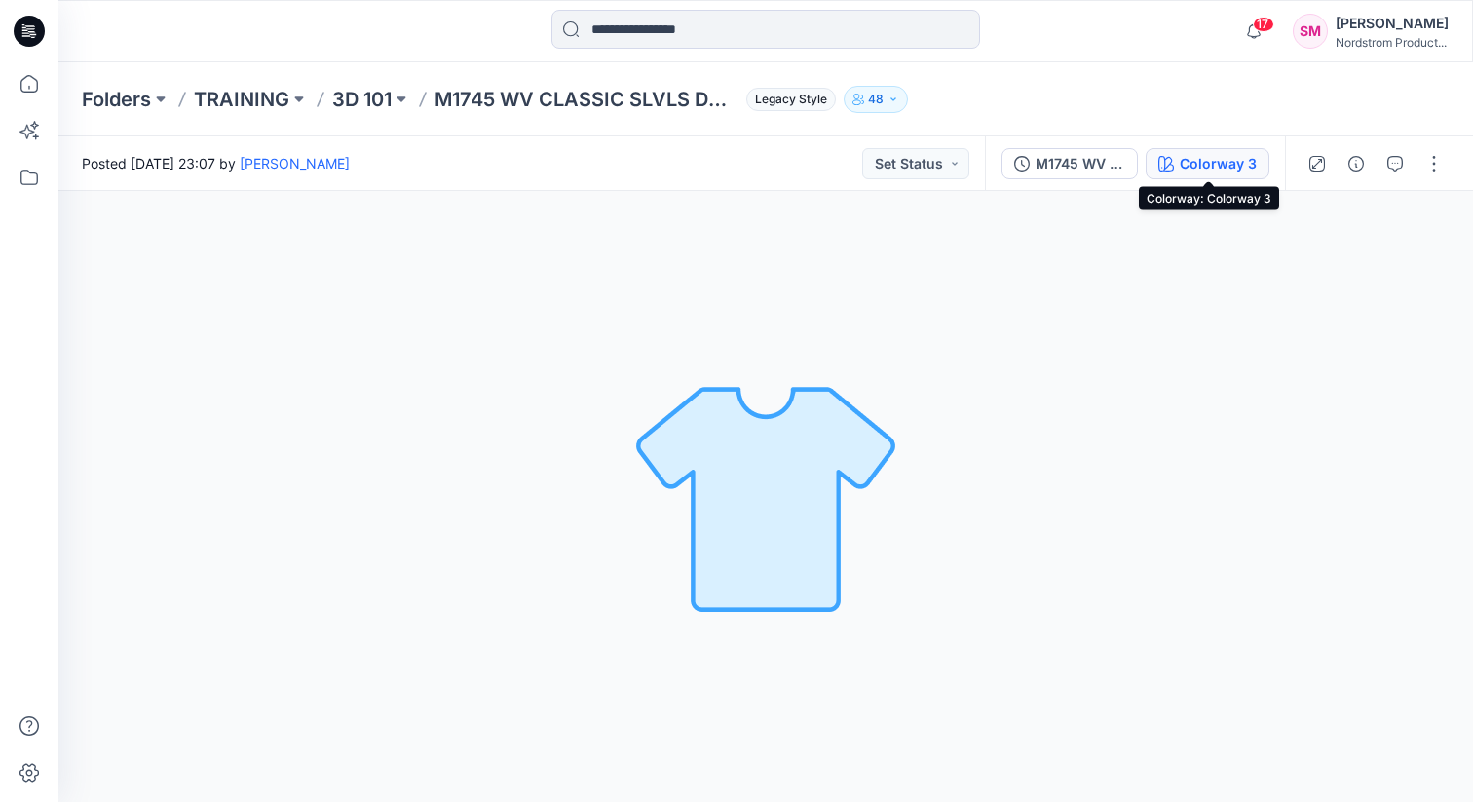
click at [1195, 159] on div "Colorway 3" at bounding box center [1218, 163] width 77 height 21
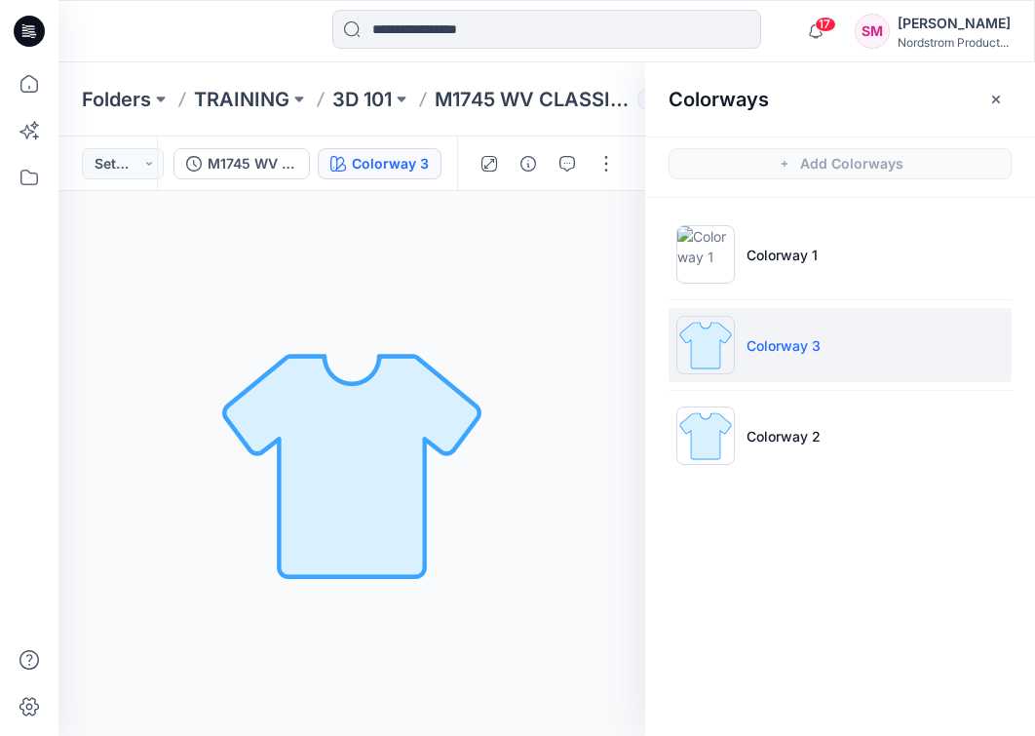
click at [293, 23] on div "17 Notifications Kate Barnet shared MI745 CLASSIC SLEEVELESS TIER DRESS in 3D 1…" at bounding box center [545, 31] width 975 height 43
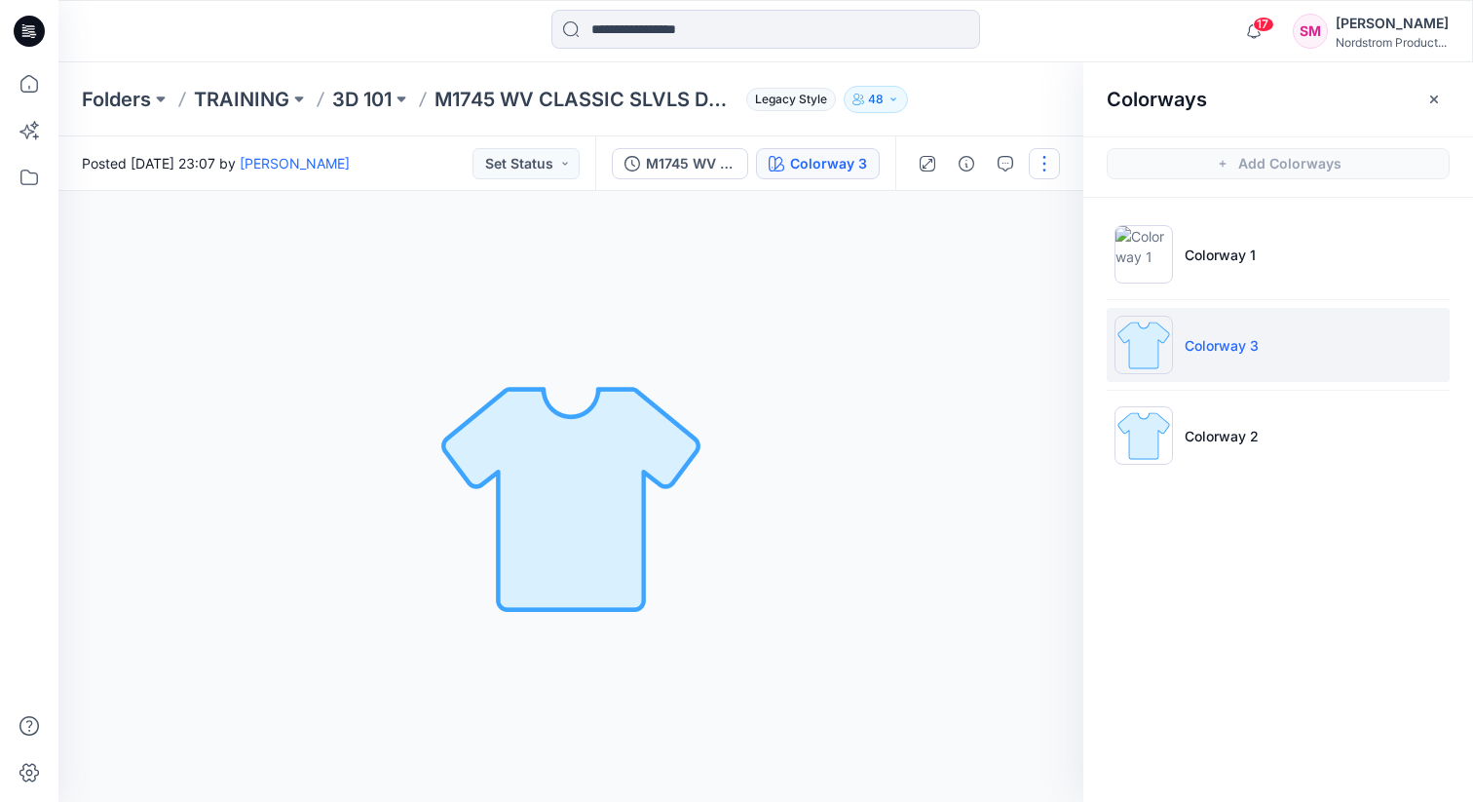
click at [1043, 168] on button "button" at bounding box center [1044, 163] width 31 height 31
click at [946, 200] on button "Edit" at bounding box center [962, 209] width 179 height 36
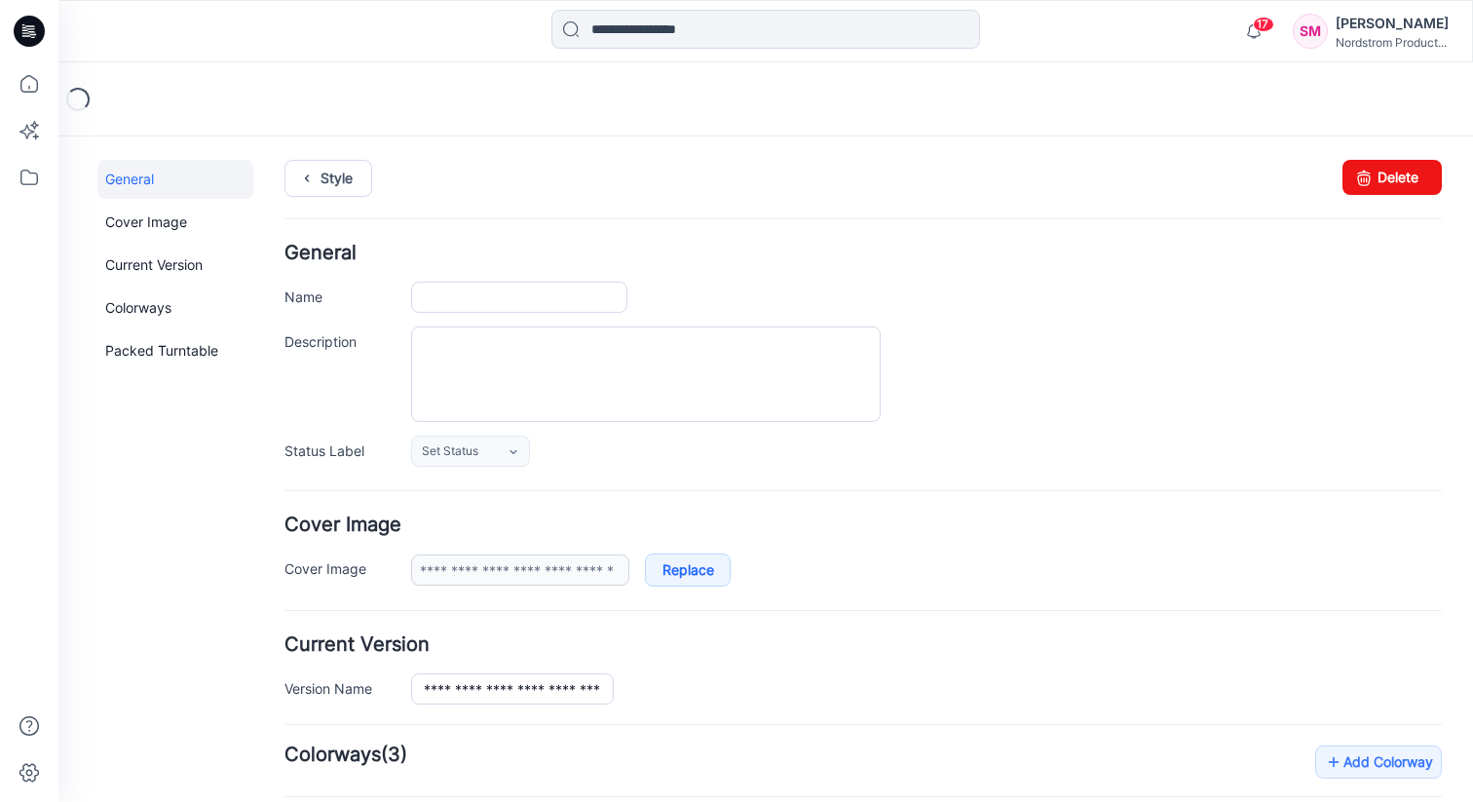
type input "**********"
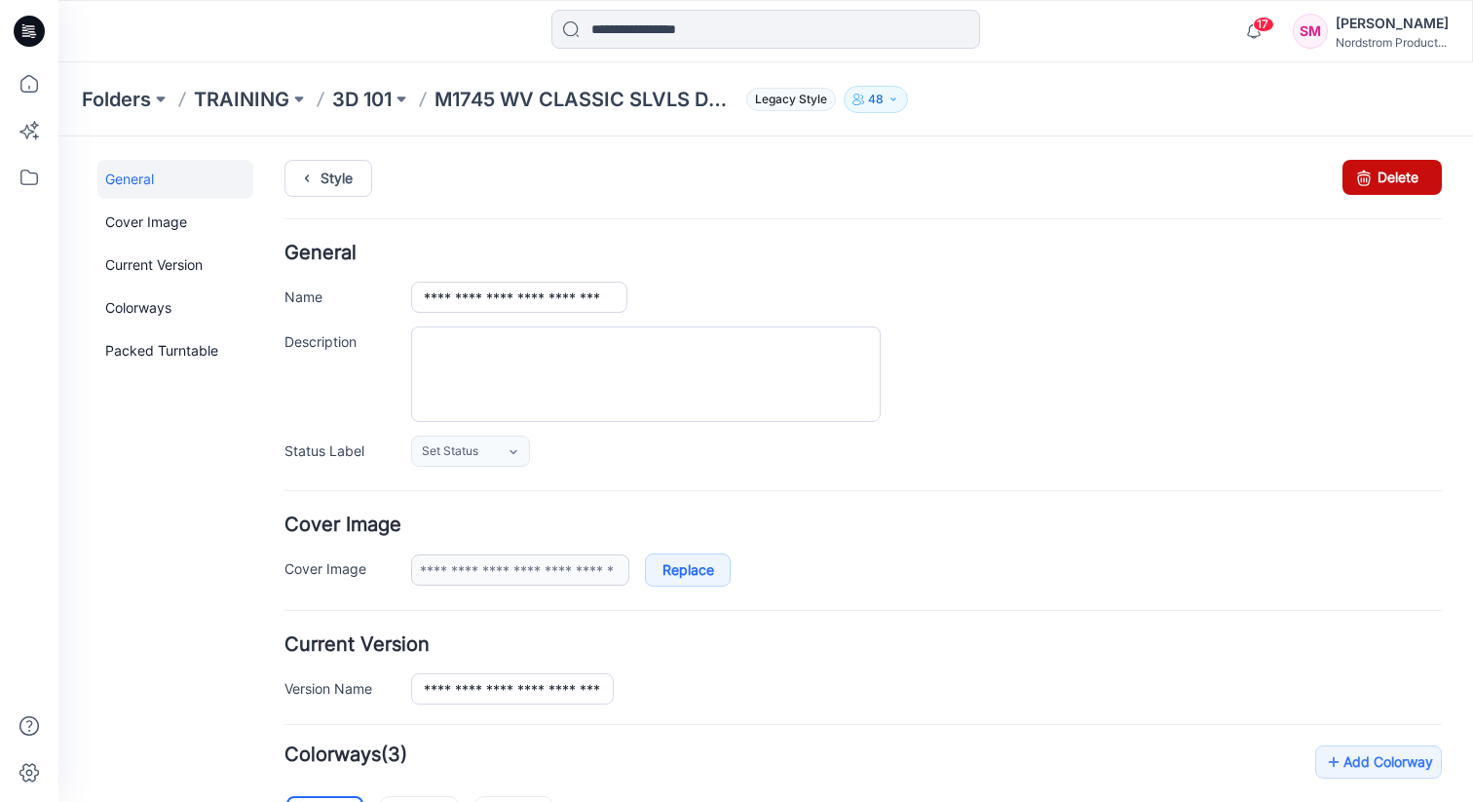
click at [1376, 182] on icon at bounding box center [1364, 177] width 27 height 35
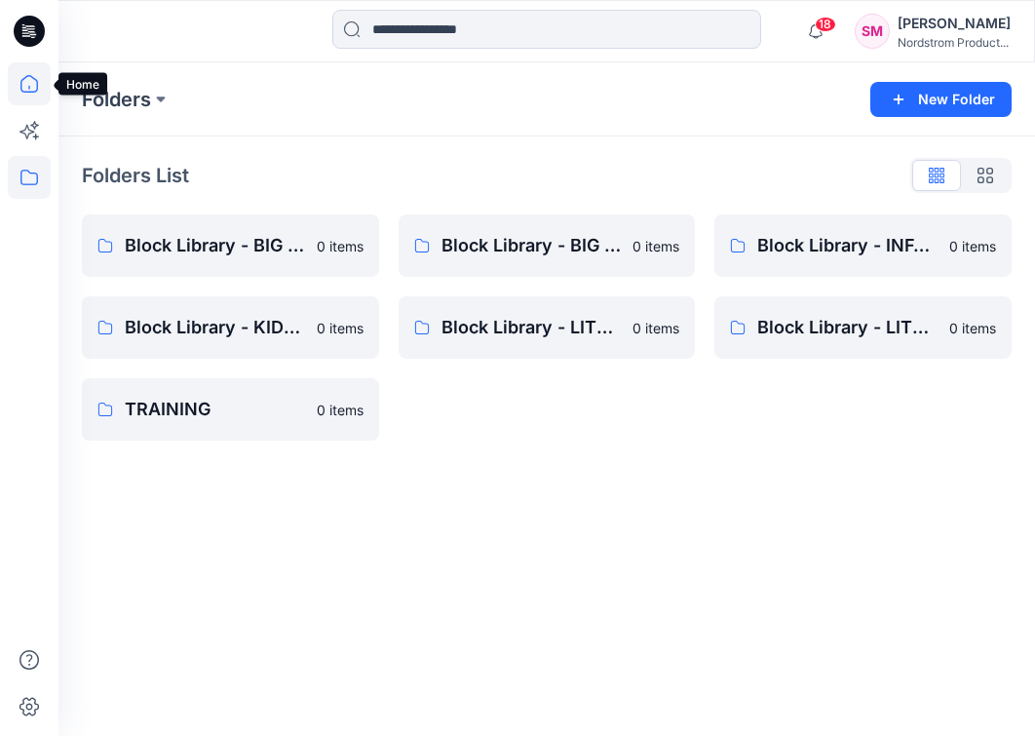
click at [14, 98] on icon at bounding box center [29, 83] width 43 height 43
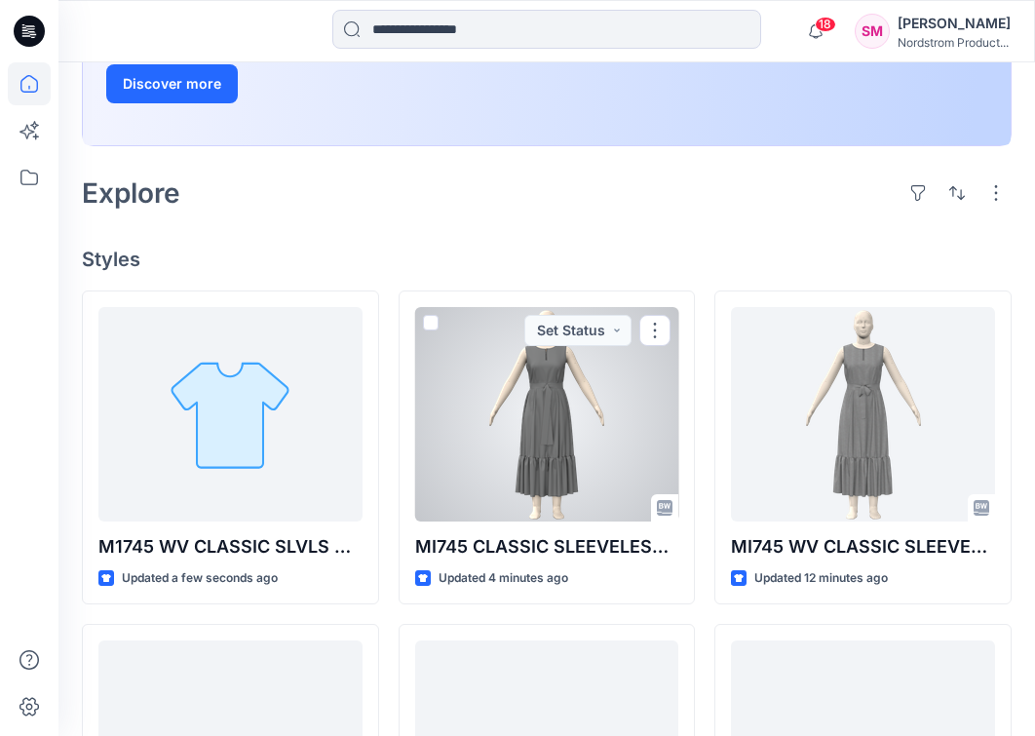
scroll to position [357, 0]
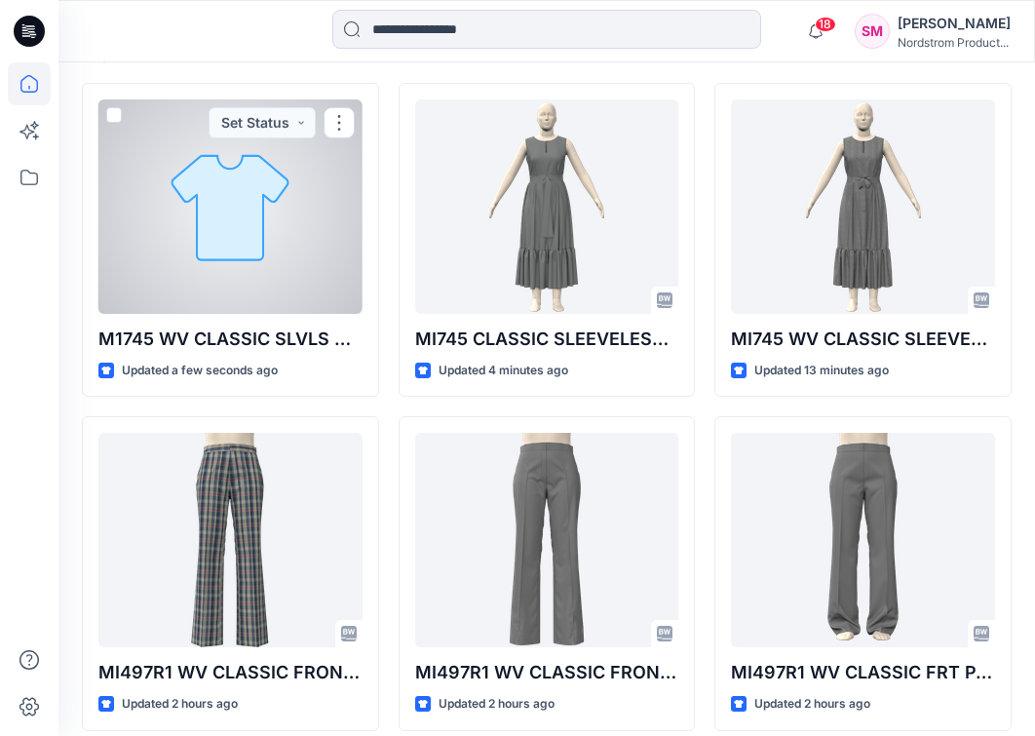
scroll to position [564, 0]
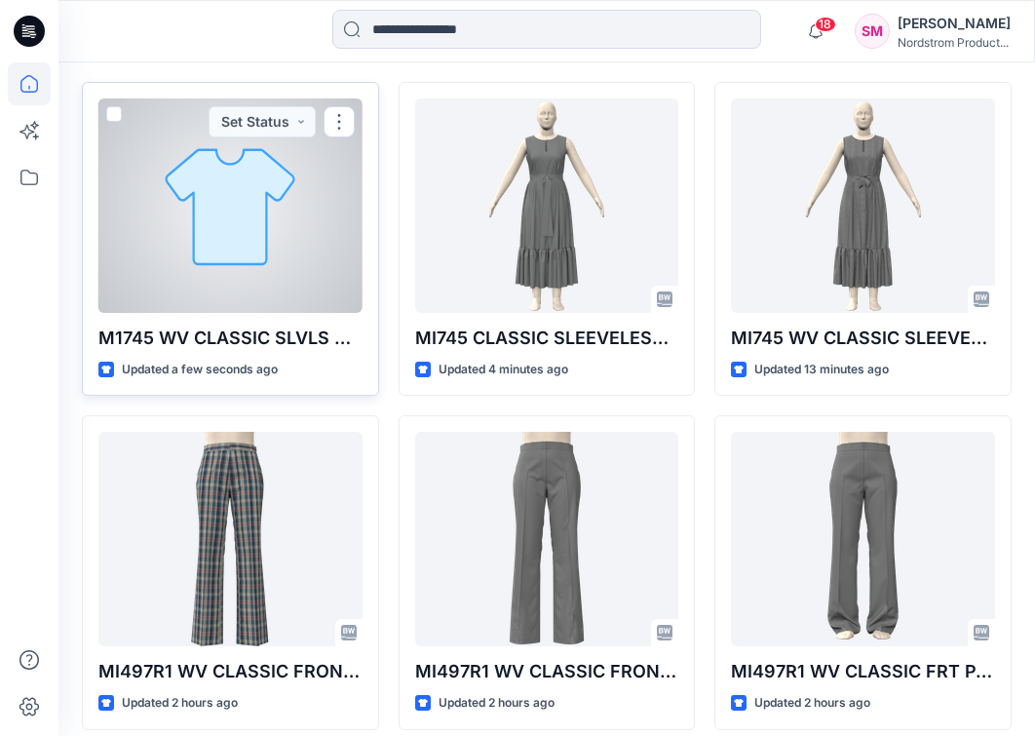
click at [238, 313] on div "M1745 WV CLASSIC SLVLS DRESS Updated a few seconds ago Set Status" at bounding box center [230, 239] width 297 height 315
click at [213, 339] on p "M1745 WV CLASSIC SLVLS DRESS" at bounding box center [230, 338] width 264 height 27
click at [200, 262] on div at bounding box center [230, 205] width 264 height 214
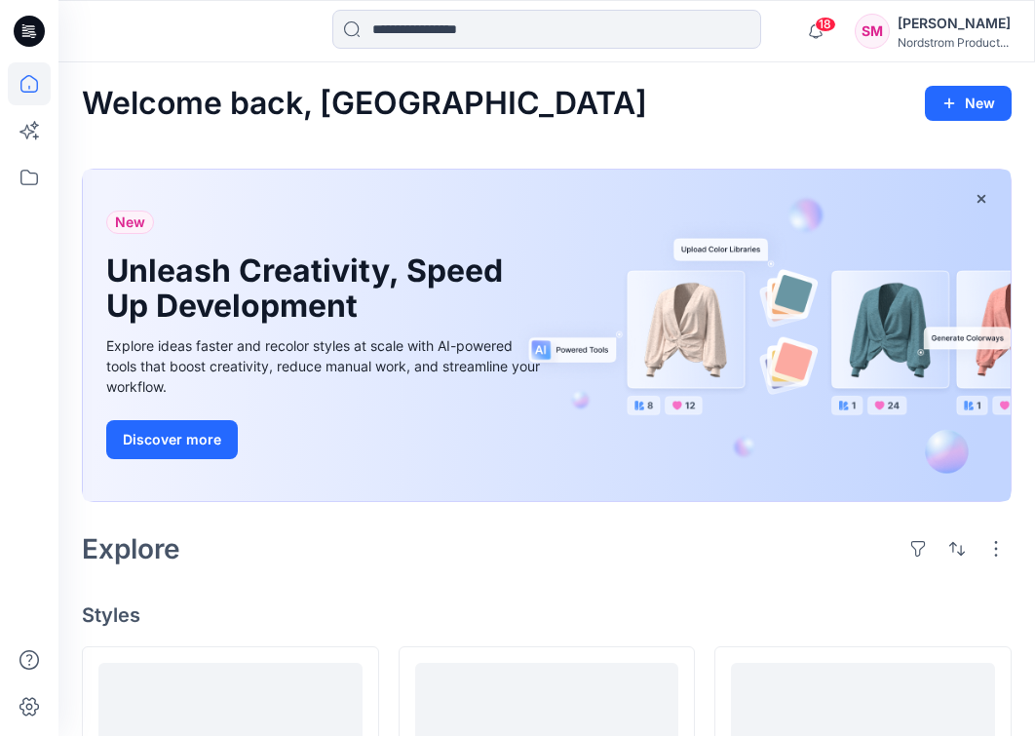
scroll to position [564, 0]
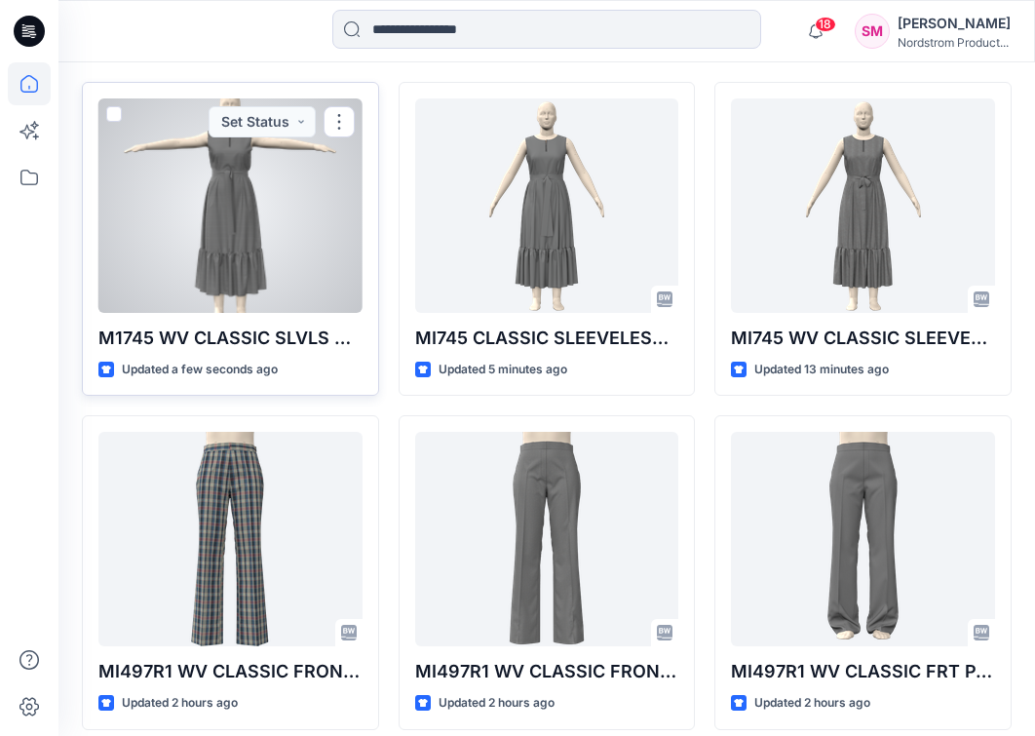
click at [291, 268] on div at bounding box center [230, 205] width 264 height 214
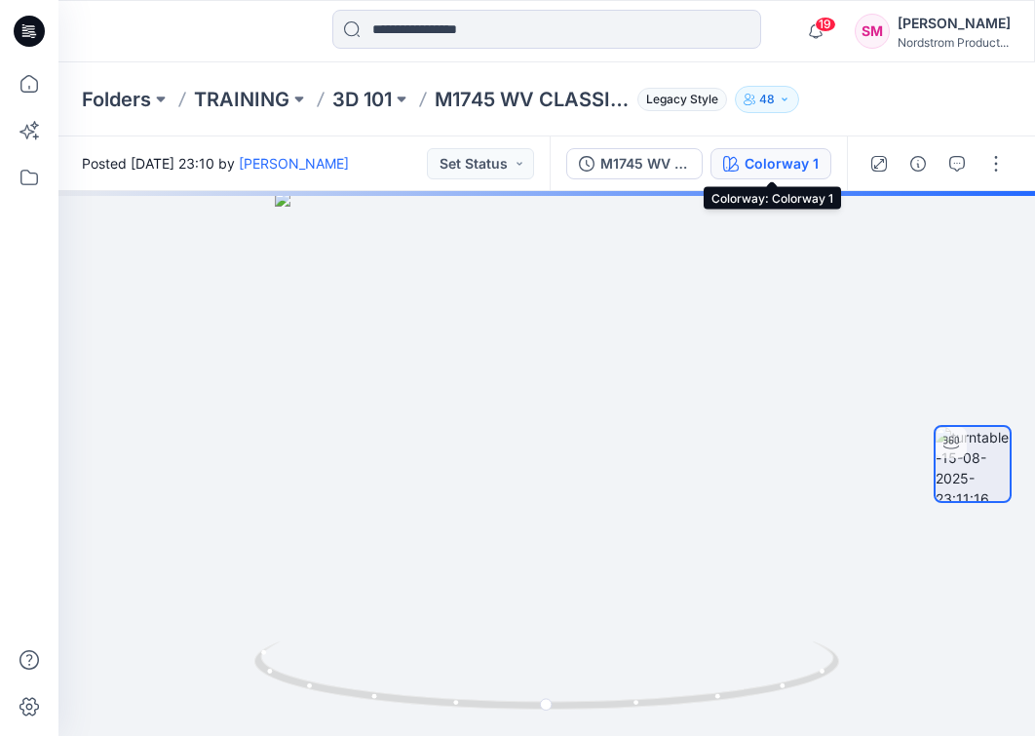
click at [795, 148] on button "Colorway 1" at bounding box center [770, 163] width 121 height 31
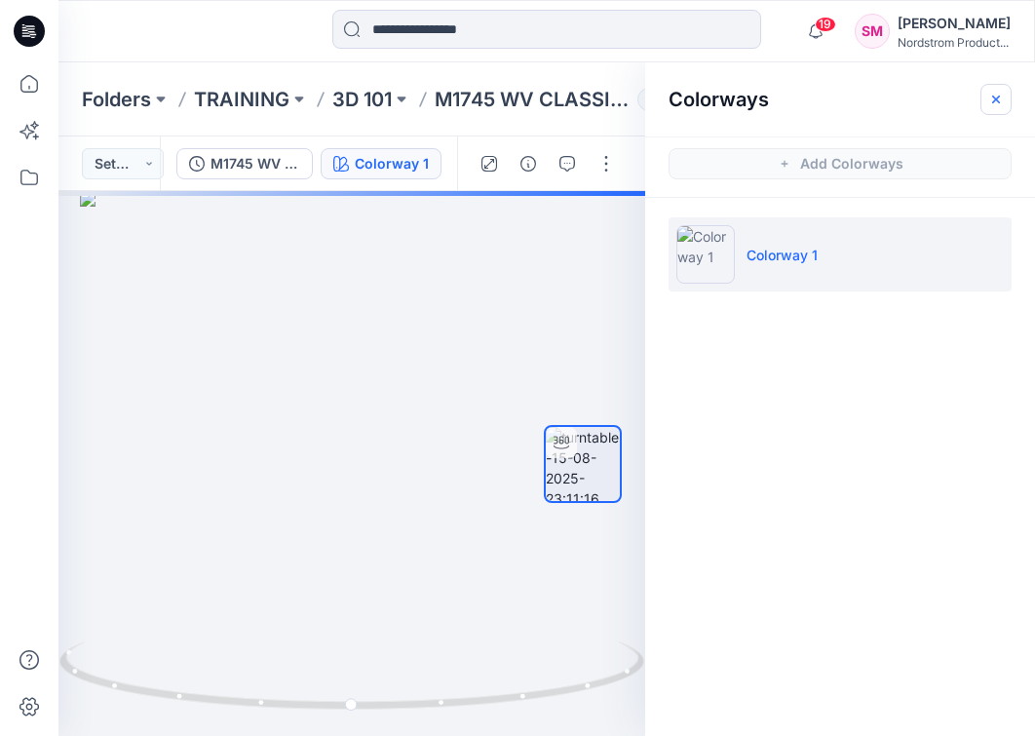
click at [993, 93] on icon "button" at bounding box center [996, 100] width 16 height 16
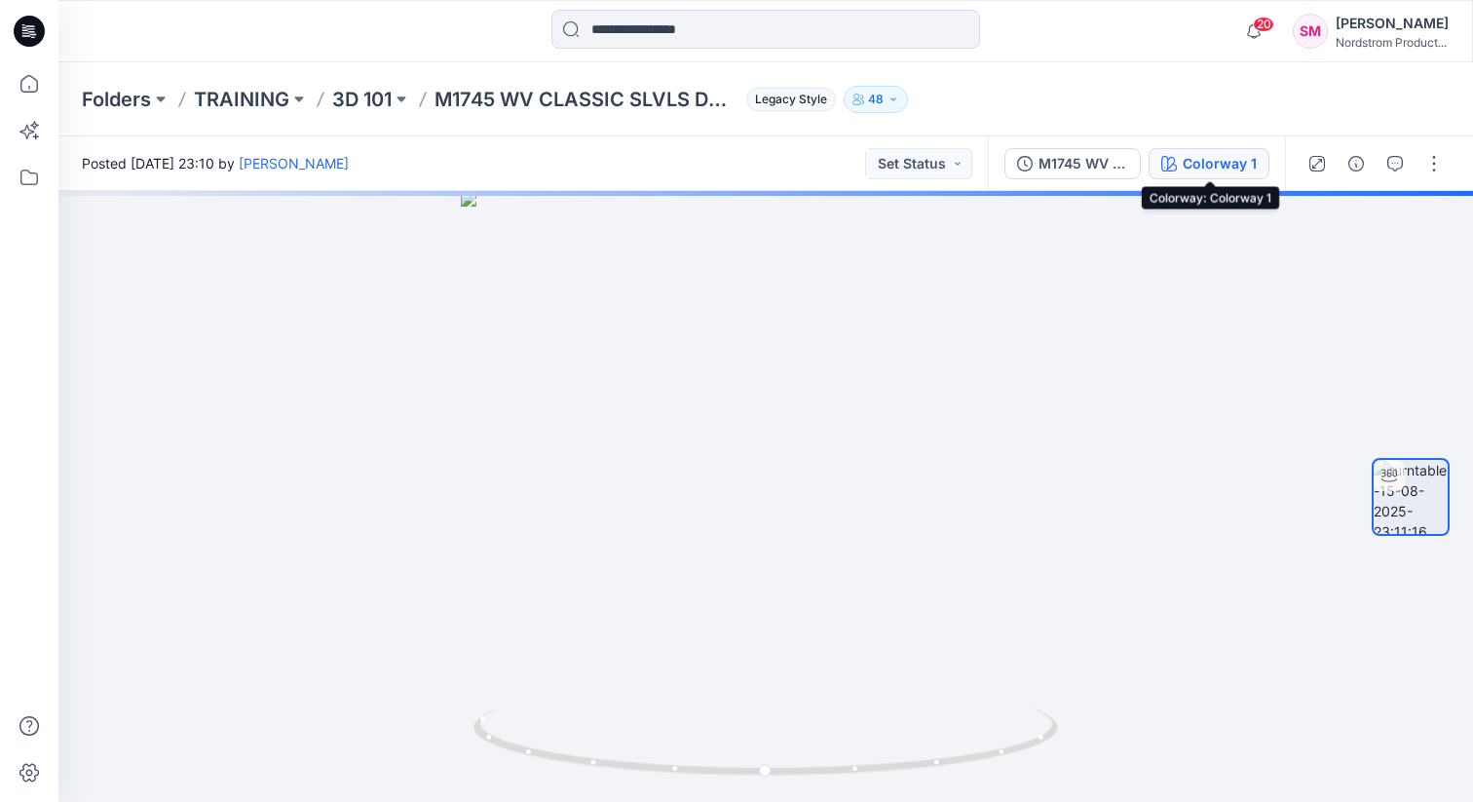
click at [1192, 157] on div "Colorway 1" at bounding box center [1220, 163] width 74 height 21
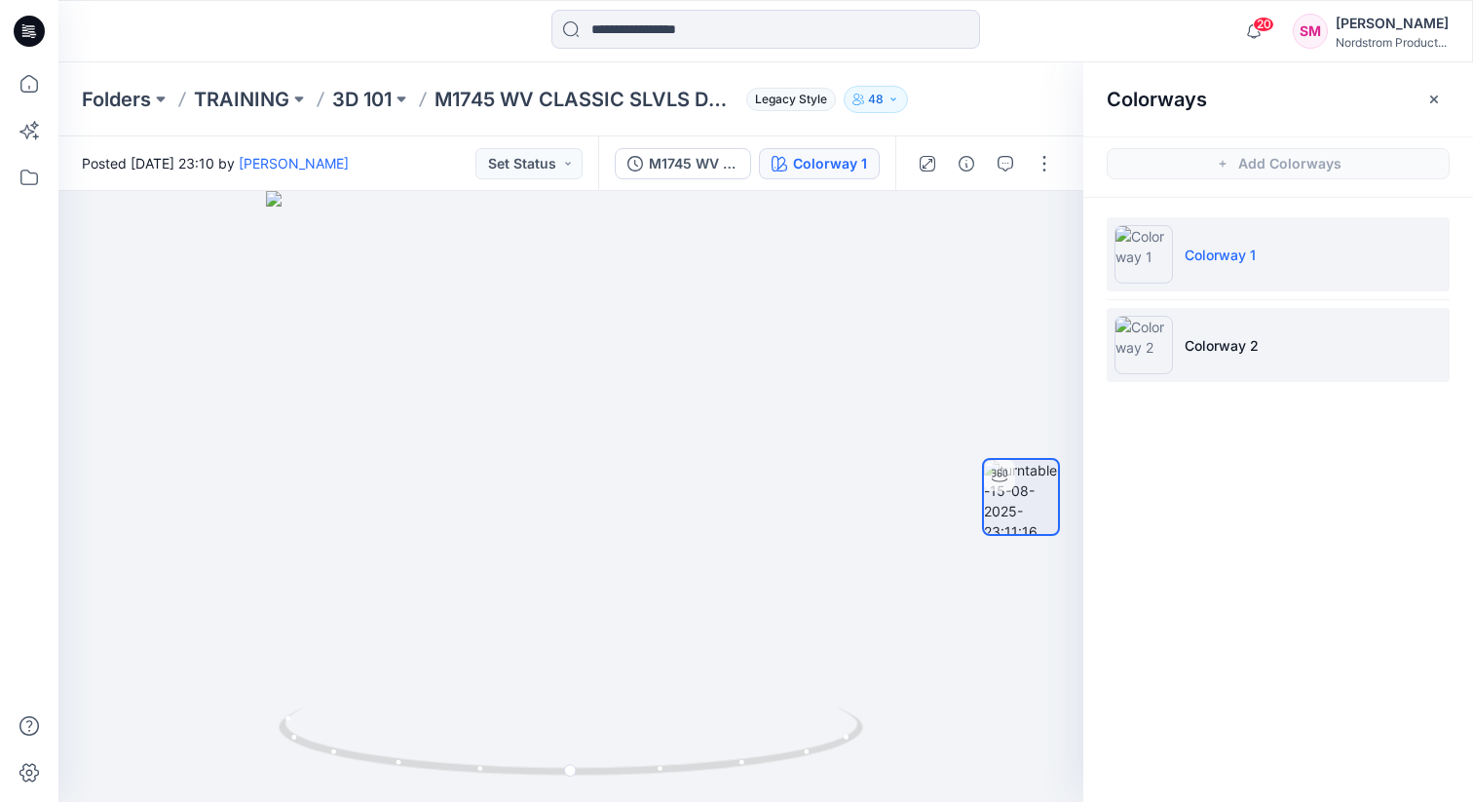
click at [1193, 346] on p "Colorway 2" at bounding box center [1222, 345] width 74 height 20
click at [1230, 275] on li "Colorway 1" at bounding box center [1278, 254] width 343 height 74
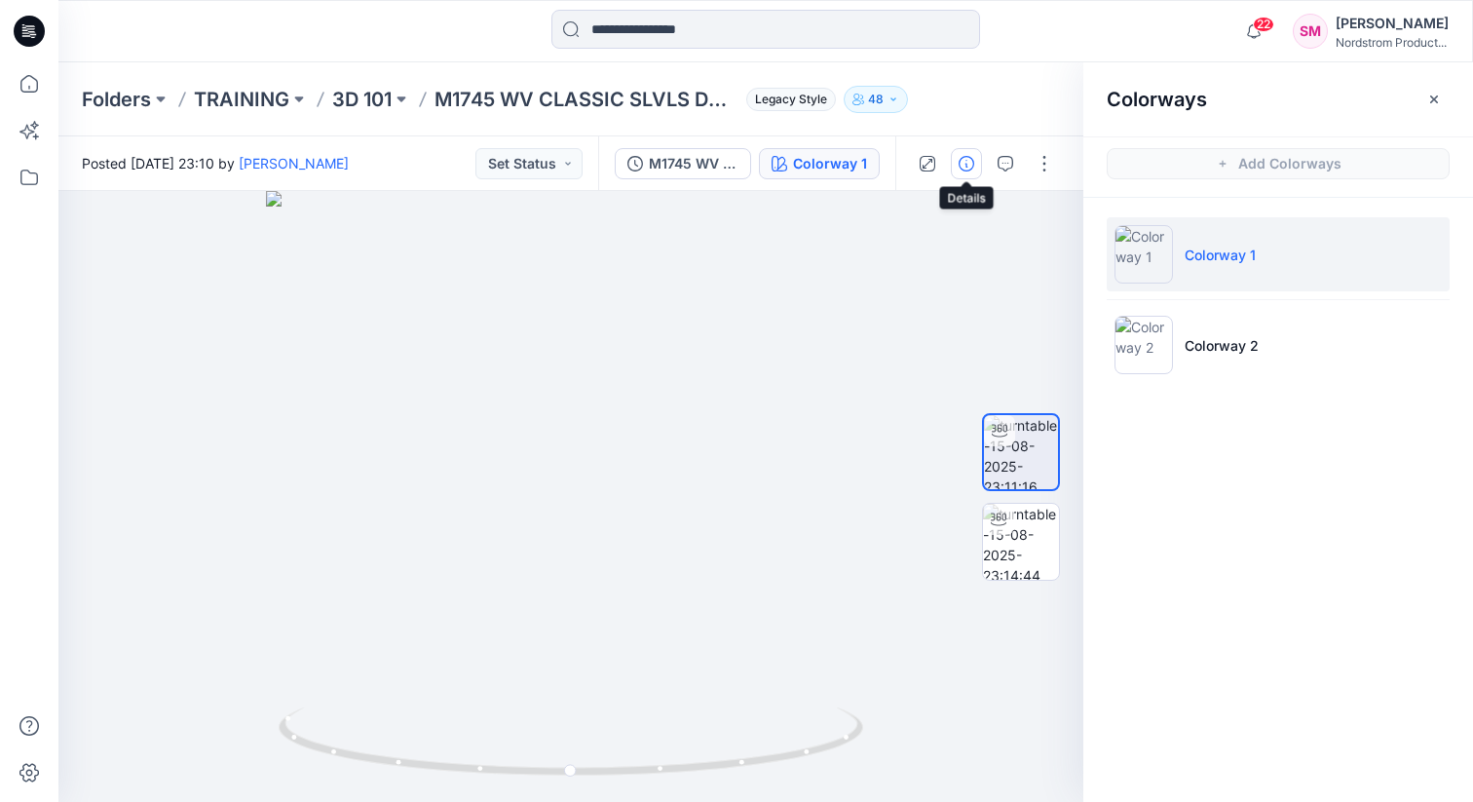
click at [980, 161] on button "button" at bounding box center [966, 163] width 31 height 31
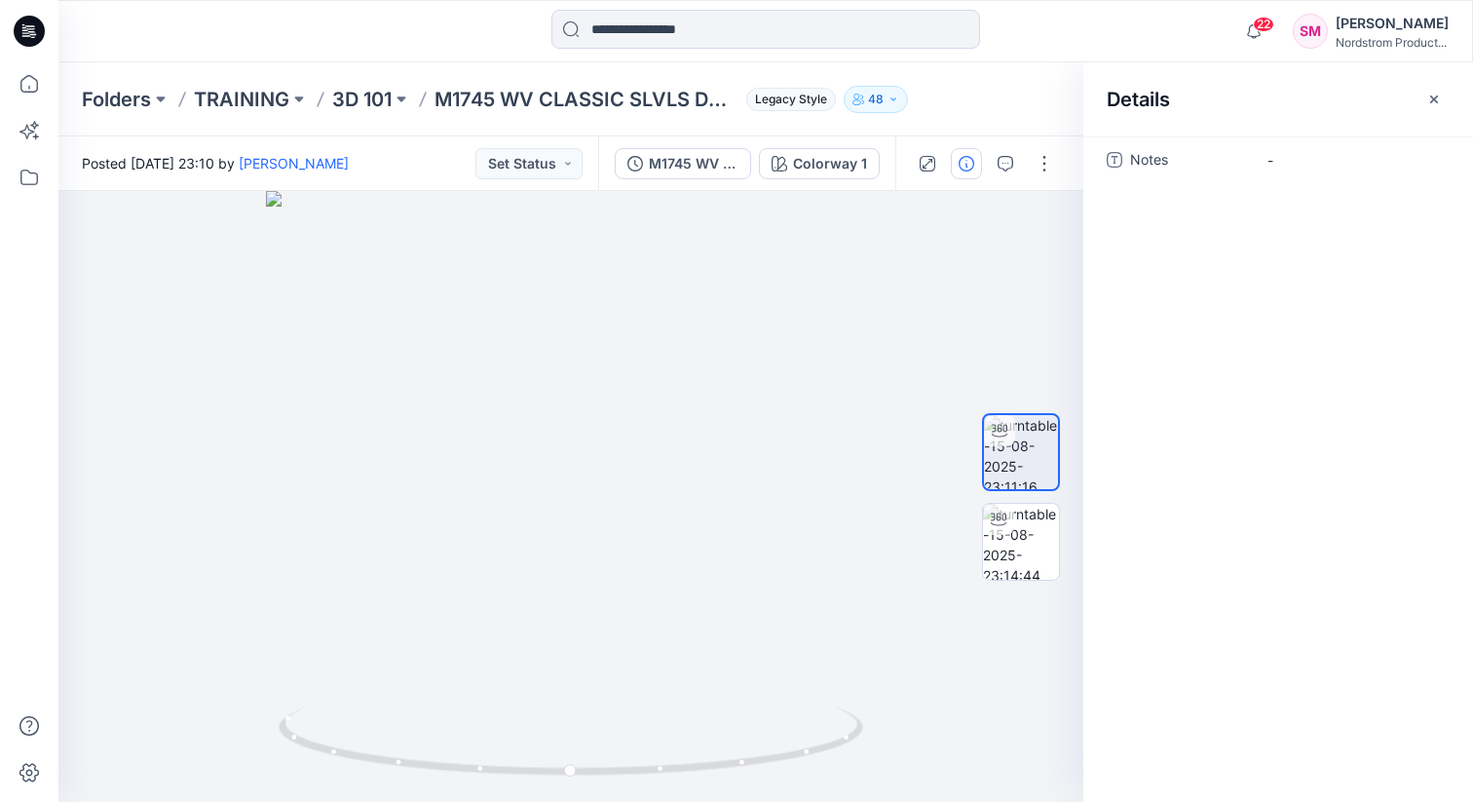
click at [1121, 158] on icon at bounding box center [1115, 160] width 16 height 16
click at [1433, 95] on icon "button" at bounding box center [1435, 100] width 16 height 16
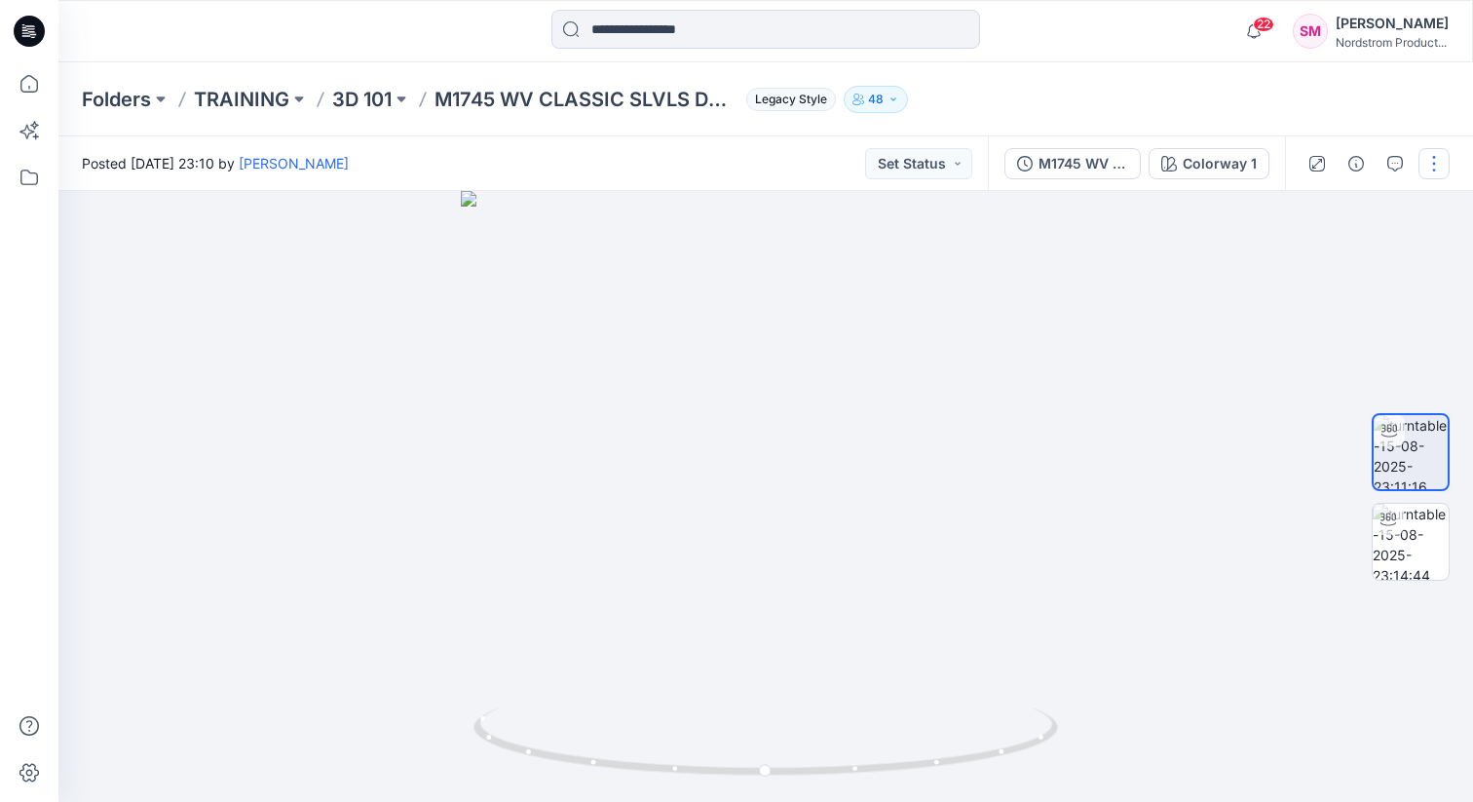
click at [1432, 165] on button "button" at bounding box center [1434, 163] width 31 height 31
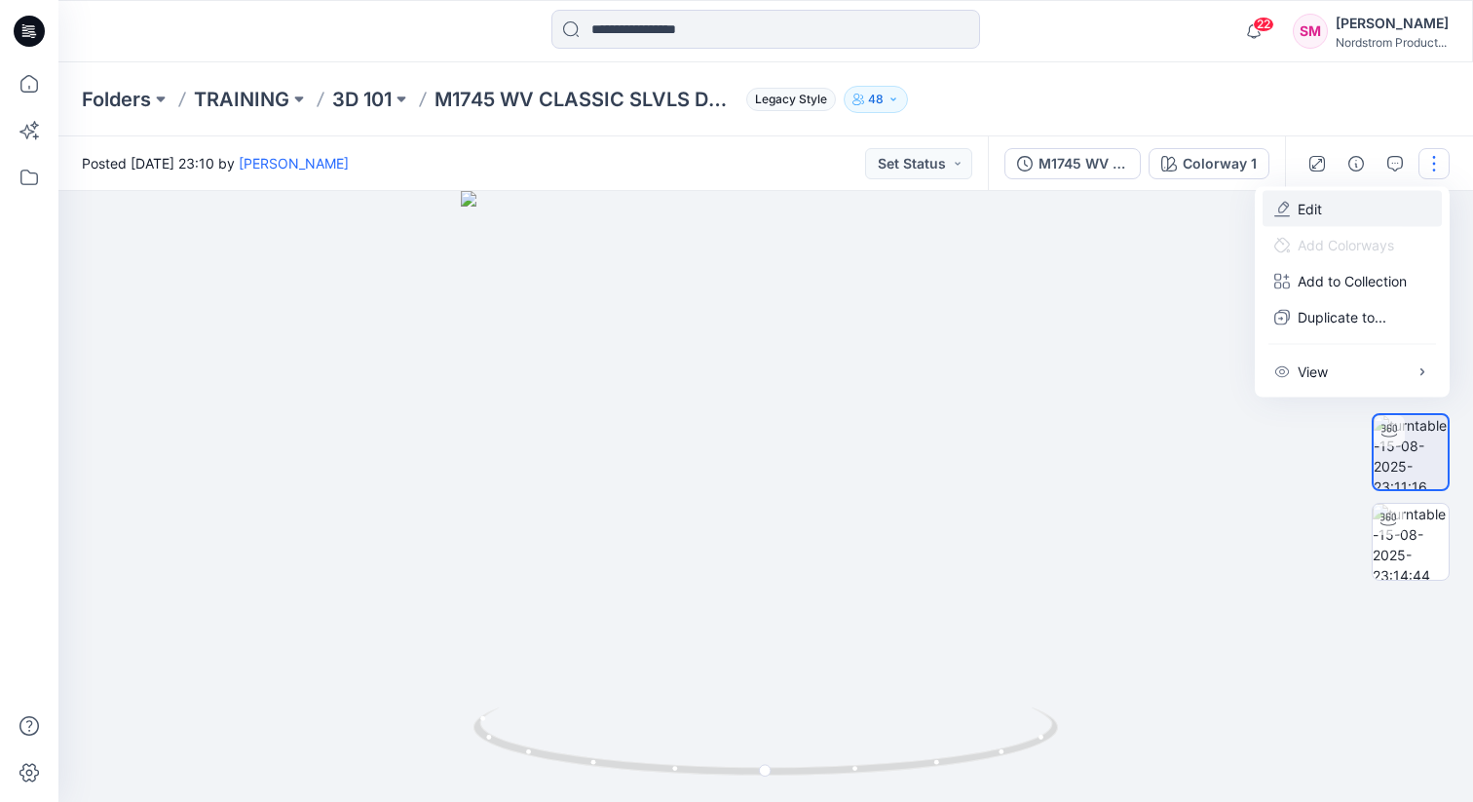
click at [1333, 210] on button "Edit" at bounding box center [1352, 209] width 179 height 36
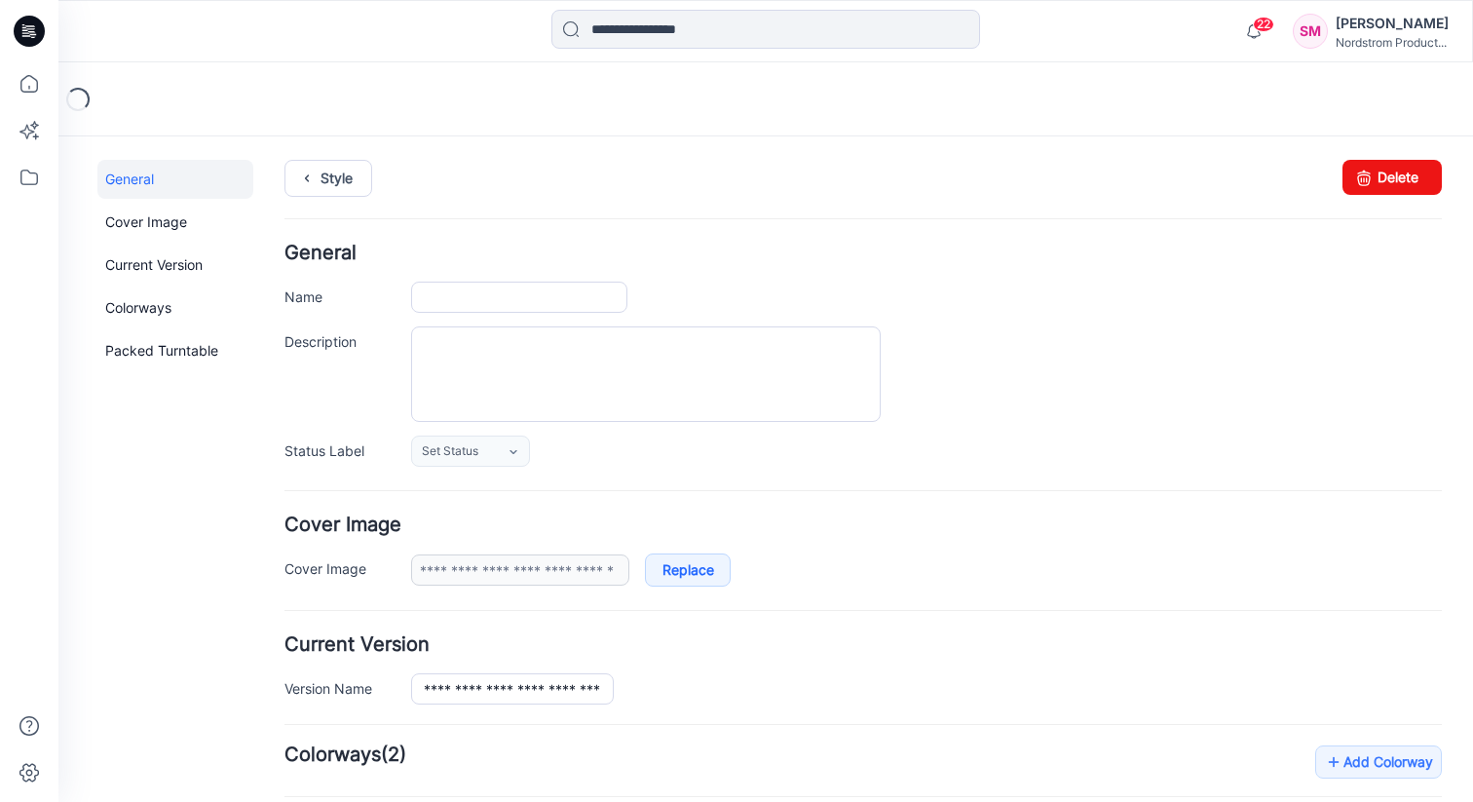
type input "**********"
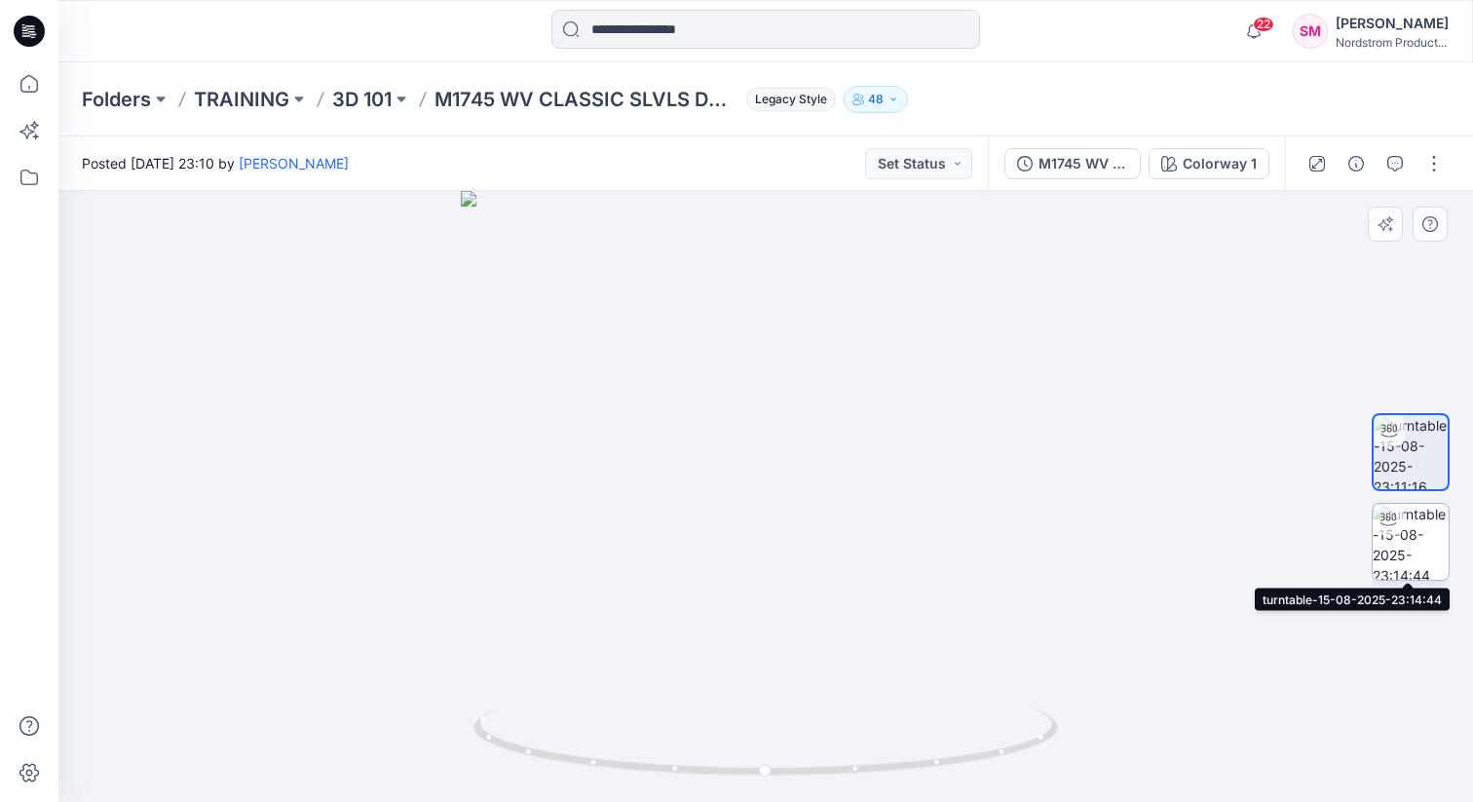
click at [1401, 525] on div at bounding box center [1388, 519] width 31 height 31
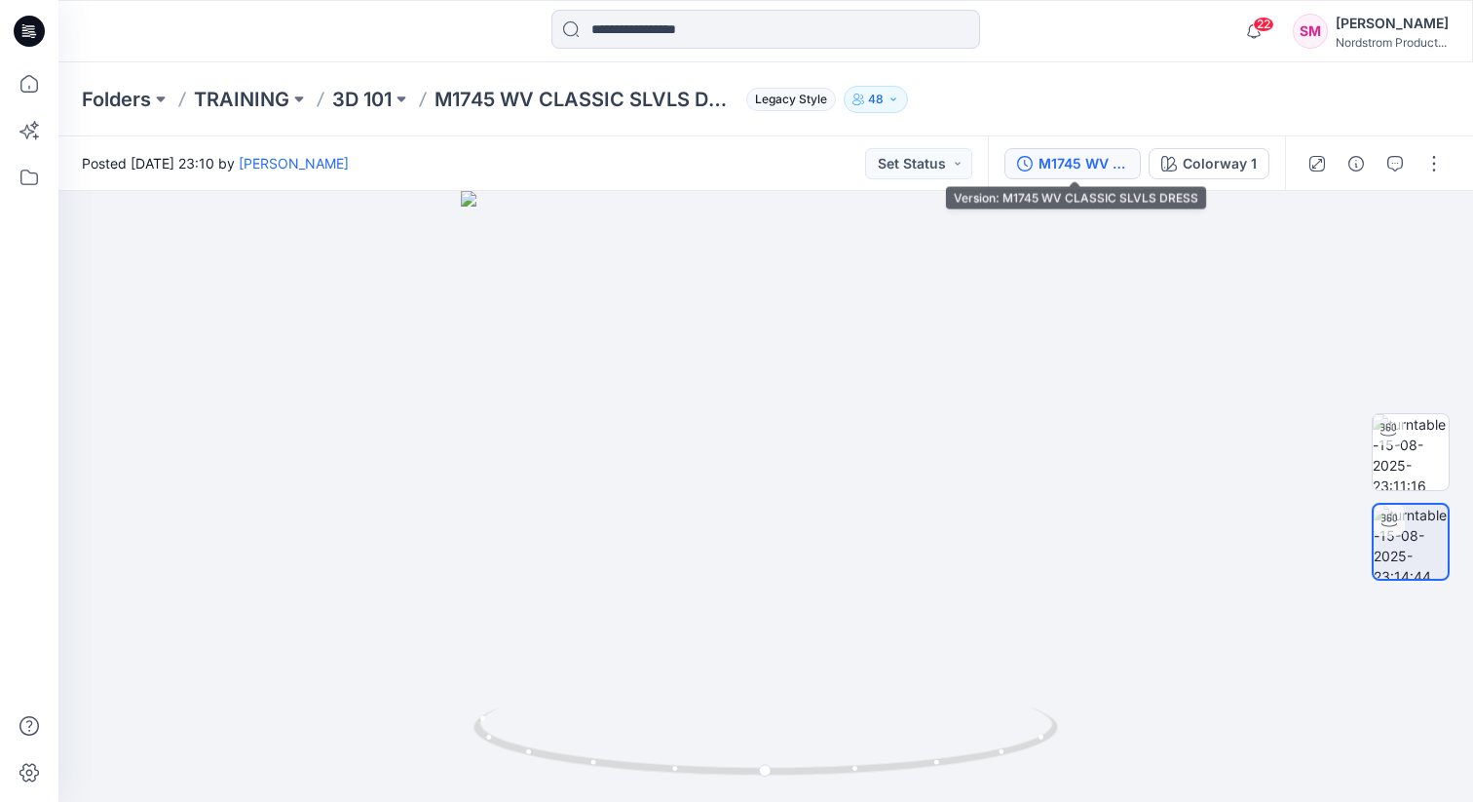
click at [1079, 158] on div "M1745 WV CLASSIC SLVLS DRESS" at bounding box center [1084, 163] width 90 height 21
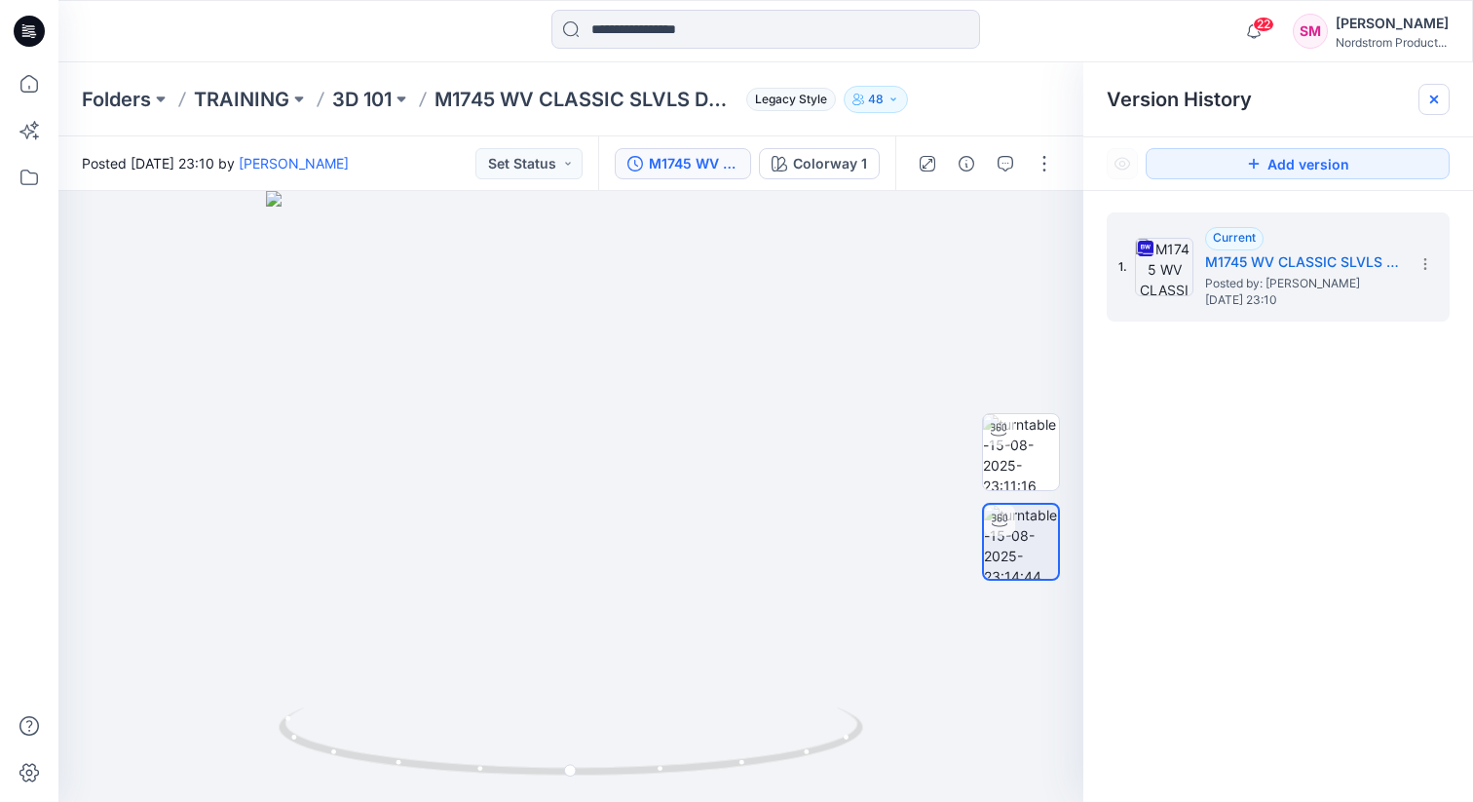
click at [1434, 93] on icon at bounding box center [1435, 100] width 16 height 16
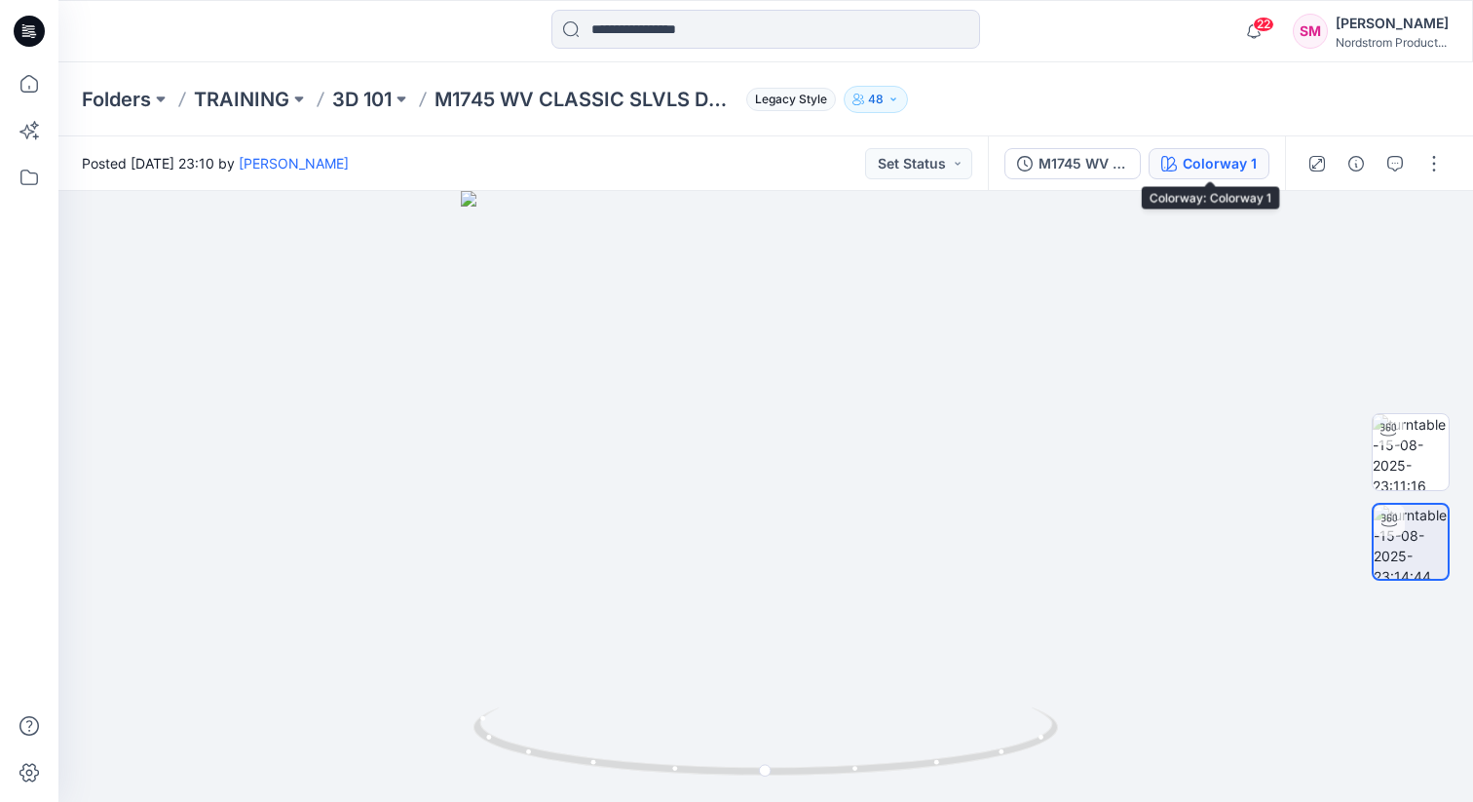
click at [1209, 165] on div "Colorway 1" at bounding box center [1220, 163] width 74 height 21
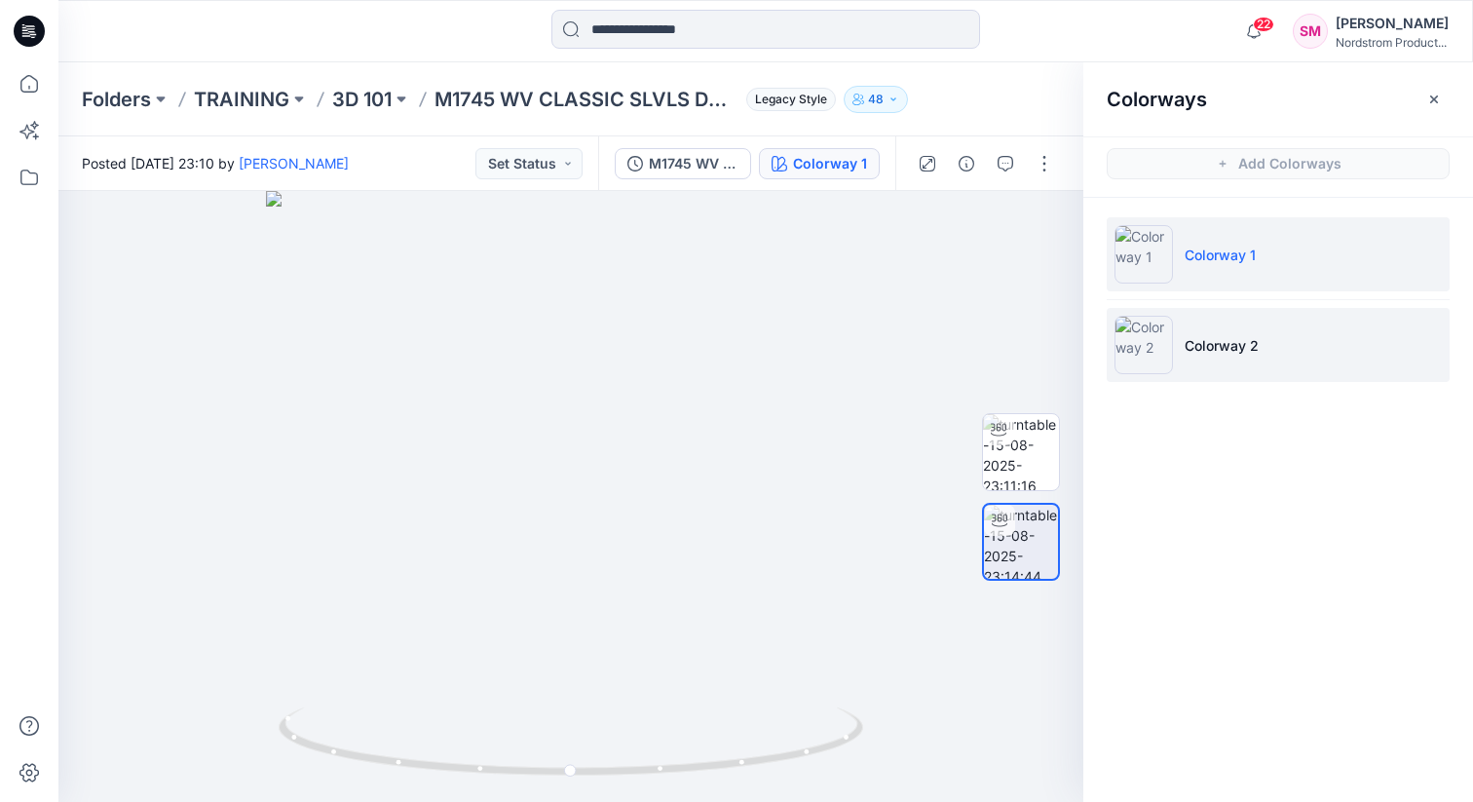
click at [1218, 347] on p "Colorway 2" at bounding box center [1222, 345] width 74 height 20
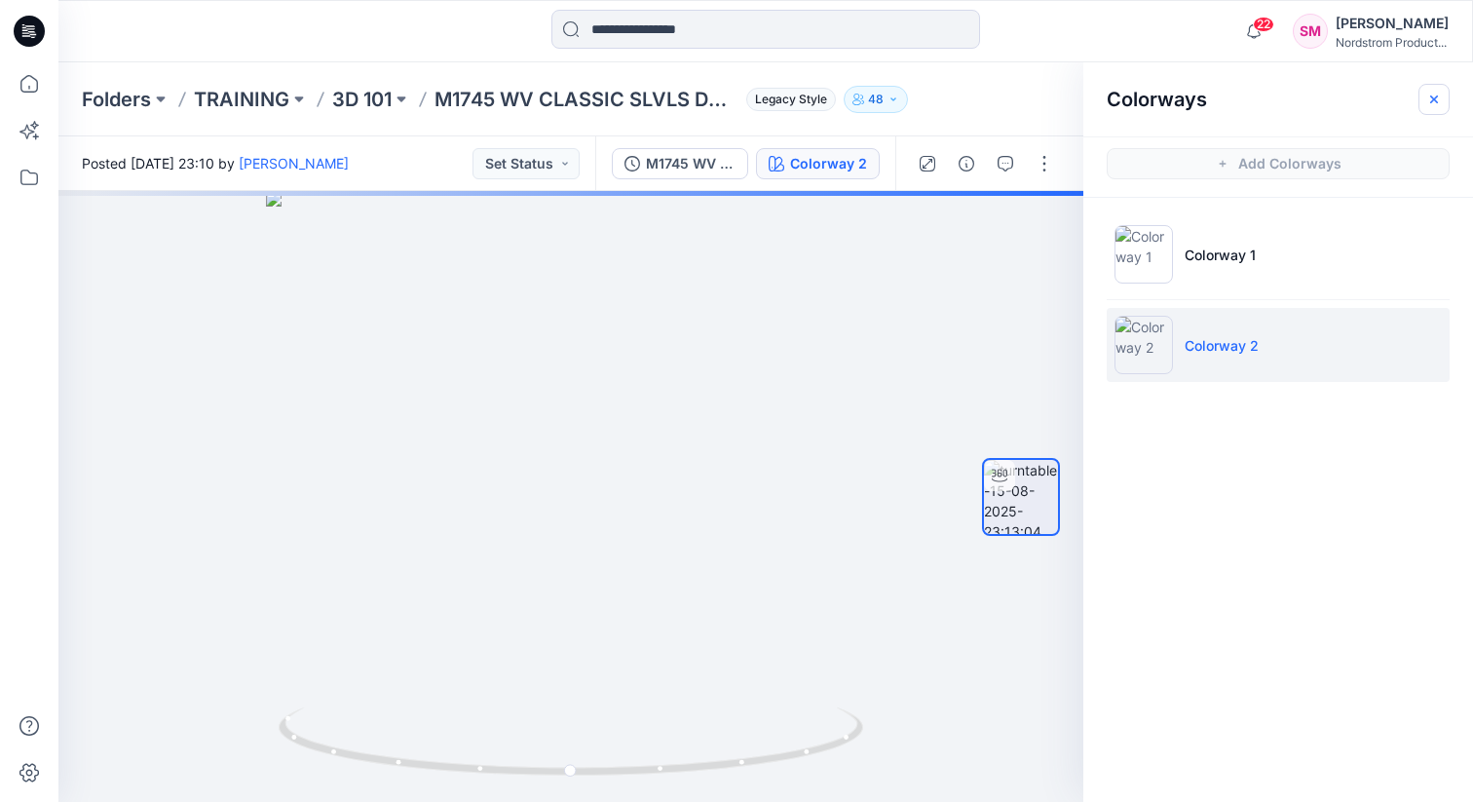
click at [1431, 93] on icon "button" at bounding box center [1435, 100] width 16 height 16
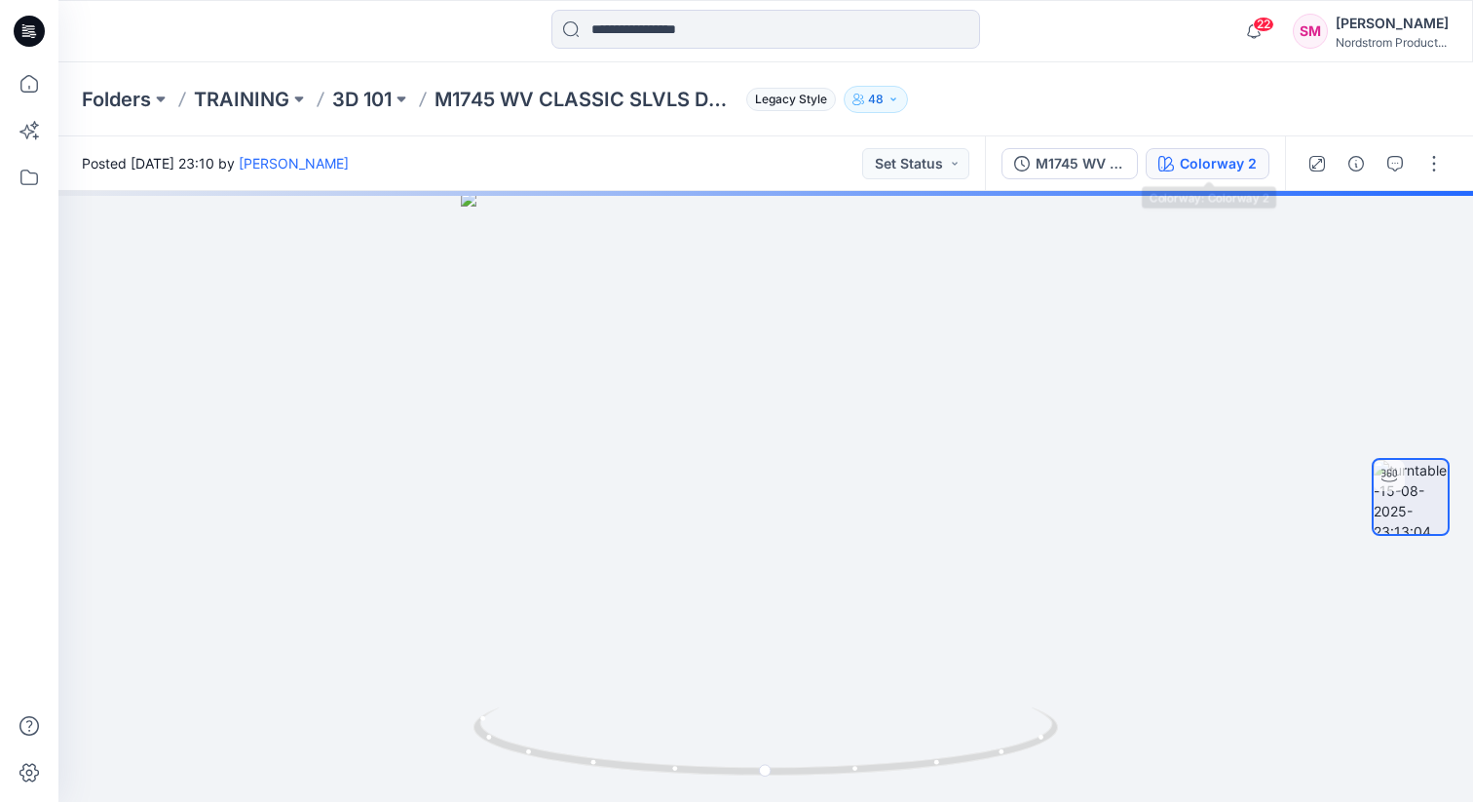
click at [1198, 172] on div "Colorway 2" at bounding box center [1218, 163] width 77 height 21
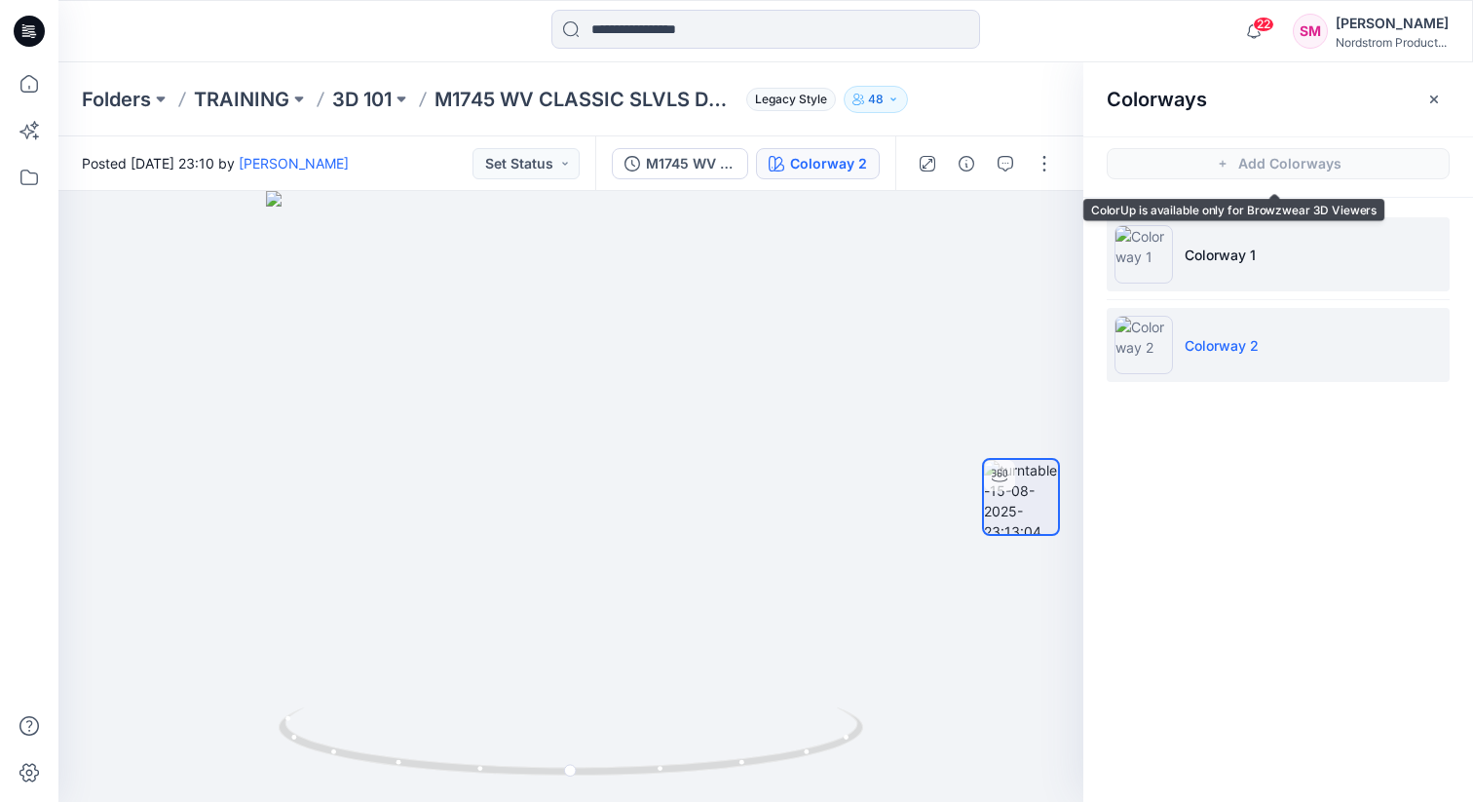
click at [1190, 260] on p "Colorway 1" at bounding box center [1220, 255] width 71 height 20
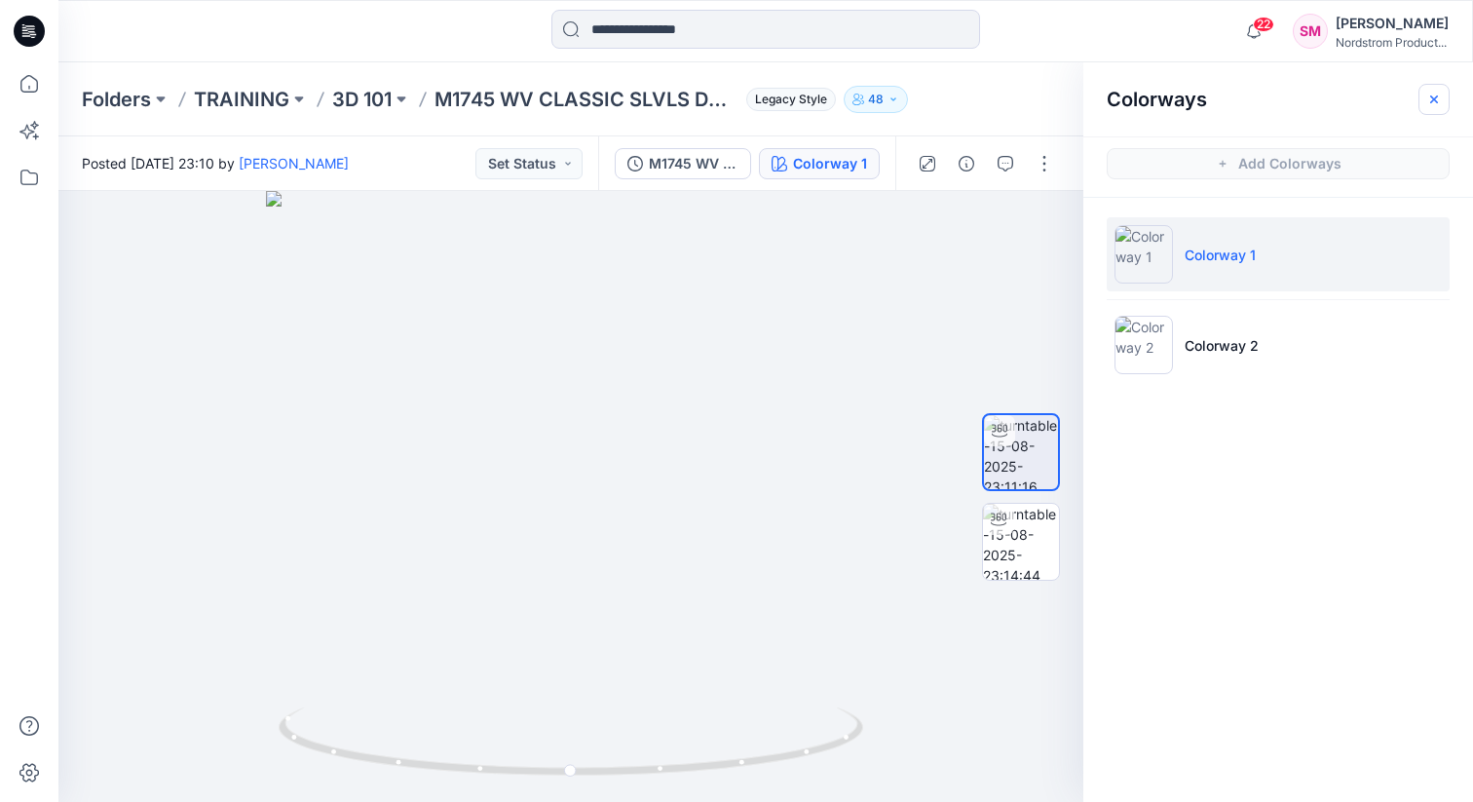
click at [1432, 95] on icon "button" at bounding box center [1435, 99] width 8 height 8
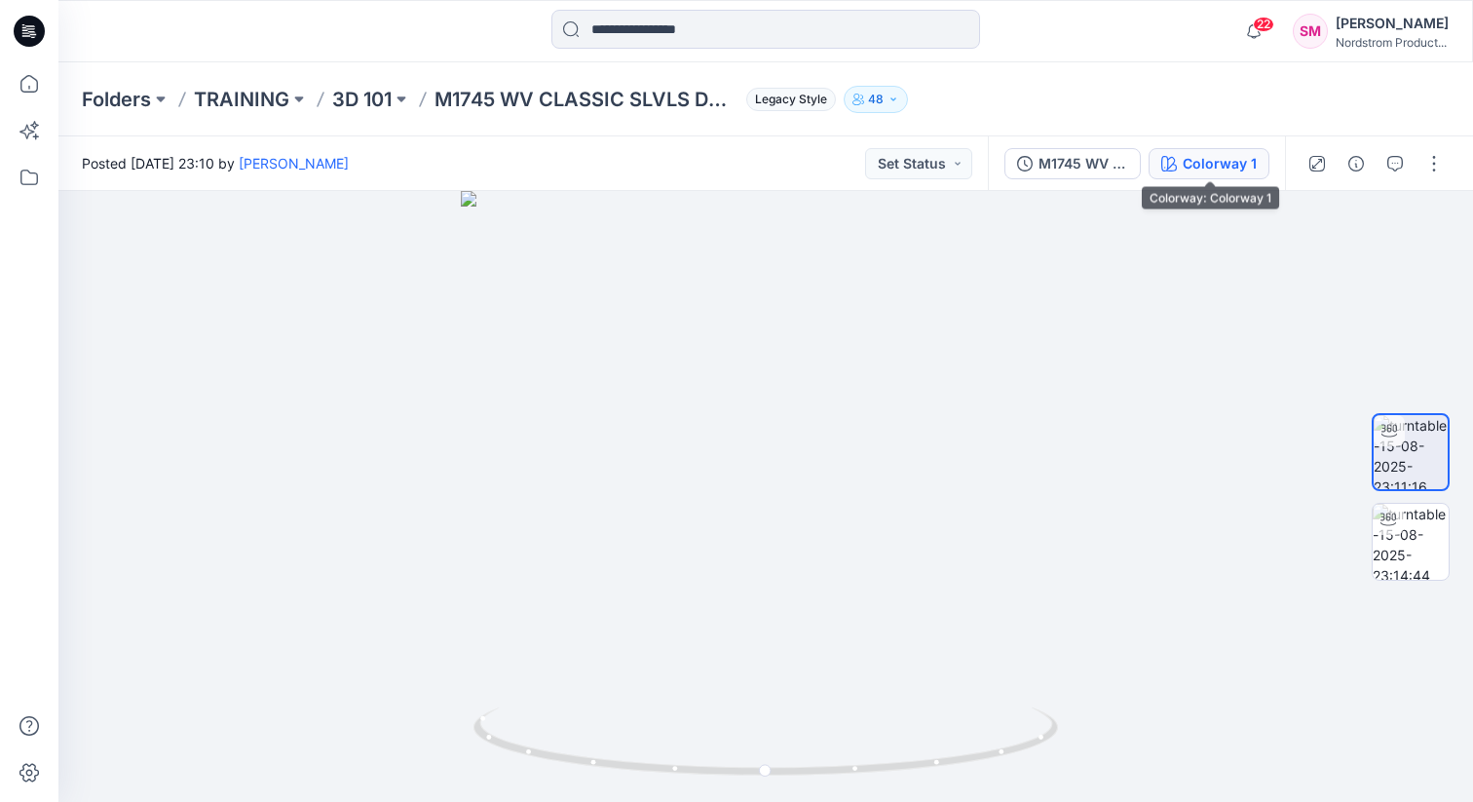
click at [1221, 154] on div "Colorway 1" at bounding box center [1220, 163] width 74 height 21
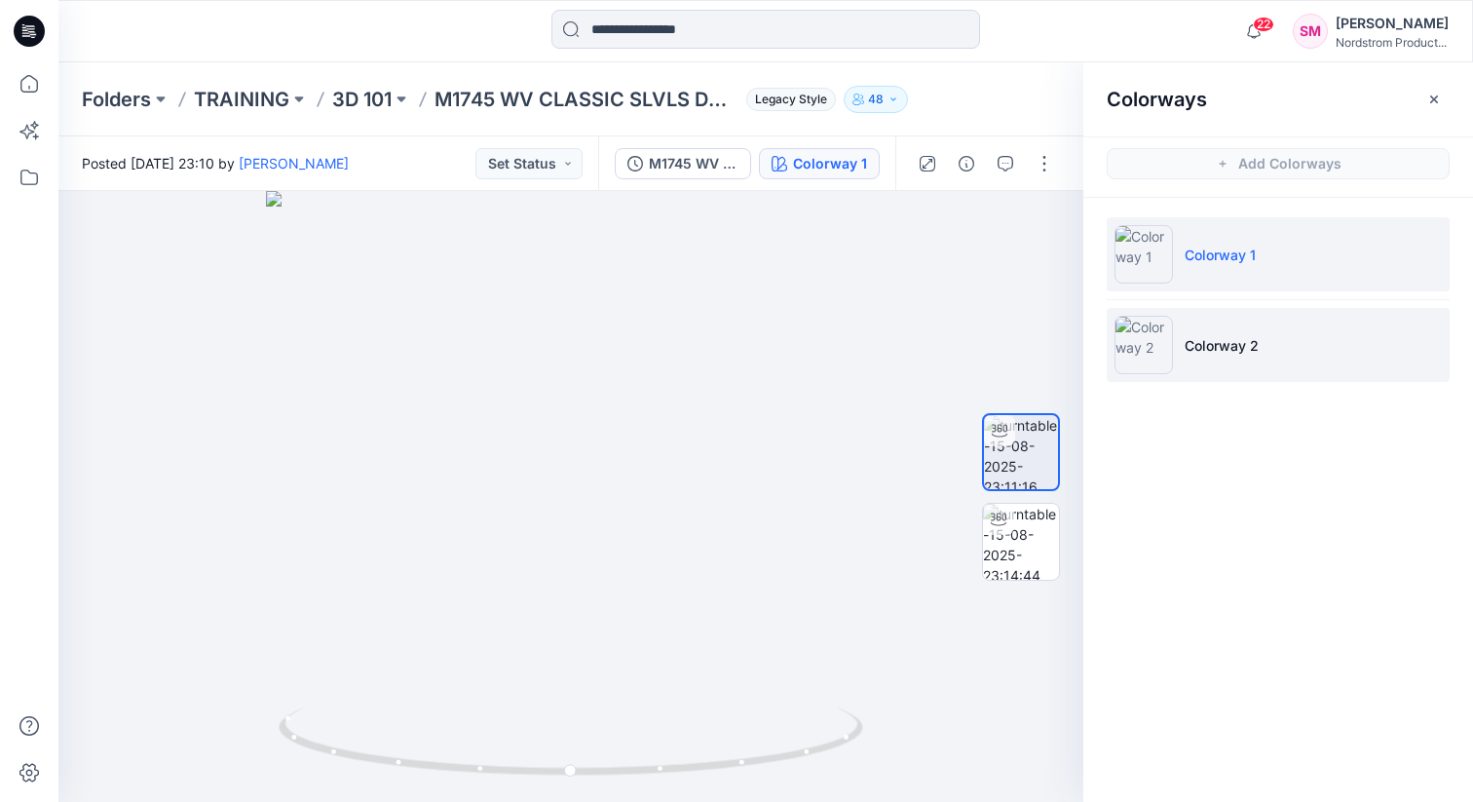
click at [1171, 338] on img at bounding box center [1144, 345] width 58 height 58
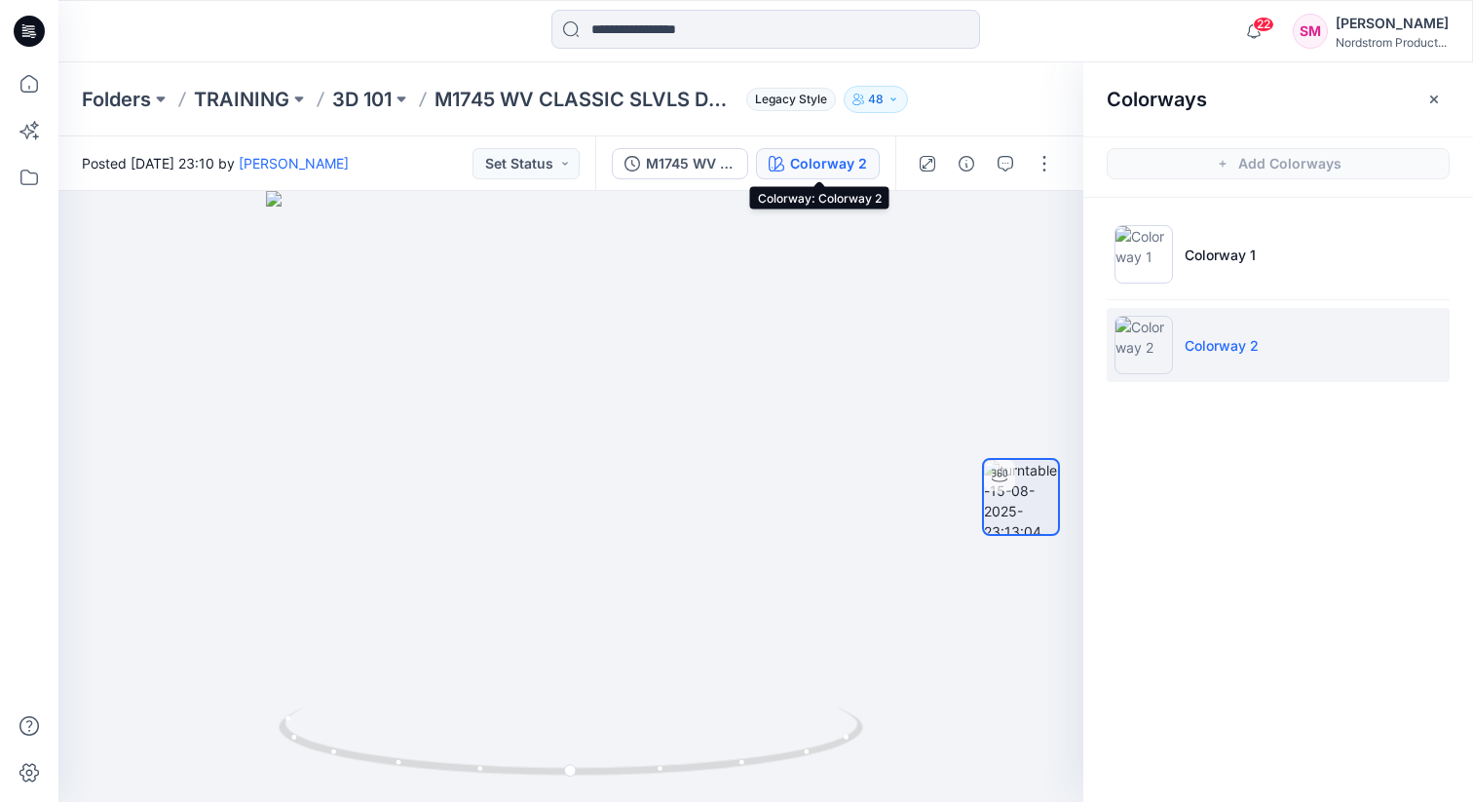
click at [818, 172] on div "Colorway 2" at bounding box center [828, 163] width 77 height 21
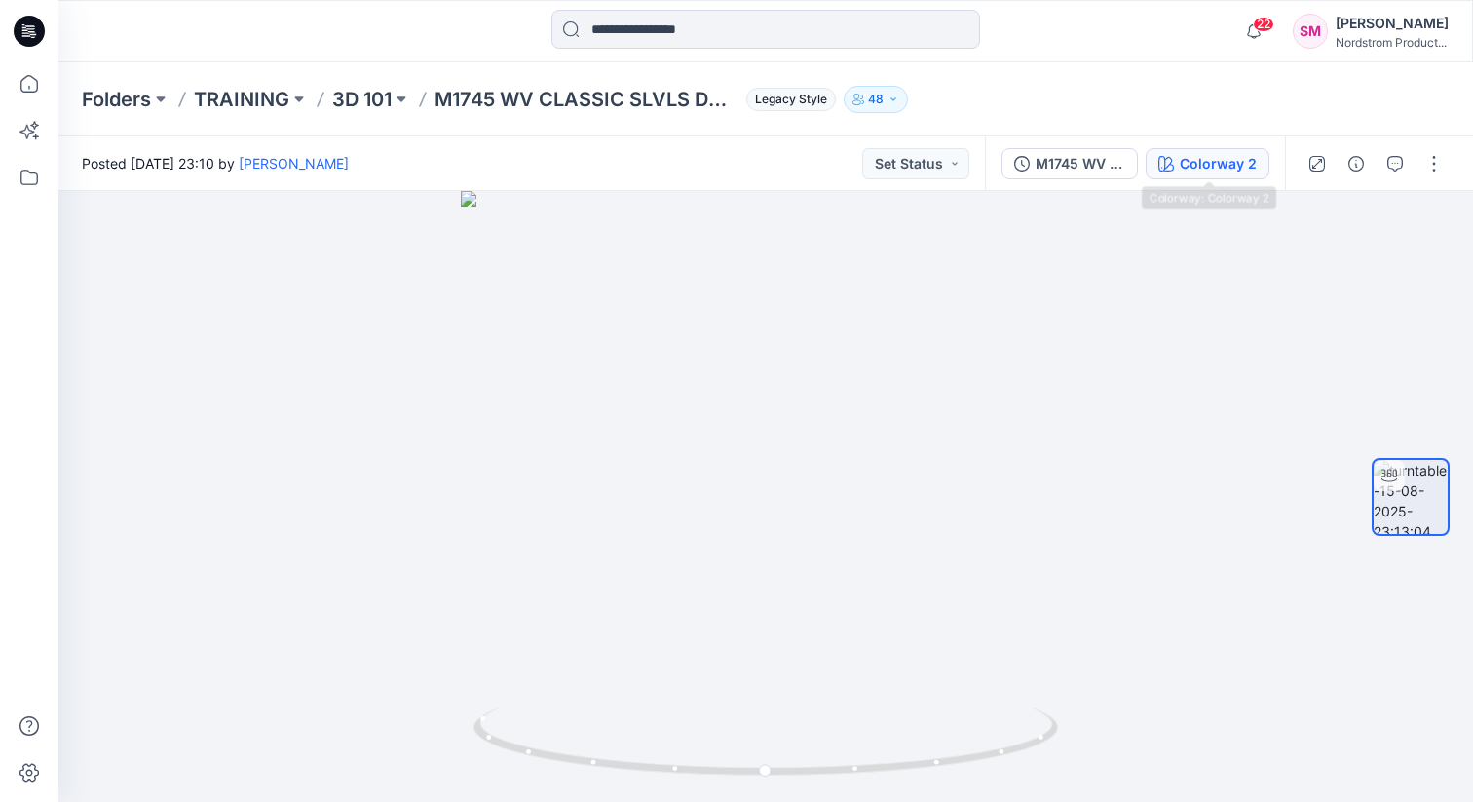
click at [1195, 169] on div "Colorway 2" at bounding box center [1218, 163] width 77 height 21
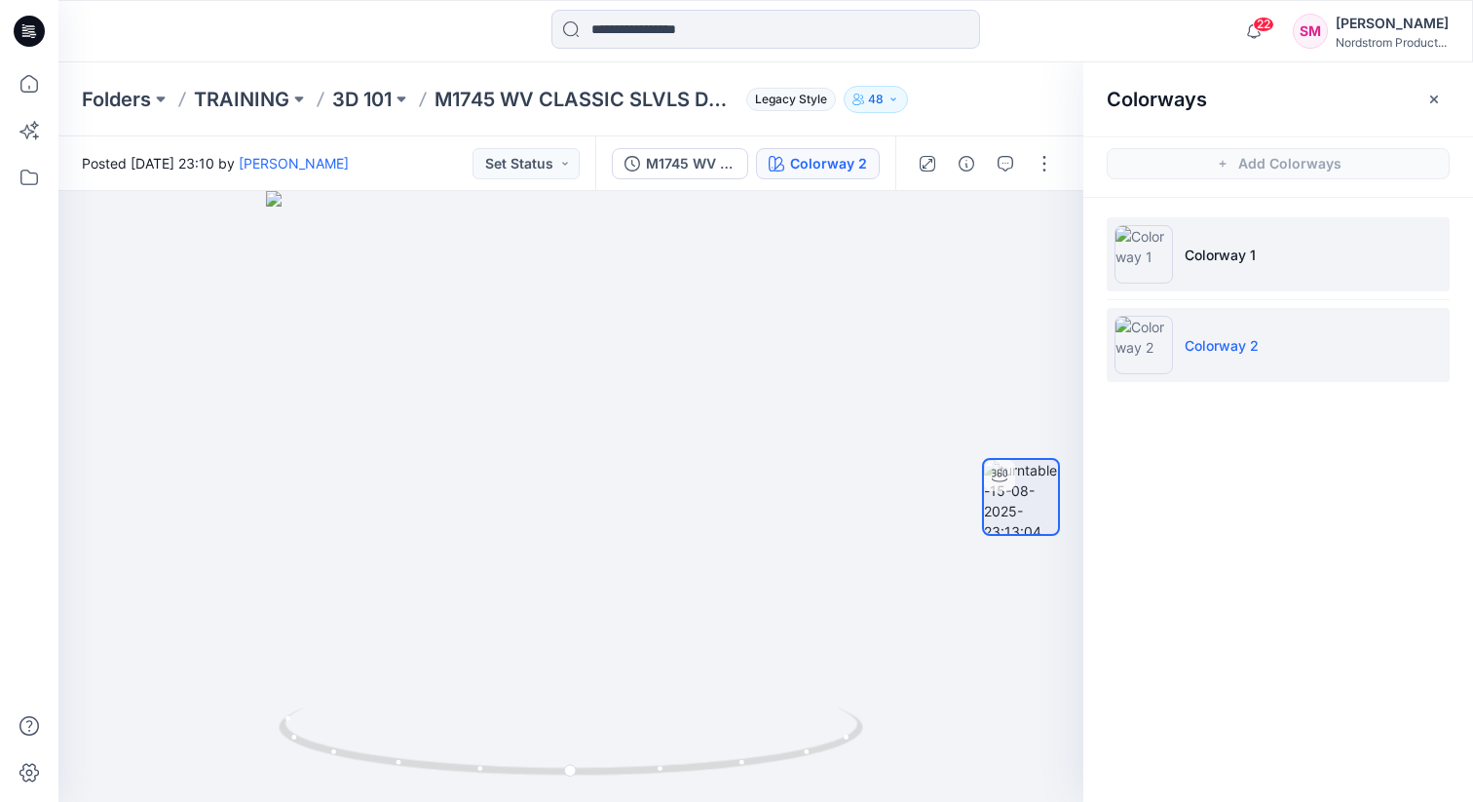
click at [1233, 273] on li "Colorway 1" at bounding box center [1278, 254] width 343 height 74
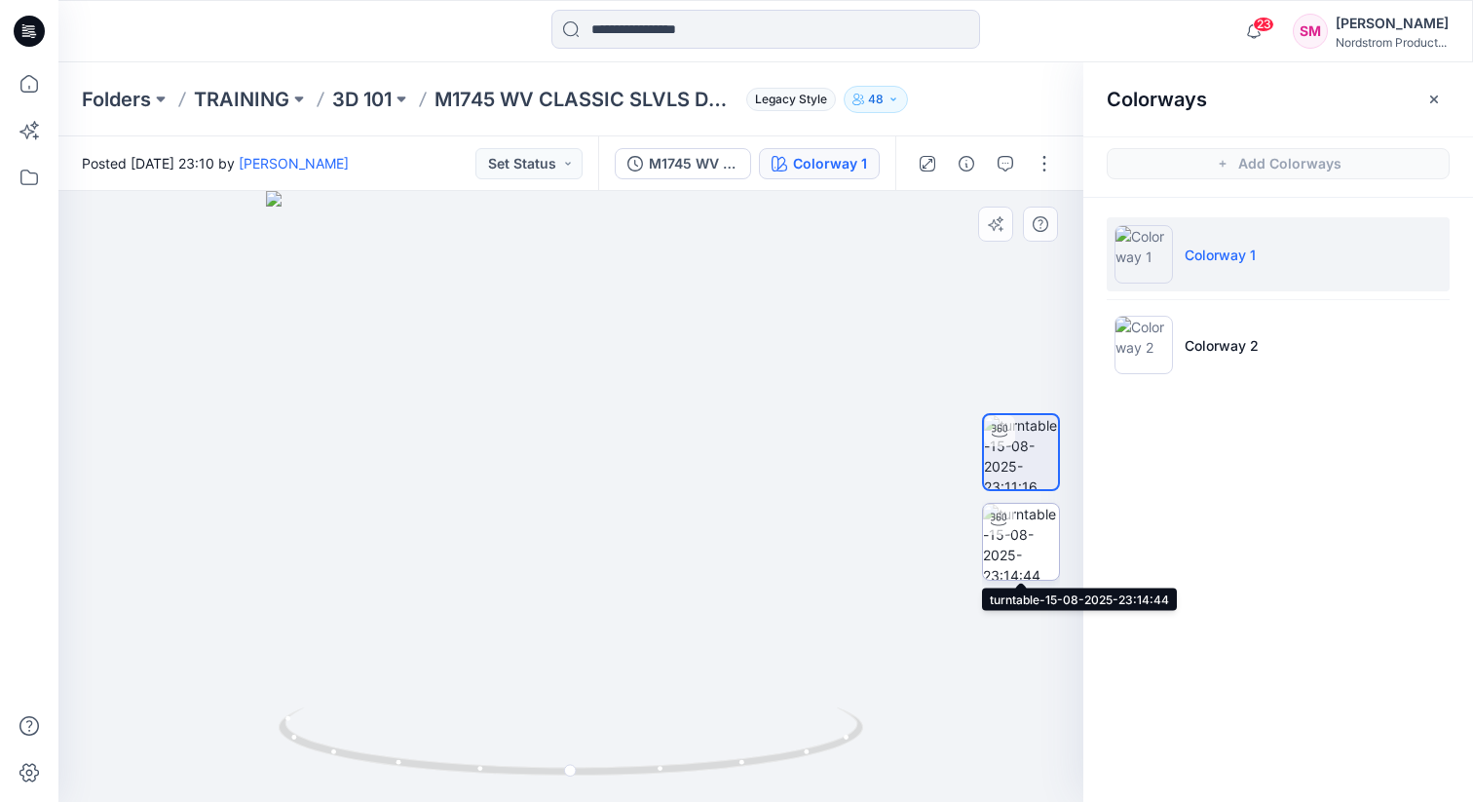
click at [1019, 539] on img at bounding box center [1021, 542] width 76 height 76
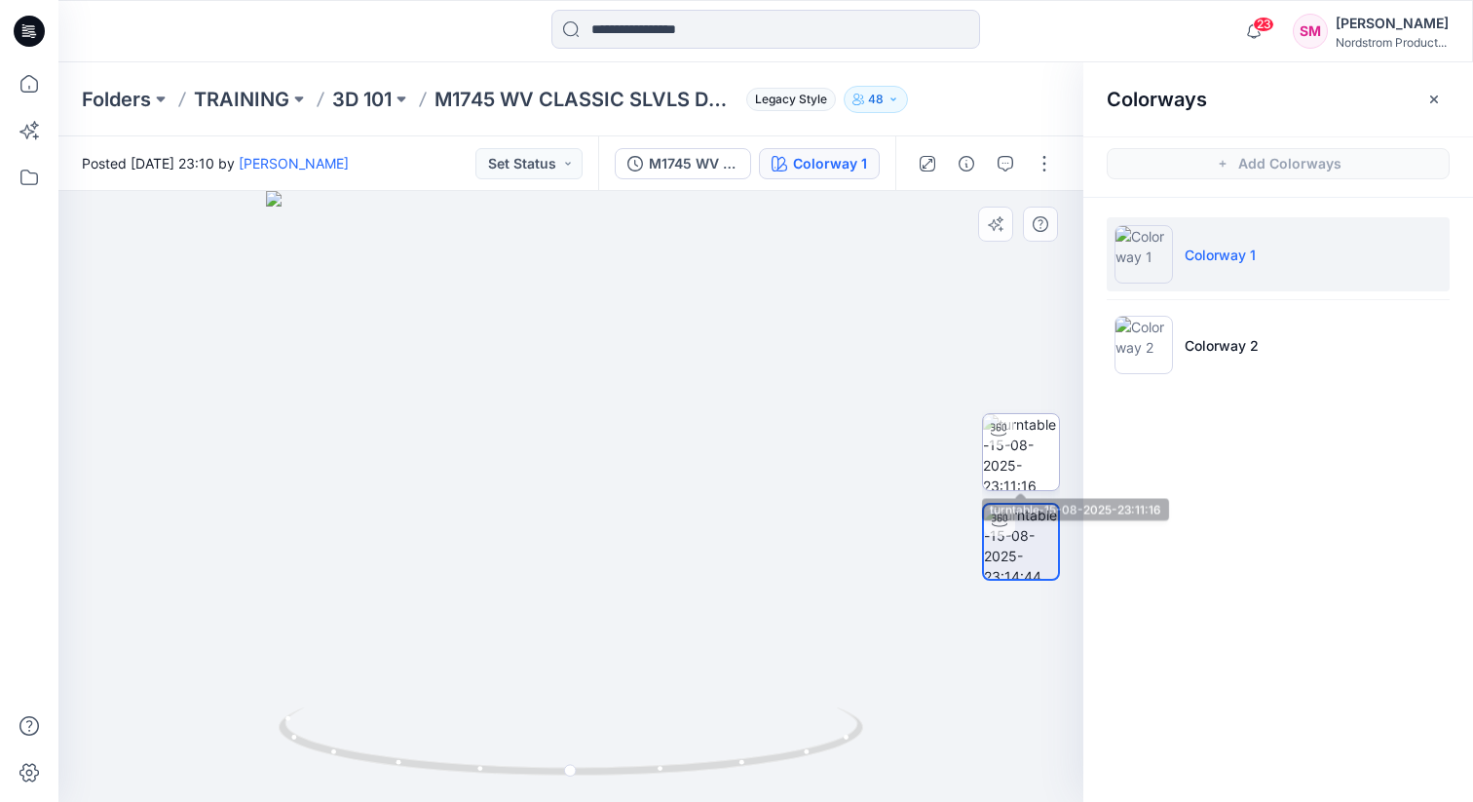
click at [1010, 472] on img at bounding box center [1021, 452] width 76 height 76
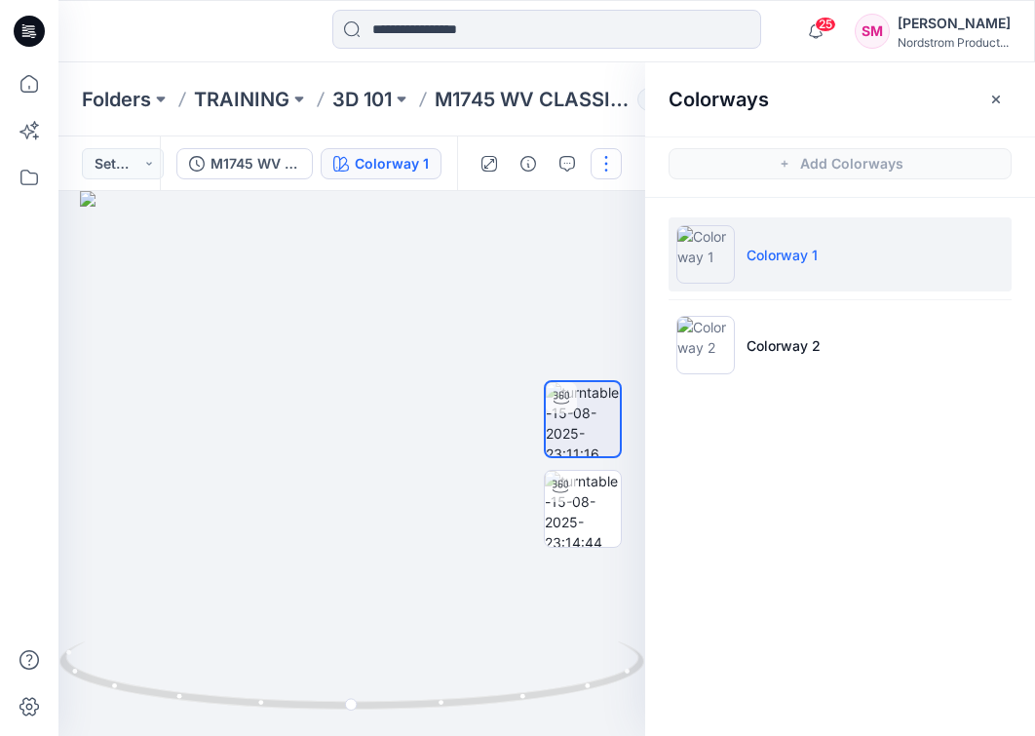
click at [611, 168] on button "button" at bounding box center [606, 163] width 31 height 31
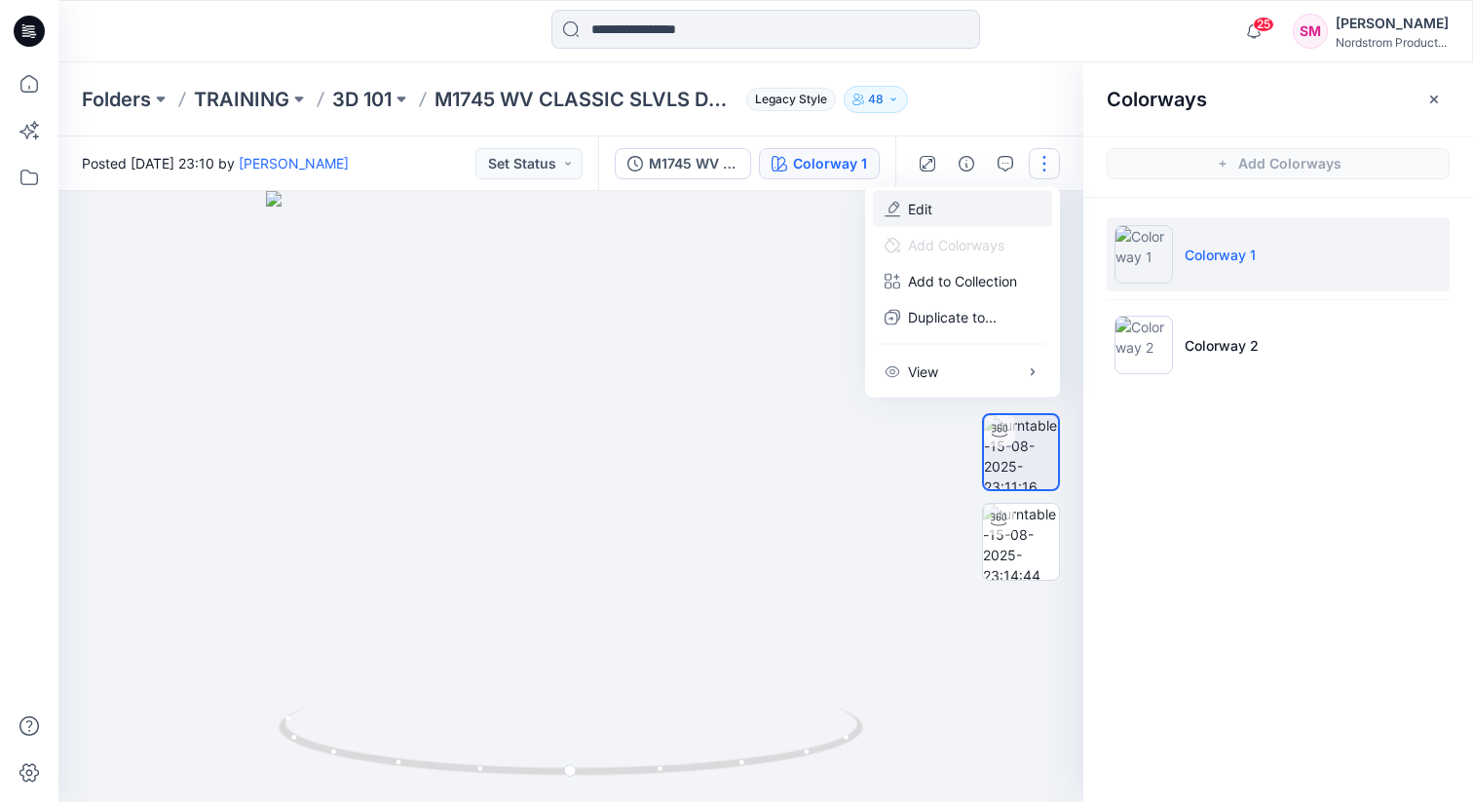
click at [963, 208] on button "Edit" at bounding box center [962, 209] width 179 height 36
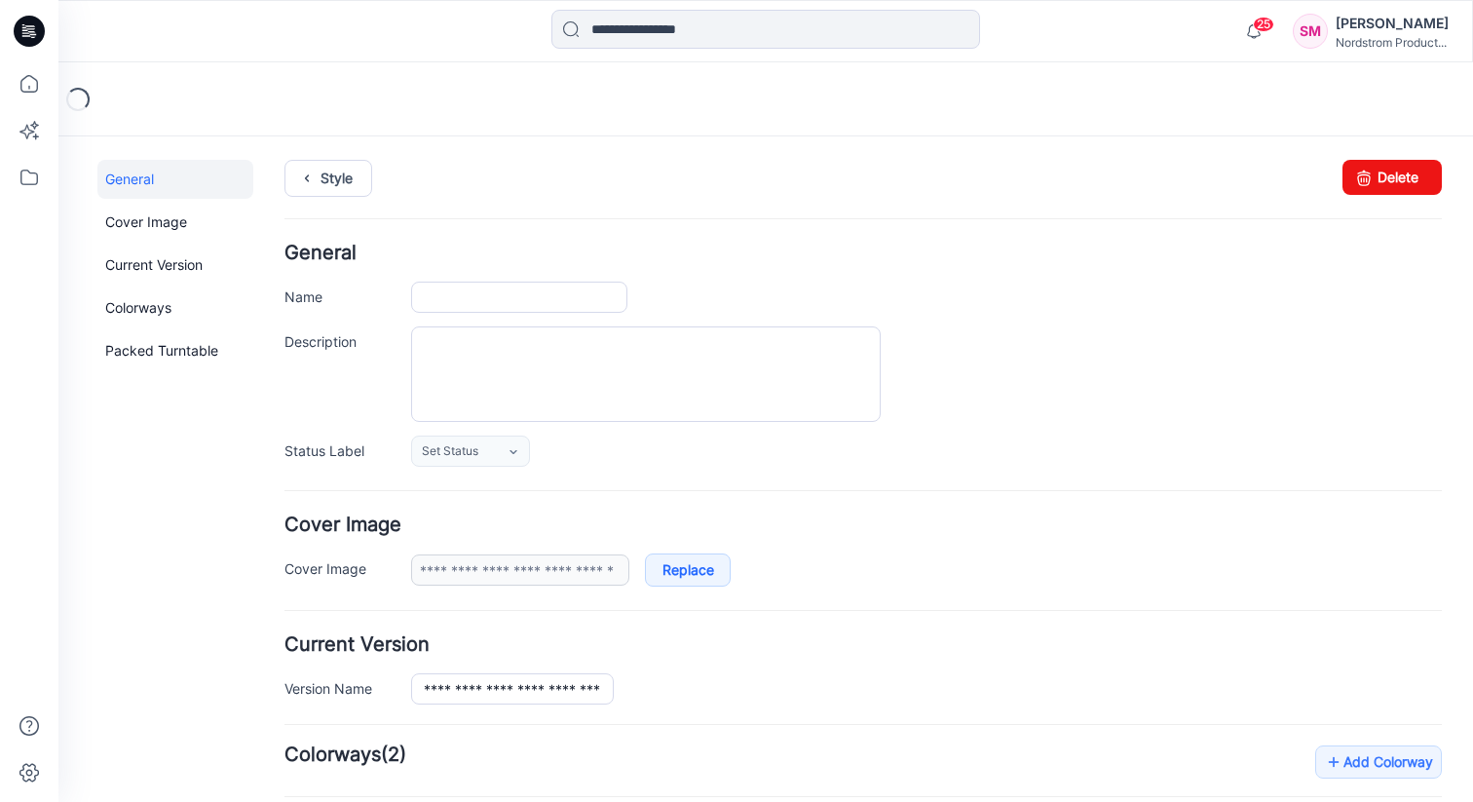
type input "**********"
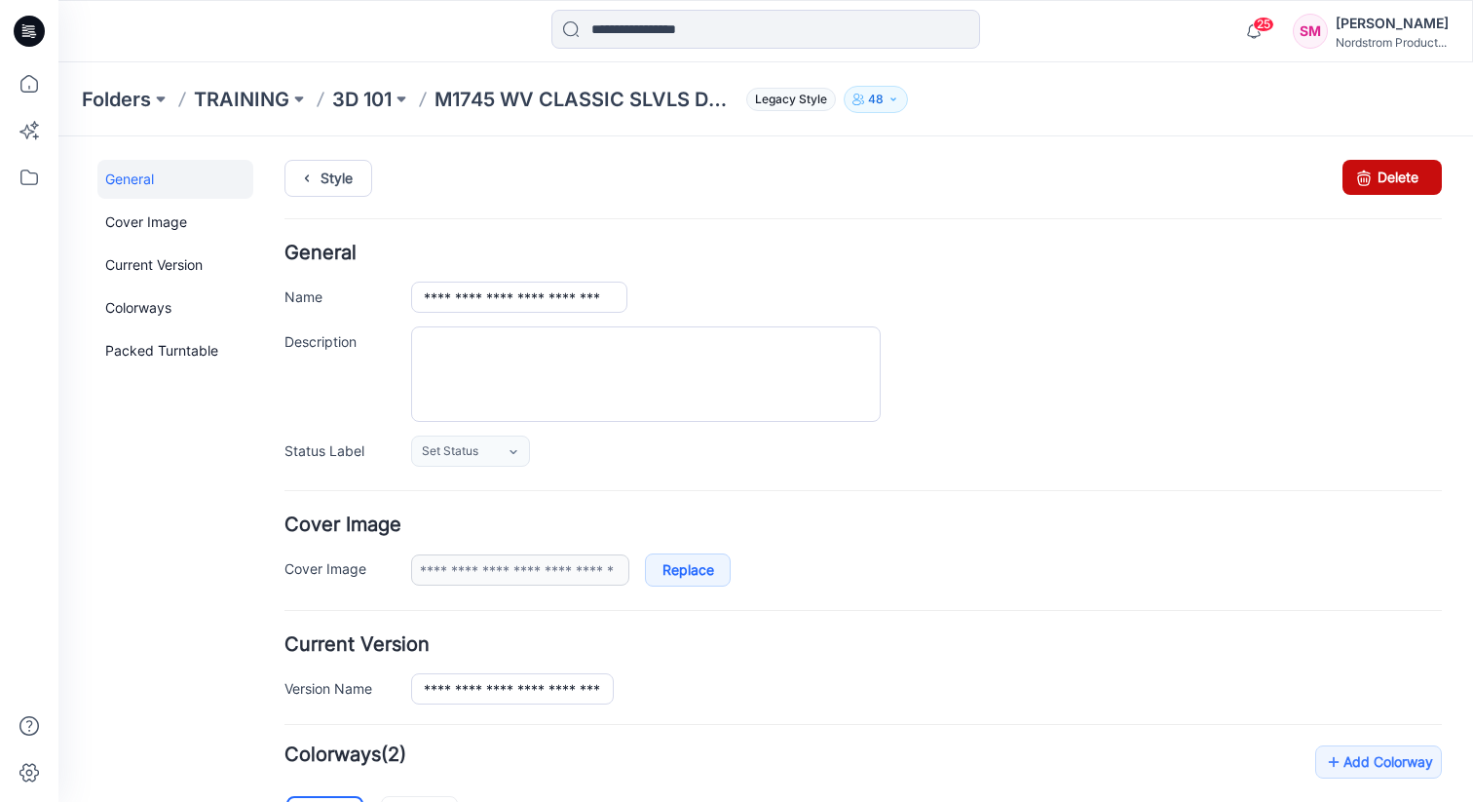
click at [1379, 181] on link "Delete" at bounding box center [1392, 177] width 99 height 35
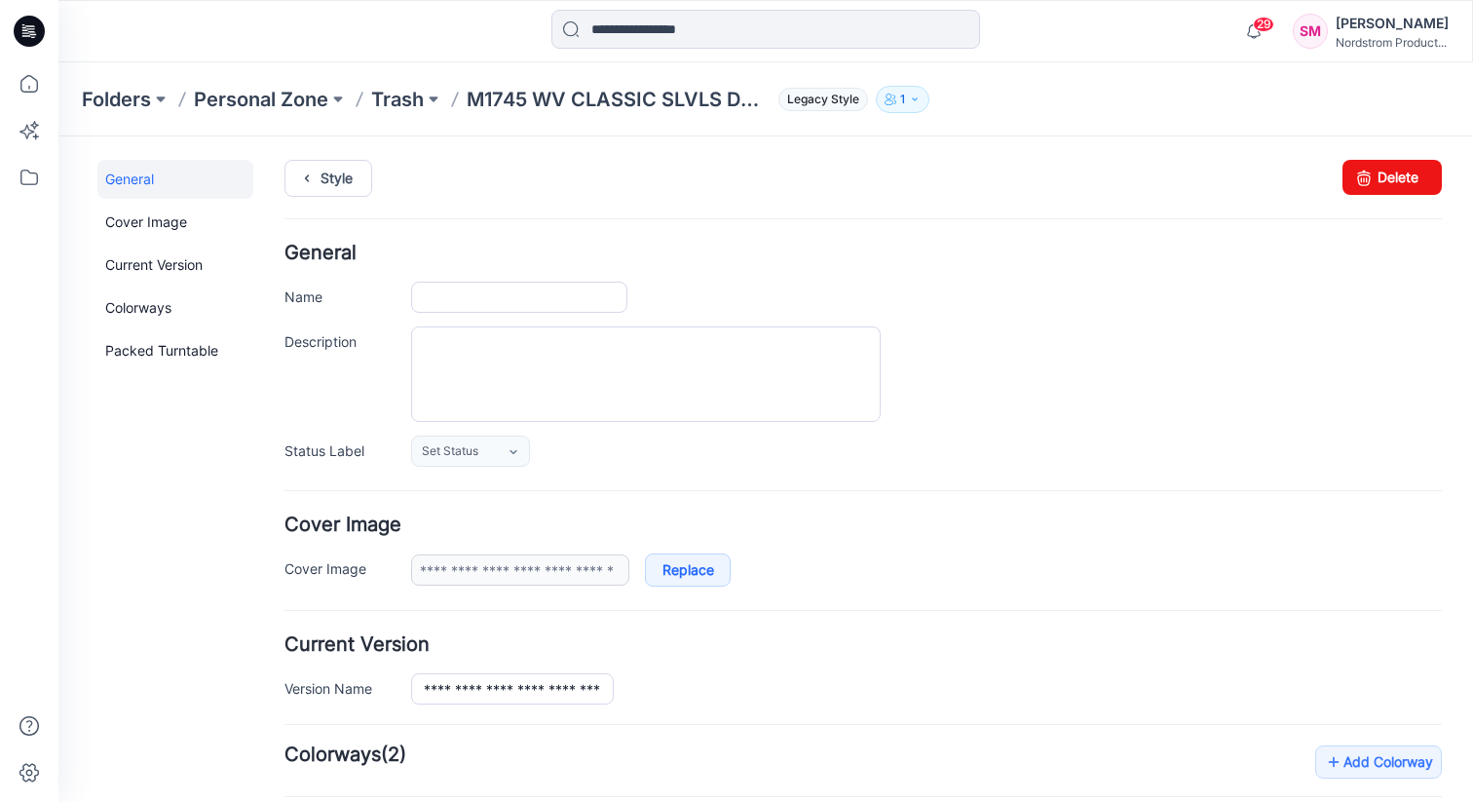
type input "**********"
click at [30, 93] on icon at bounding box center [29, 83] width 43 height 43
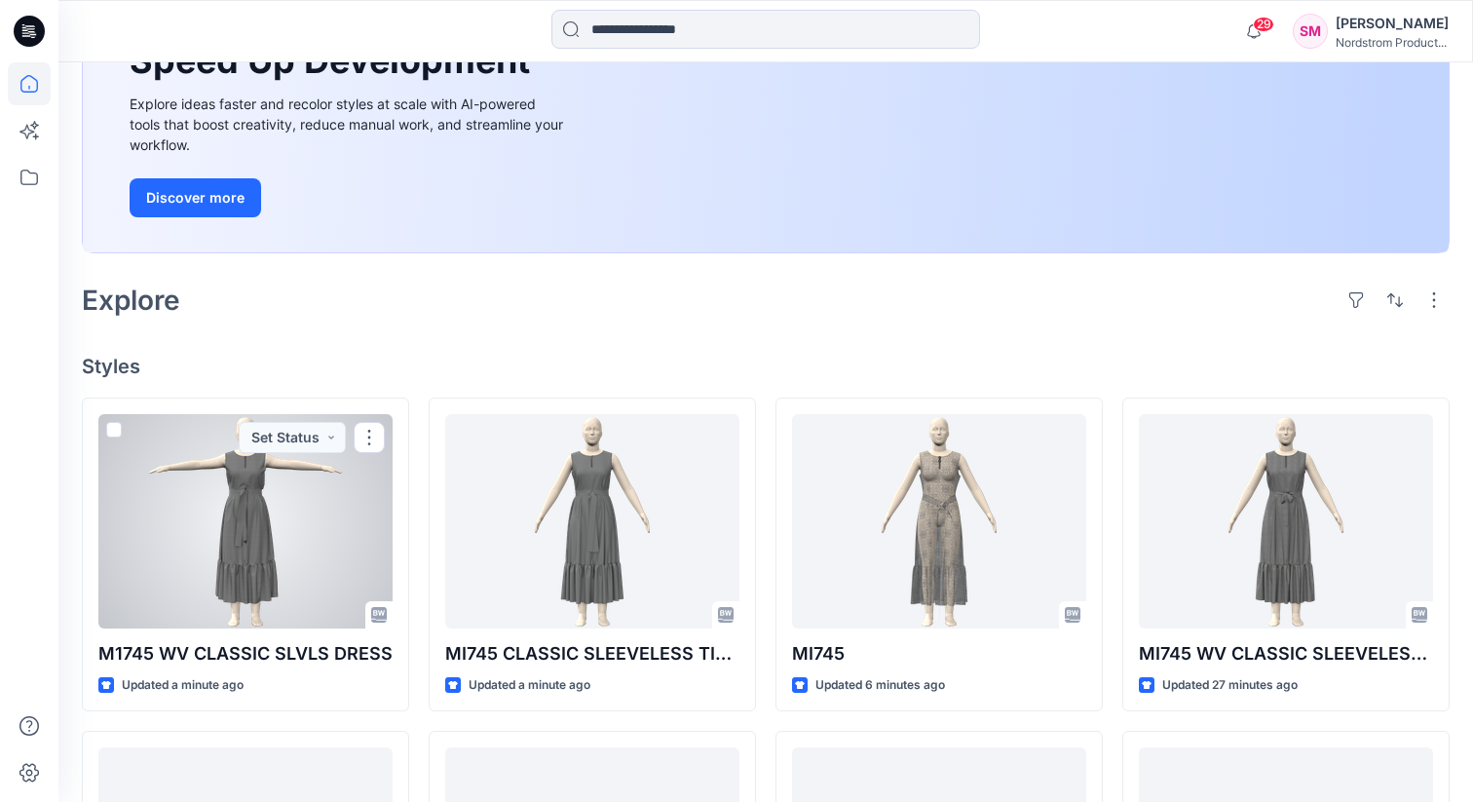
scroll to position [254, 0]
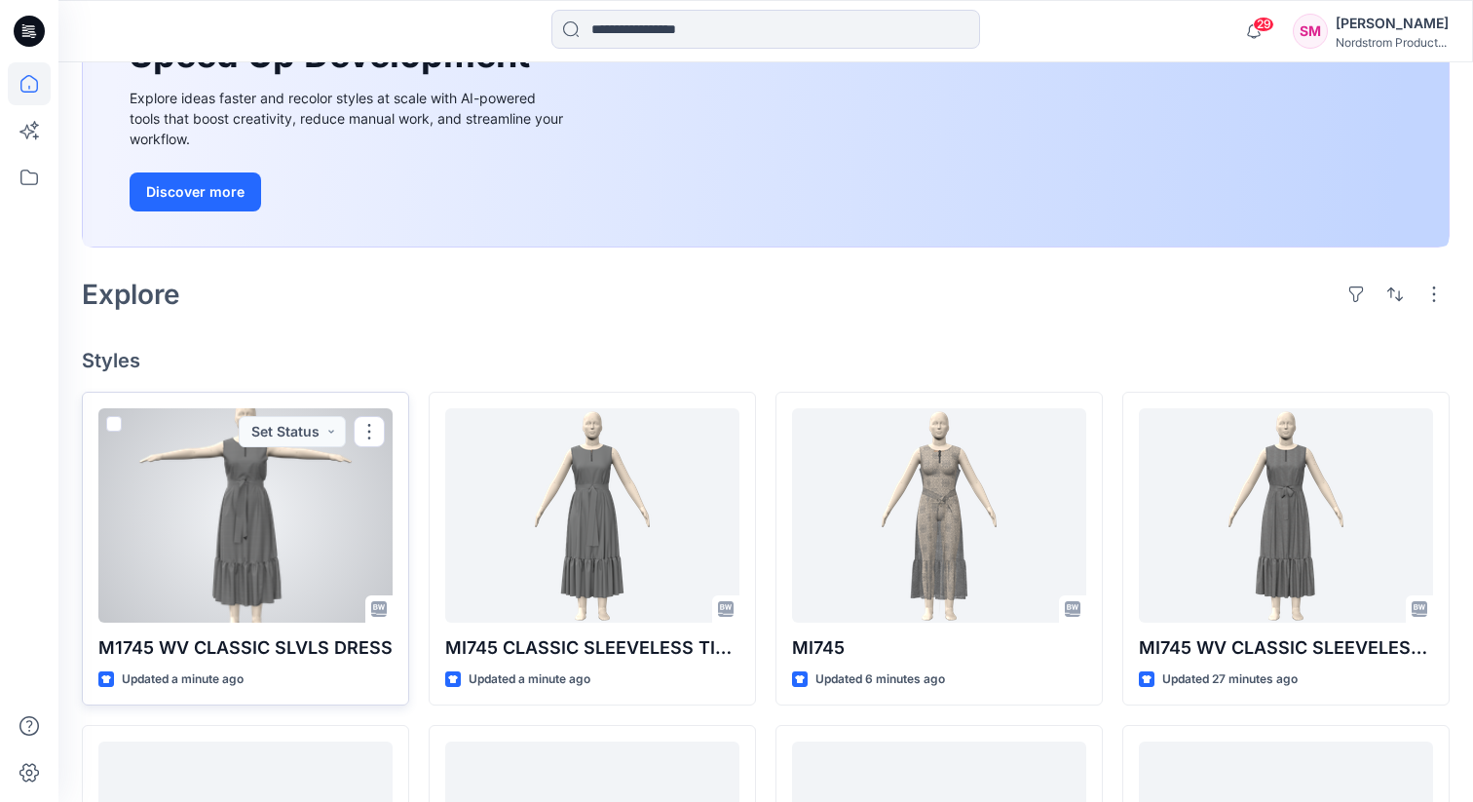
click at [261, 571] on div at bounding box center [245, 515] width 294 height 214
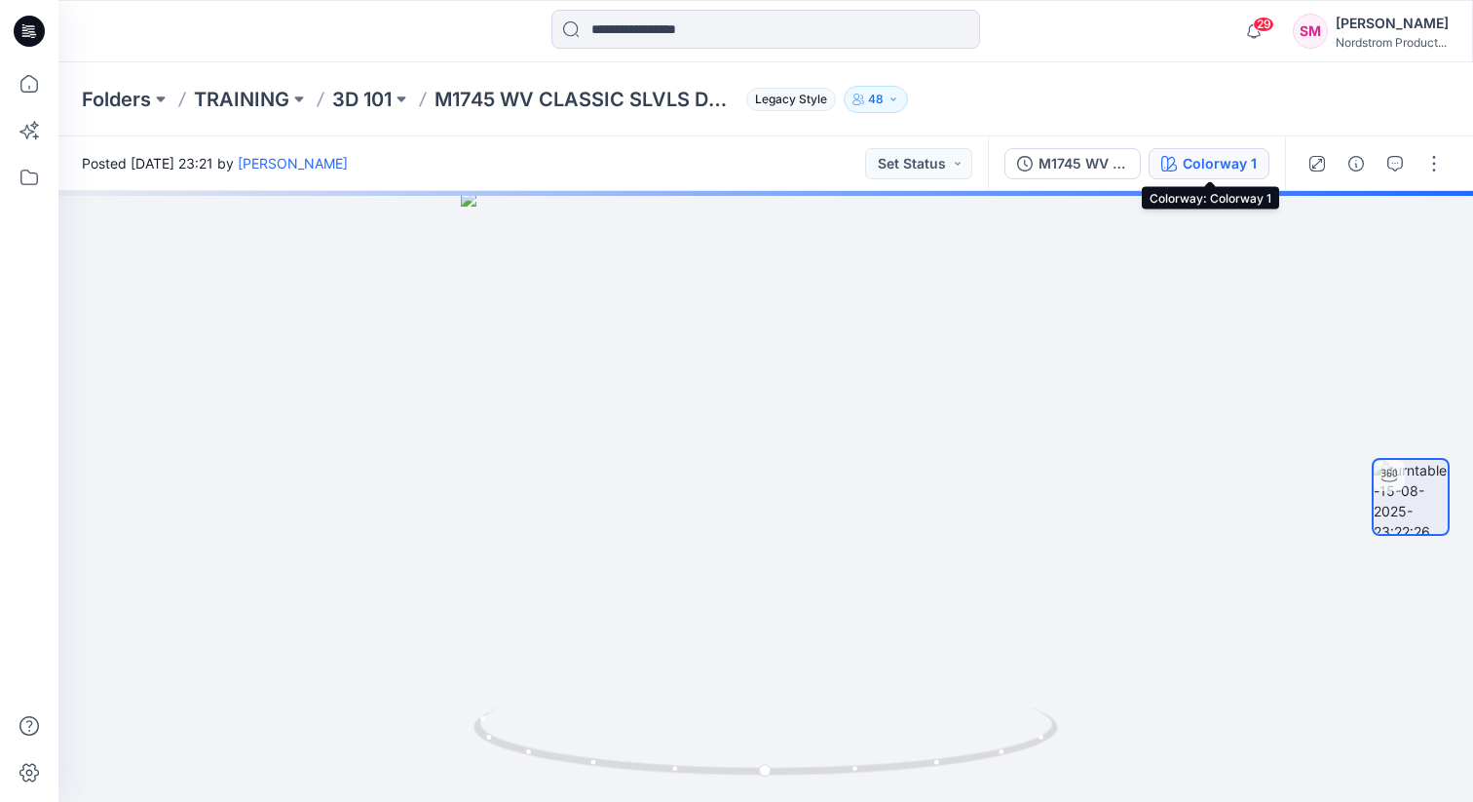
click at [1034, 168] on div "Colorway 1" at bounding box center [1220, 163] width 74 height 21
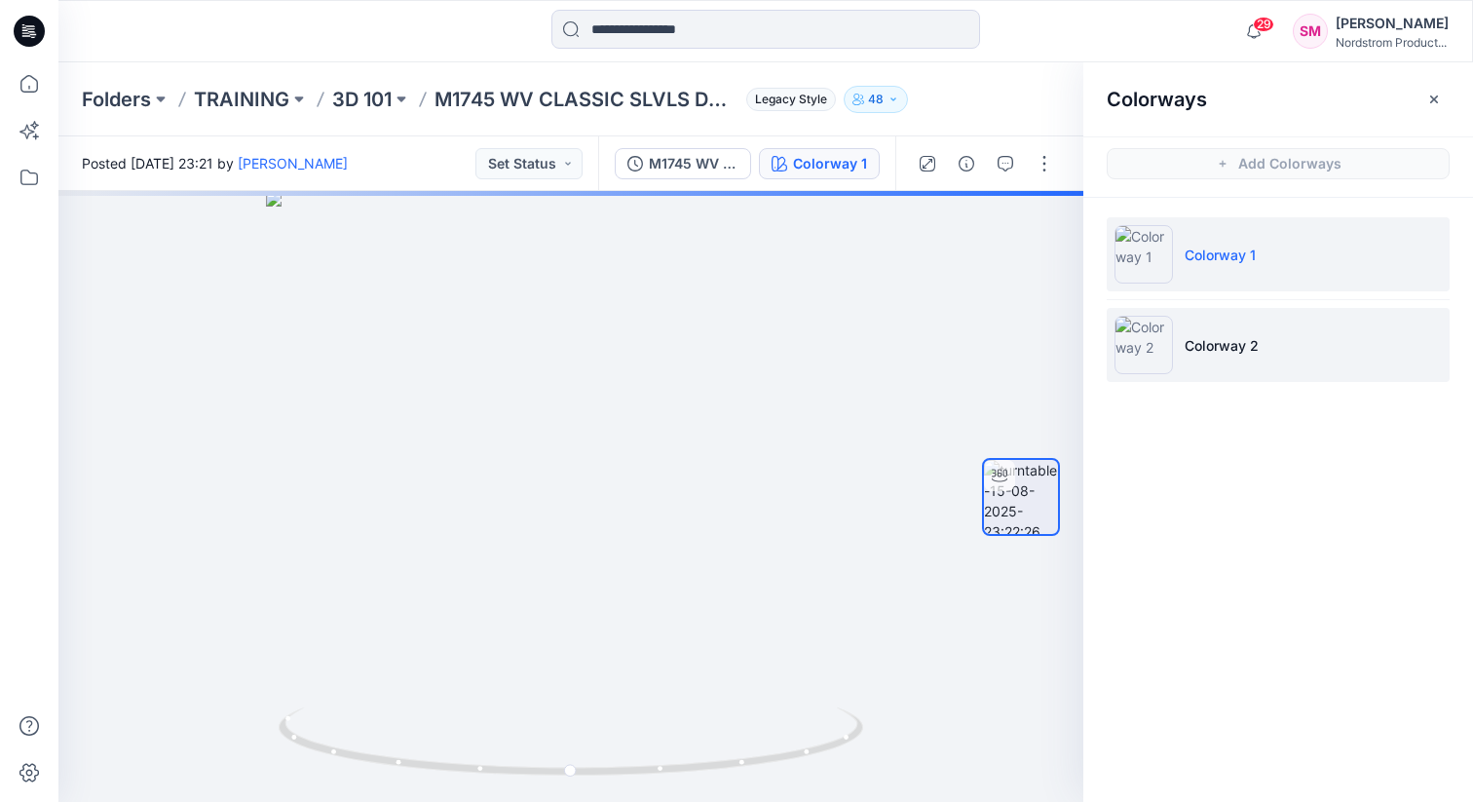
click at [1034, 340] on p "Colorway 2" at bounding box center [1222, 345] width 74 height 20
click at [1034, 267] on li "Colorway 1" at bounding box center [1278, 254] width 343 height 74
click at [1034, 355] on p "Colorway 2" at bounding box center [1222, 345] width 74 height 20
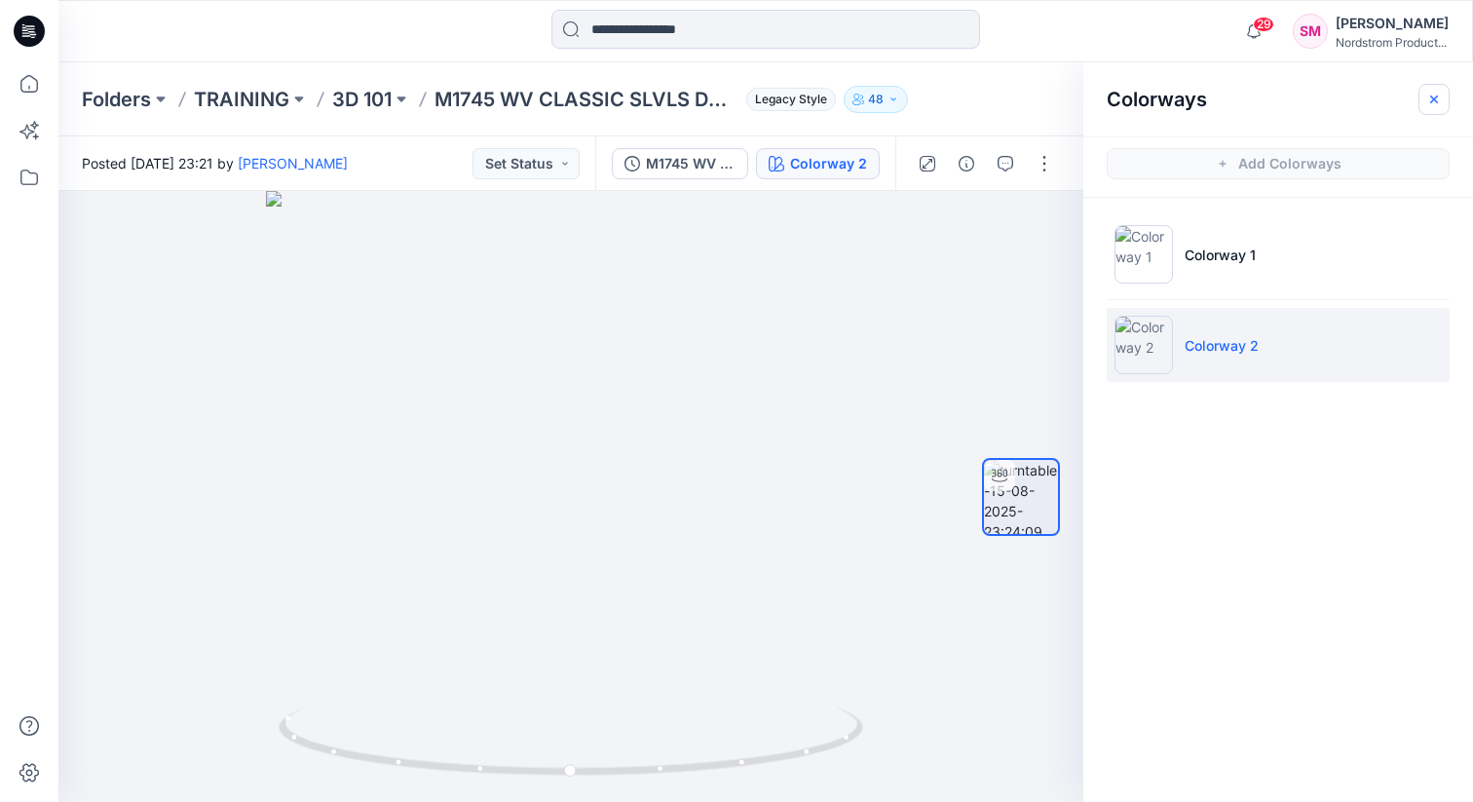
click at [1034, 101] on icon "button" at bounding box center [1435, 99] width 8 height 8
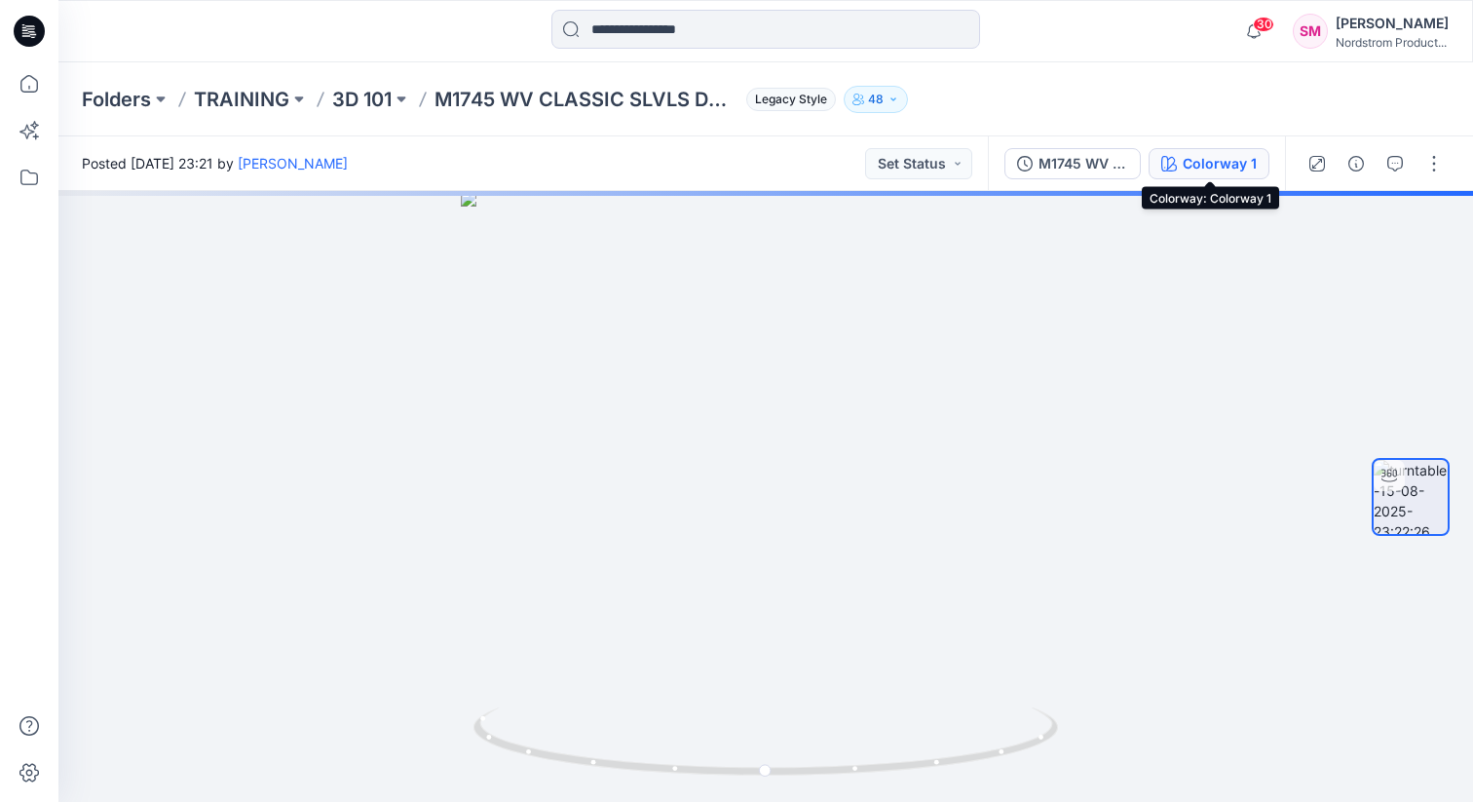
click at [1193, 159] on div "Colorway 1" at bounding box center [1220, 163] width 74 height 21
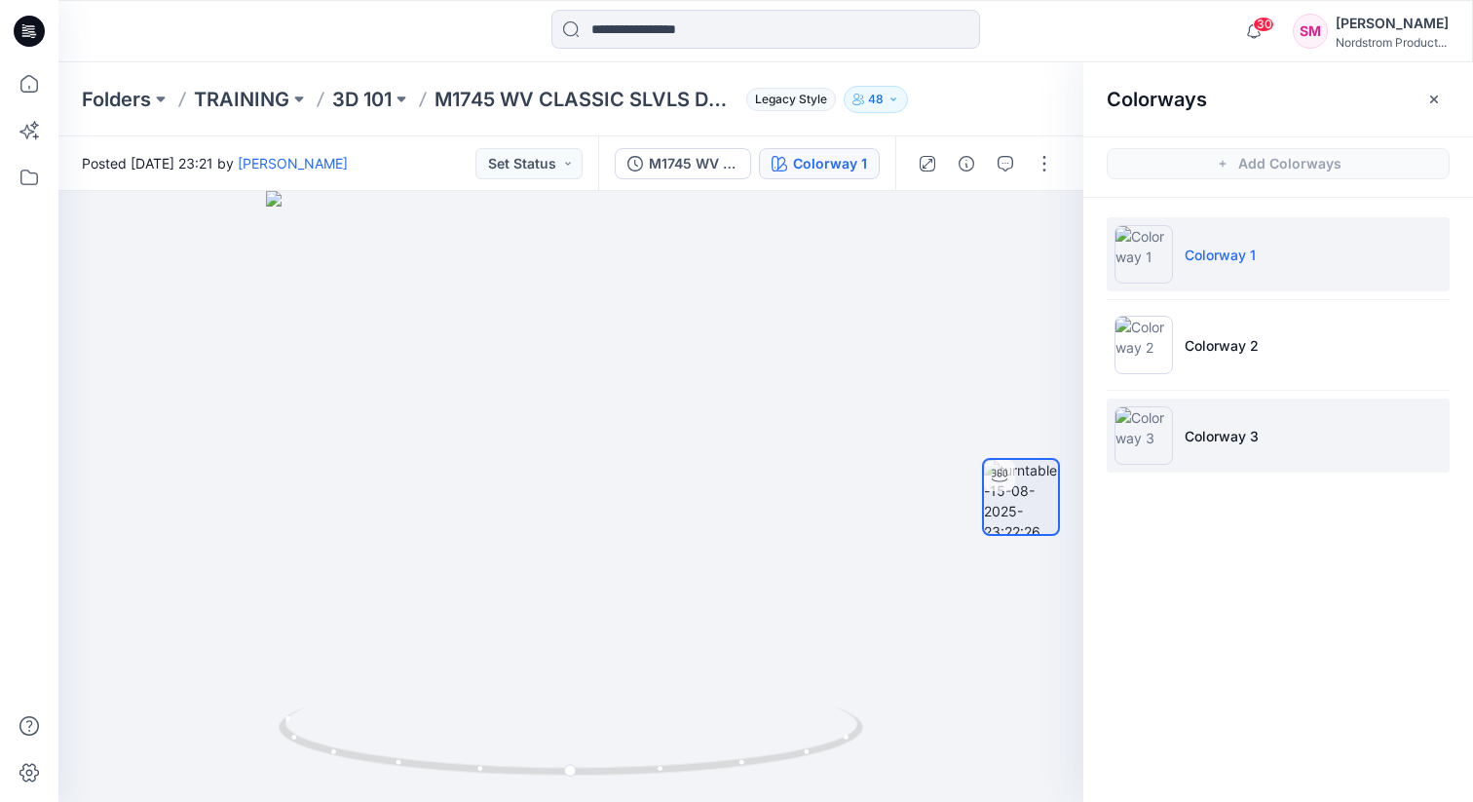
click at [1206, 423] on li "Colorway 3" at bounding box center [1278, 436] width 343 height 74
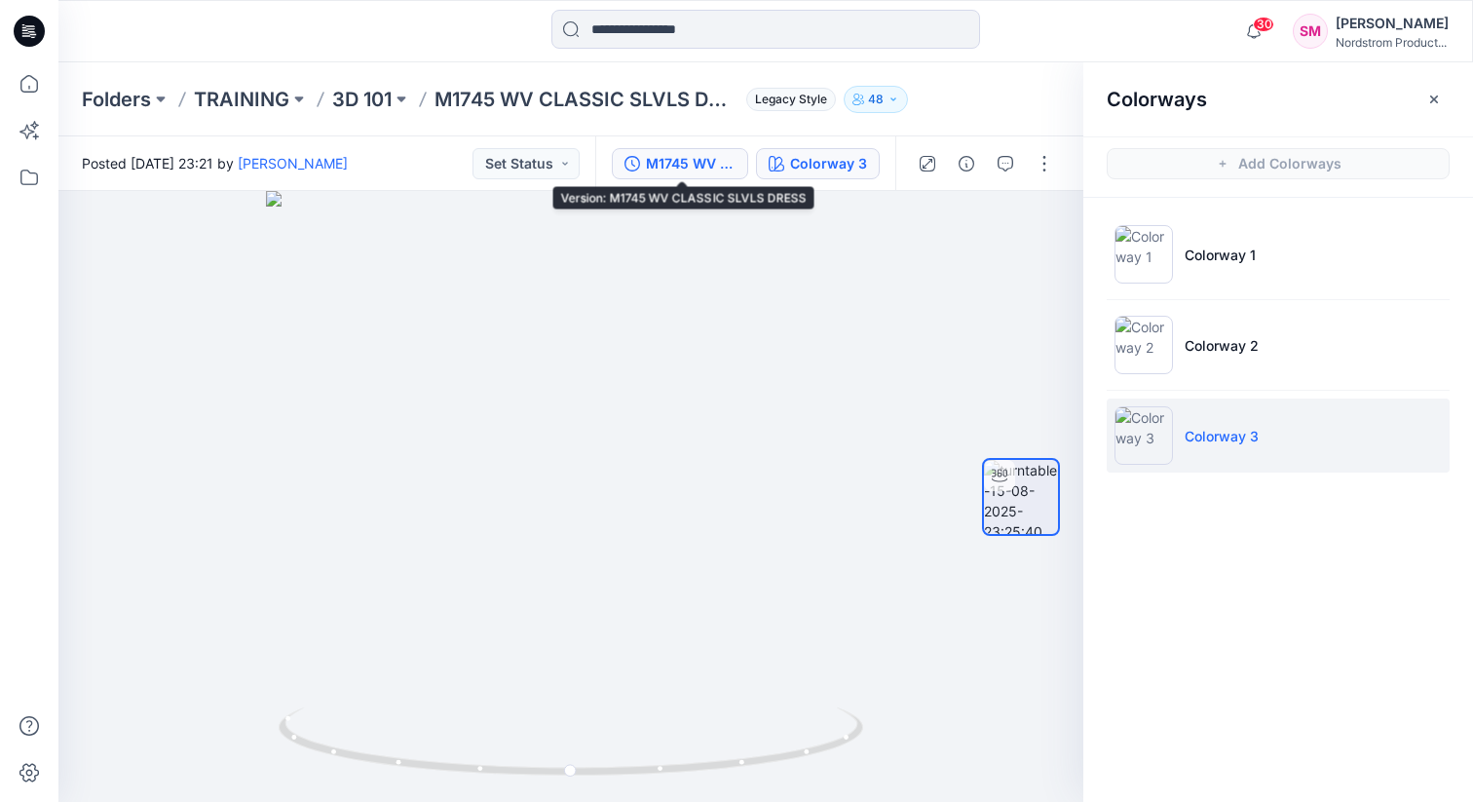
click at [673, 165] on div "M1745 WV CLASSIC SLVLS DRESS" at bounding box center [691, 163] width 90 height 21
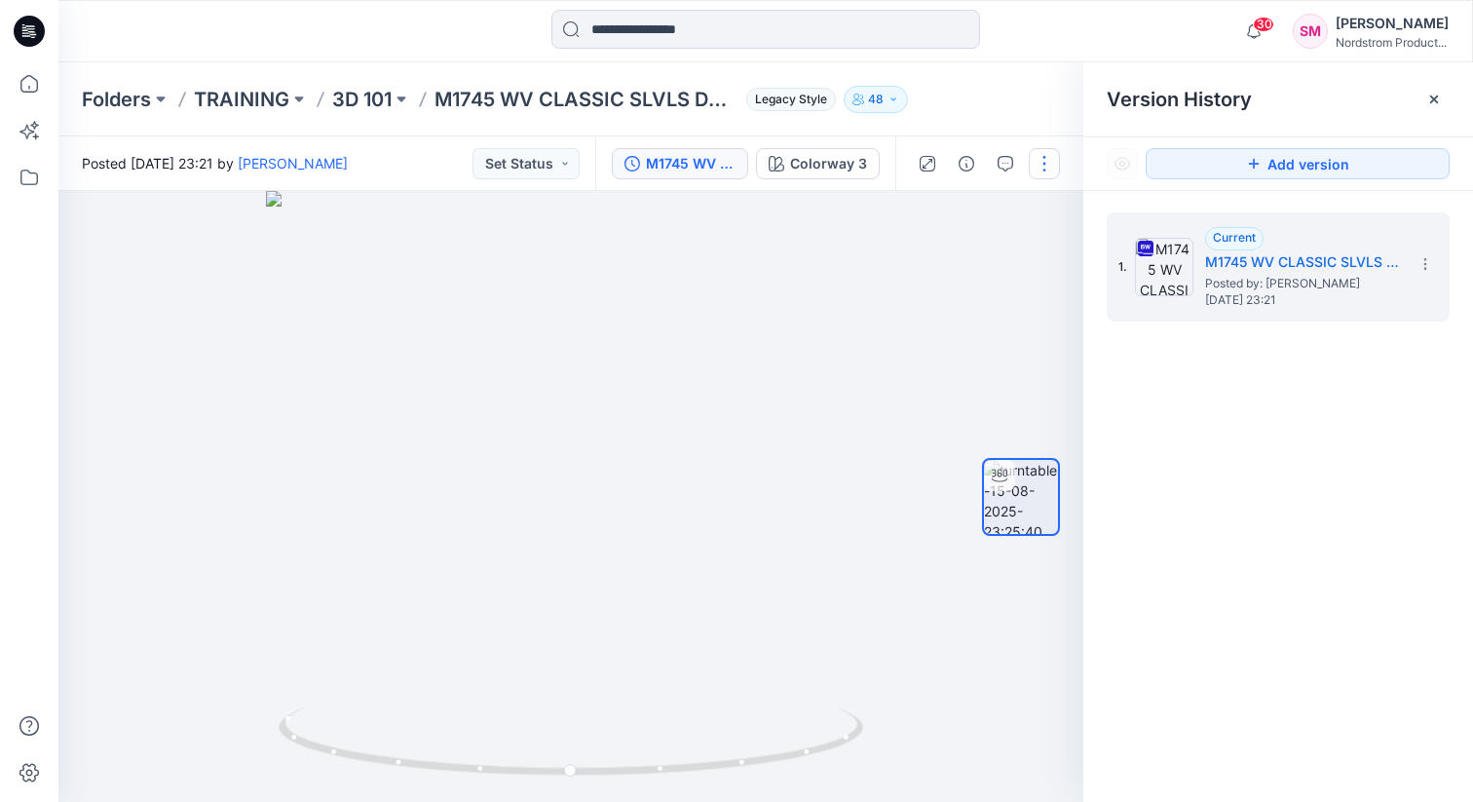
click at [1040, 159] on button "button" at bounding box center [1044, 163] width 31 height 31
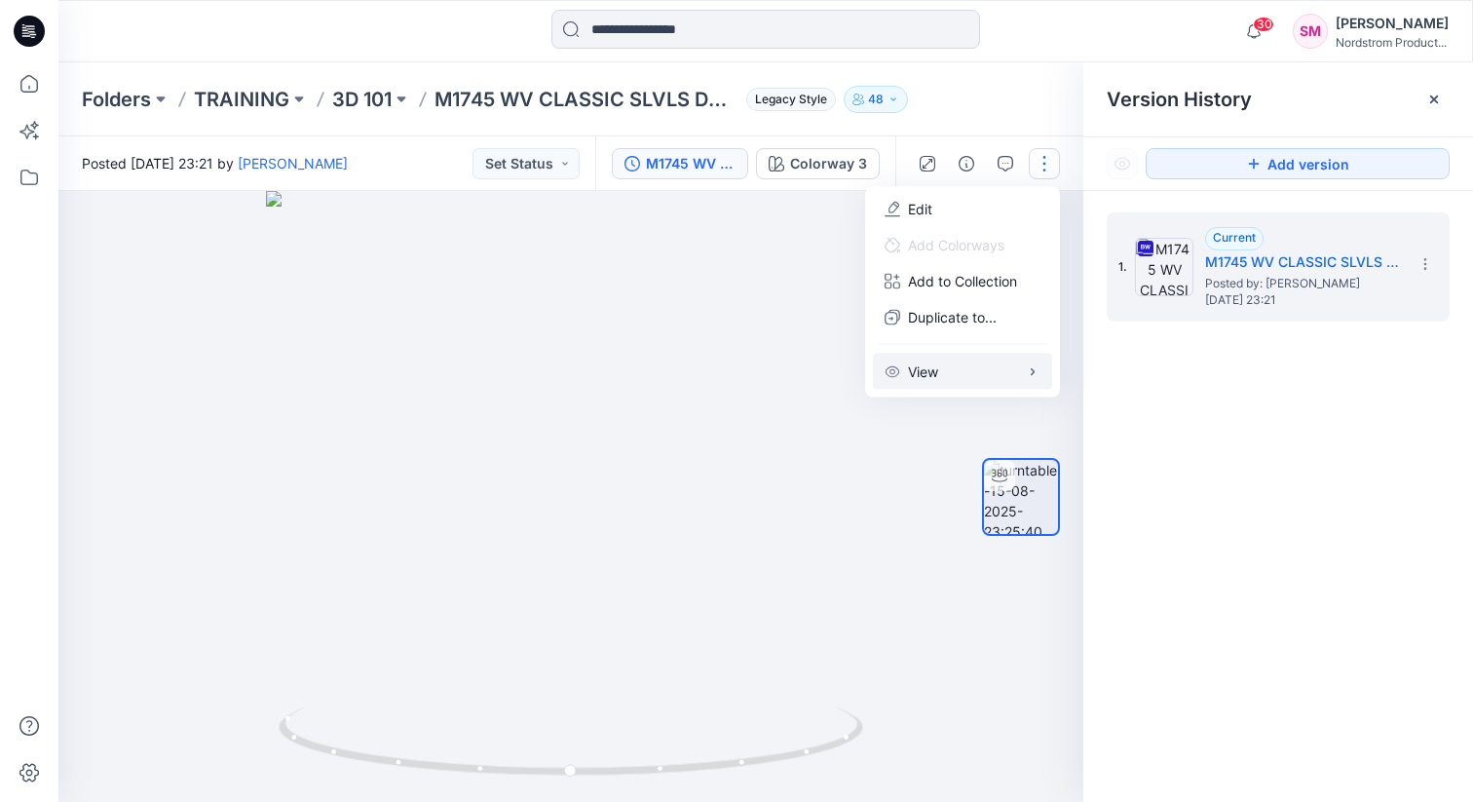
click at [962, 367] on button "View" at bounding box center [962, 372] width 179 height 36
click at [31, 71] on icon at bounding box center [29, 83] width 43 height 43
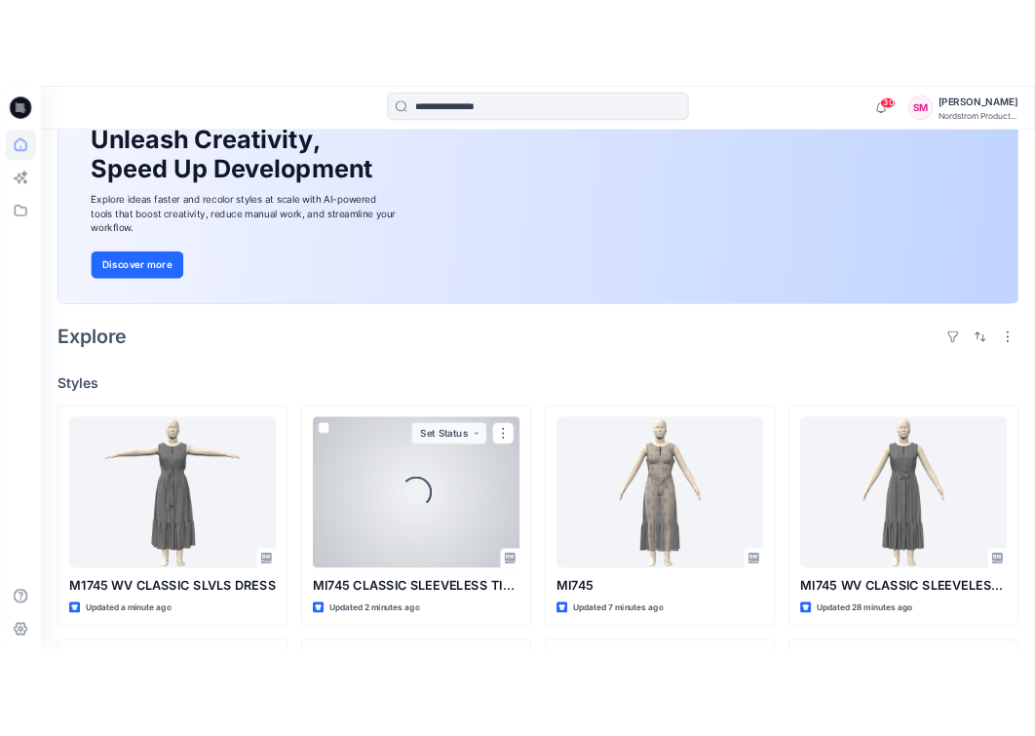
scroll to position [206, 0]
